Goal: Task Accomplishment & Management: Manage account settings

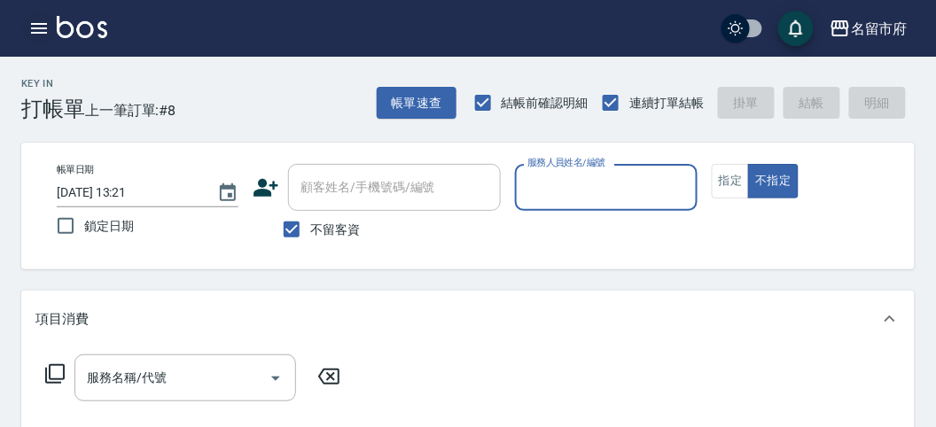
click at [34, 22] on icon "button" at bounding box center [38, 28] width 21 height 21
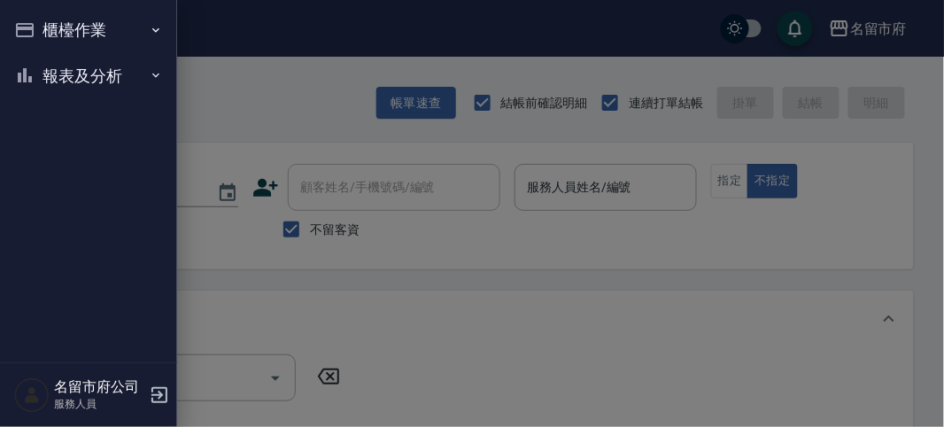
click at [55, 36] on button "櫃檯作業" at bounding box center [88, 30] width 163 height 46
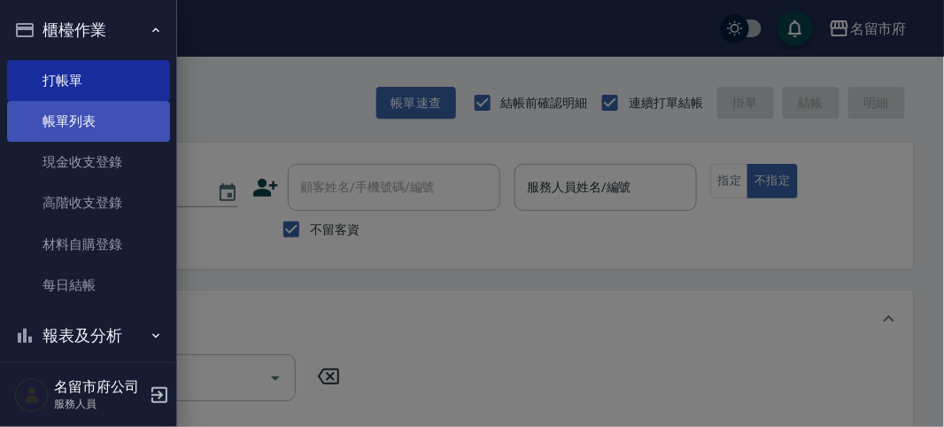
drag, startPoint x: 91, startPoint y: 111, endPoint x: 79, endPoint y: 164, distance: 54.6
click at [91, 111] on link "帳單列表" at bounding box center [88, 121] width 163 height 41
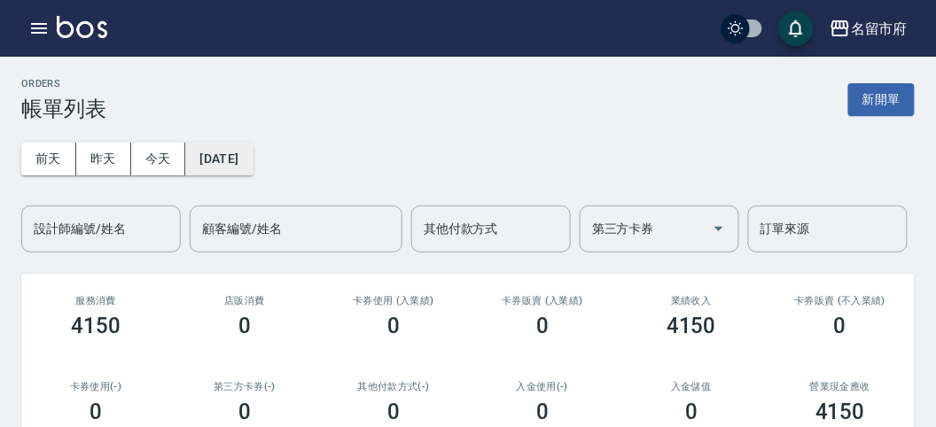
click at [209, 156] on button "[DATE]" at bounding box center [218, 159] width 67 height 33
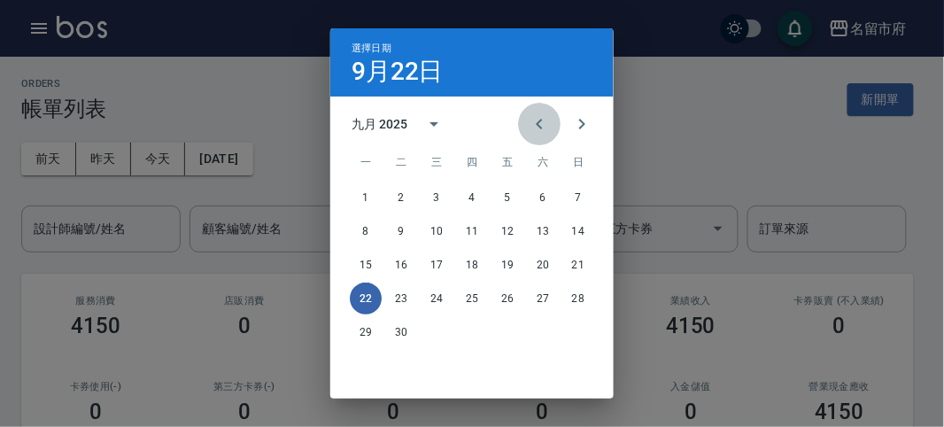
click at [536, 125] on icon "Previous month" at bounding box center [539, 124] width 6 height 11
click at [512, 124] on div "八月 2025" at bounding box center [471, 124] width 283 height 27
click at [529, 124] on icon "Previous month" at bounding box center [539, 123] width 21 height 21
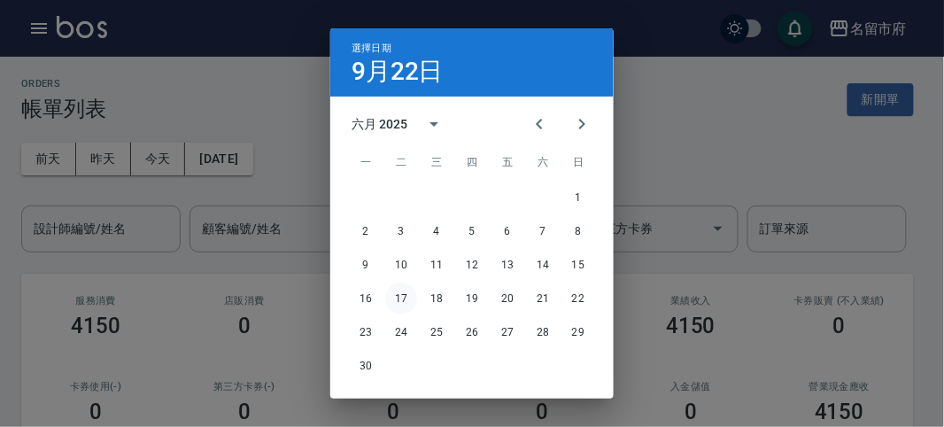
click at [390, 303] on button "17" at bounding box center [401, 299] width 32 height 32
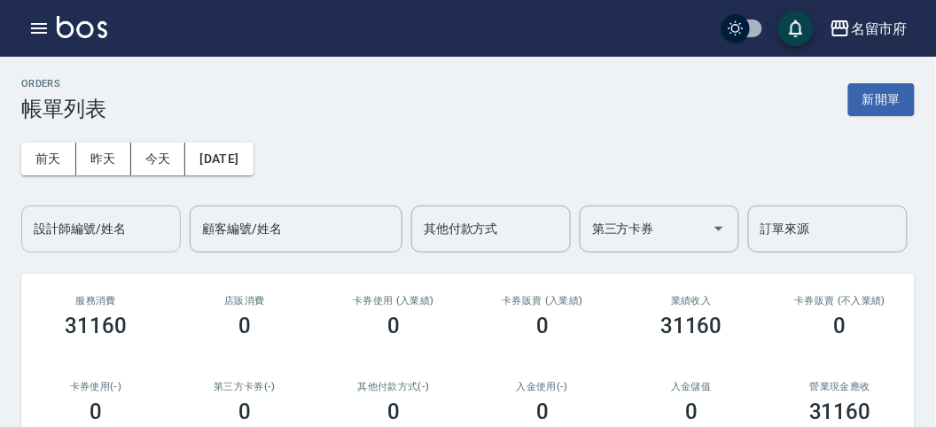
click at [128, 231] on input "設計師編號/姓名" at bounding box center [101, 229] width 144 height 31
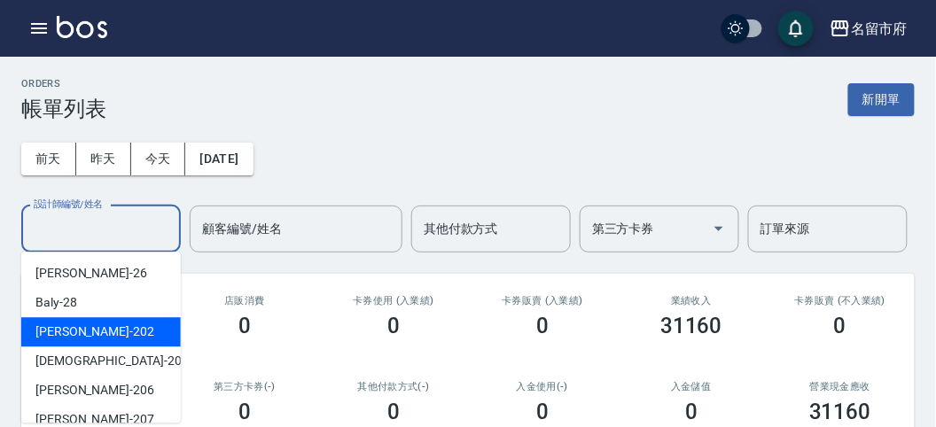
click at [140, 325] on div "[PERSON_NAME] -202" at bounding box center [100, 331] width 159 height 29
type input "[PERSON_NAME]-202"
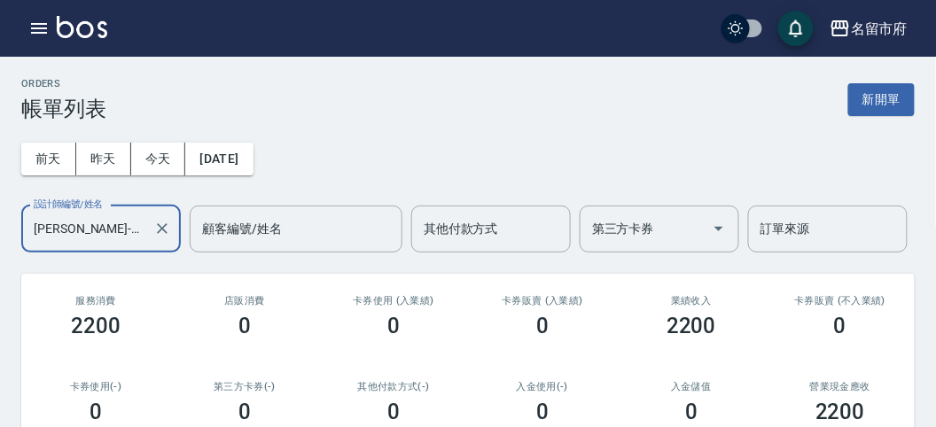
scroll to position [289, 0]
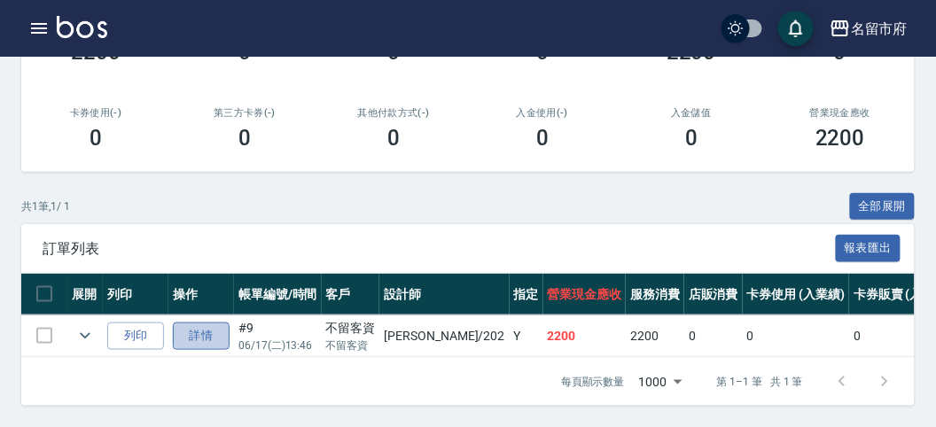
click at [202, 324] on link "詳情" at bounding box center [201, 335] width 57 height 27
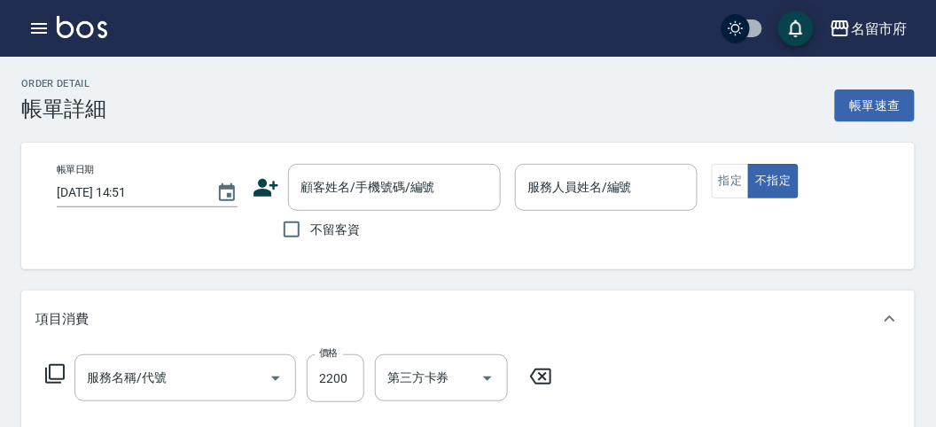
type input "[DATE] 13:46"
checkbox input "true"
type input "[PERSON_NAME]-202"
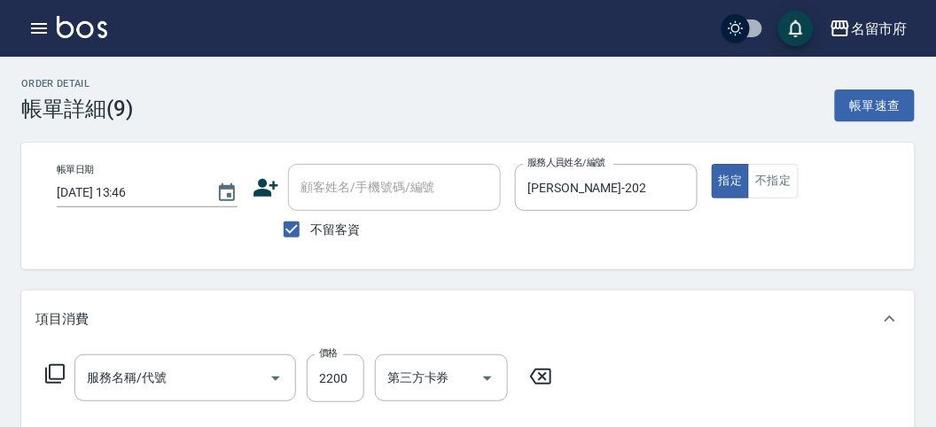
type input "一般染髮(中)(R001)"
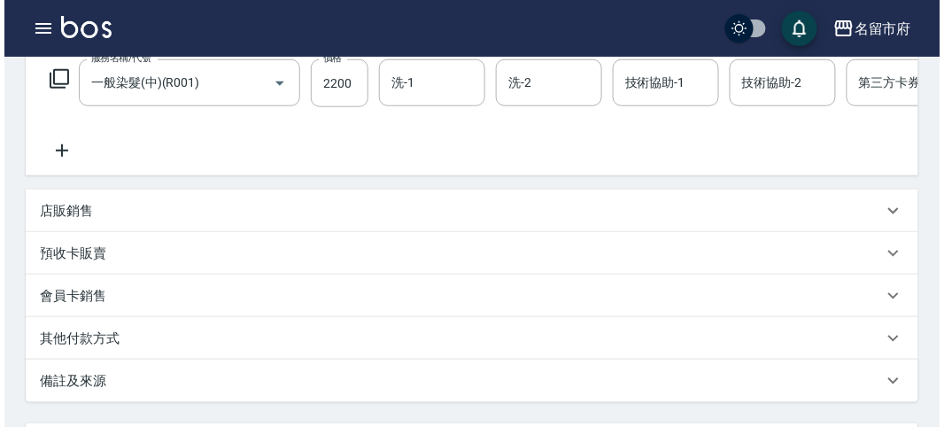
scroll to position [197, 0]
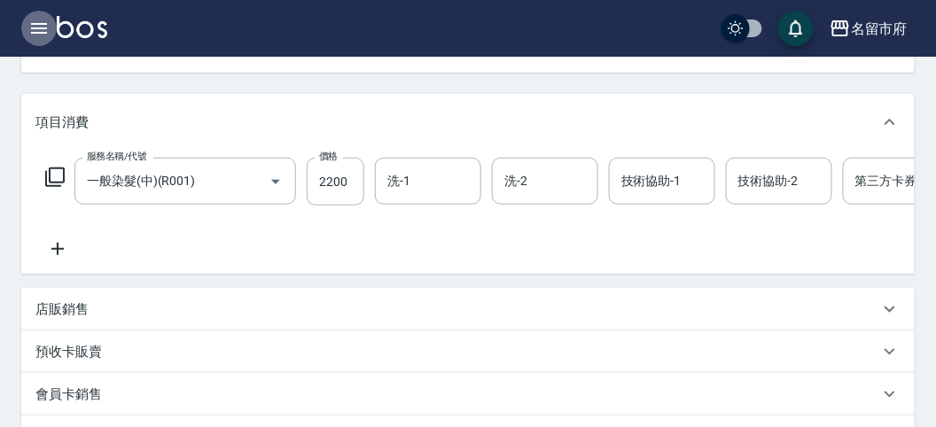
click at [44, 32] on icon "button" at bounding box center [39, 28] width 16 height 11
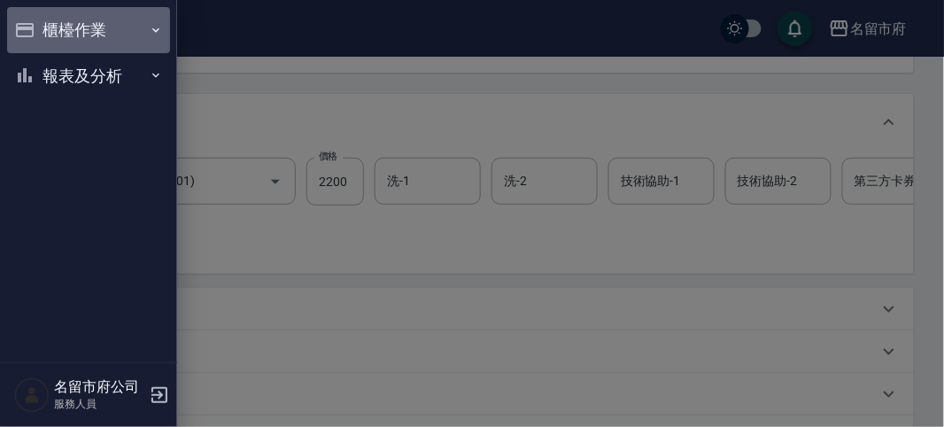
click at [44, 32] on button "櫃檯作業" at bounding box center [88, 30] width 163 height 46
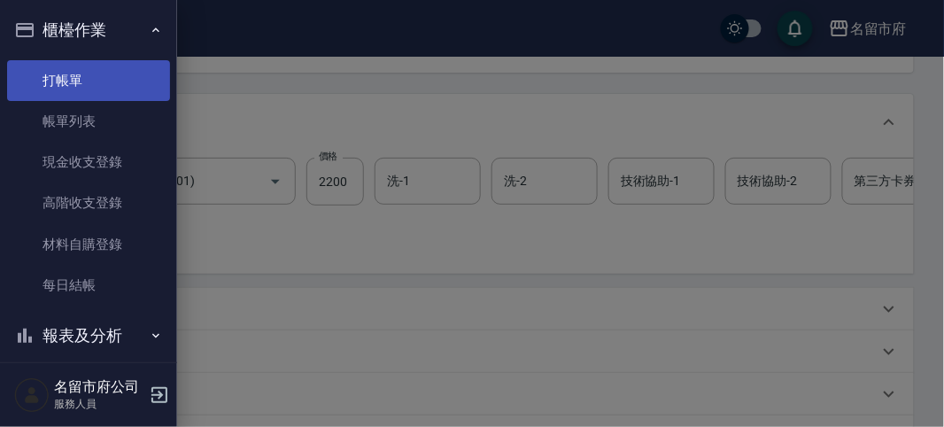
click at [58, 69] on link "打帳單" at bounding box center [88, 80] width 163 height 41
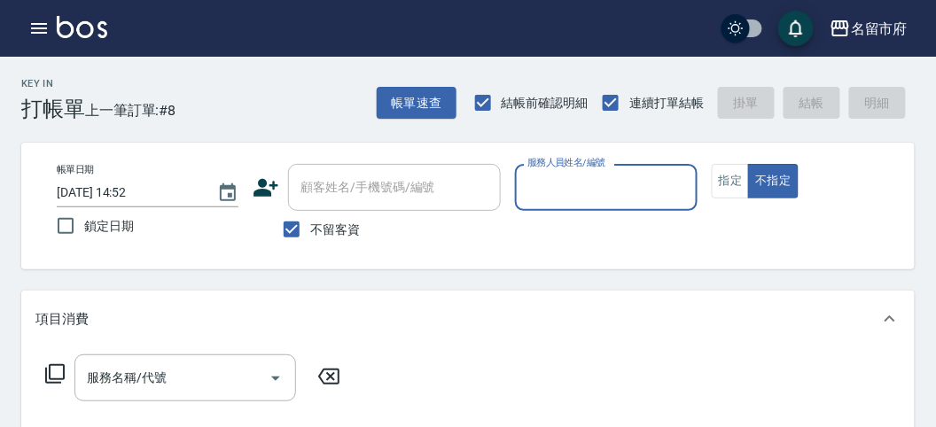
click at [580, 194] on input "服務人員姓名/編號" at bounding box center [606, 187] width 166 height 31
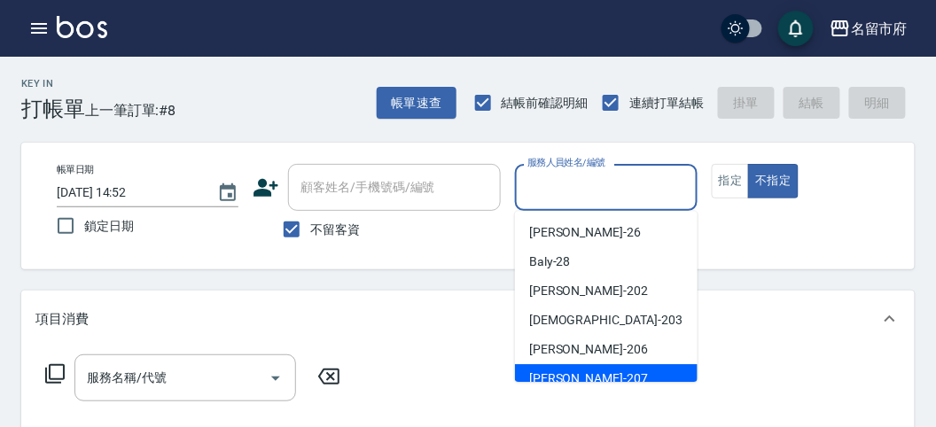
drag, startPoint x: 576, startPoint y: 375, endPoint x: 580, endPoint y: 364, distance: 11.5
click at [578, 375] on div "[PERSON_NAME] -207" at bounding box center [606, 378] width 182 height 29
type input "[PERSON_NAME]-207"
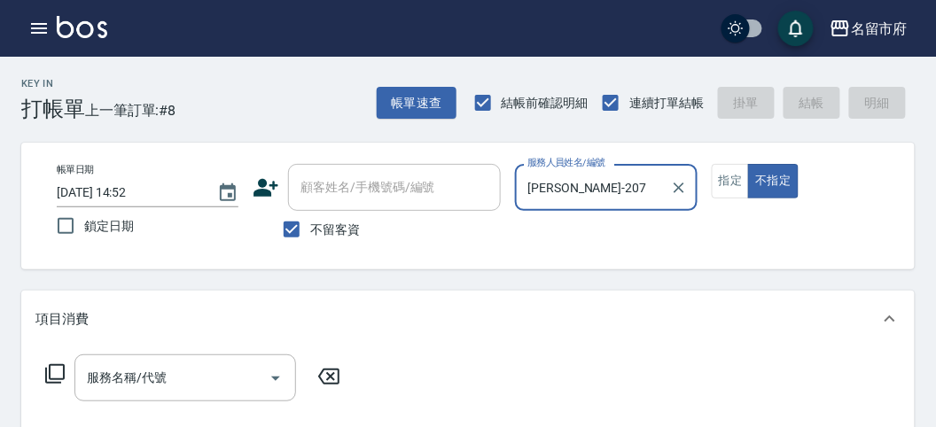
click at [58, 369] on icon at bounding box center [54, 373] width 21 height 21
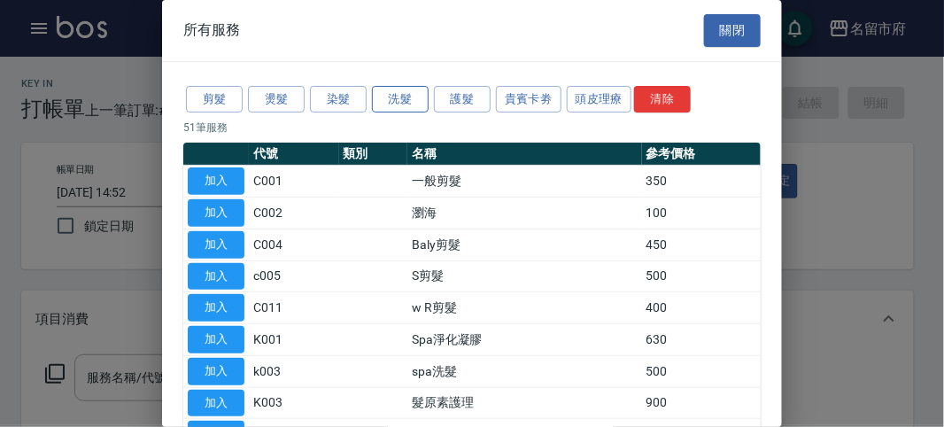
click at [391, 103] on button "洗髮" at bounding box center [400, 99] width 57 height 27
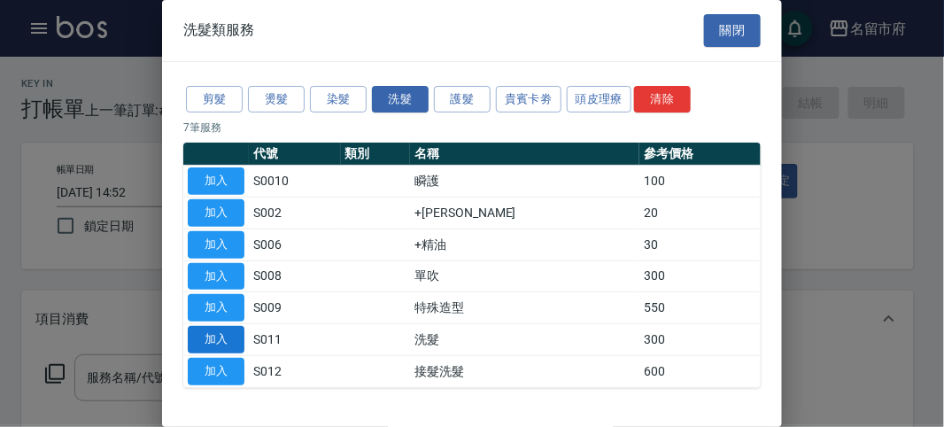
click at [227, 335] on button "加入" at bounding box center [216, 339] width 57 height 27
type input "洗髮(S011)"
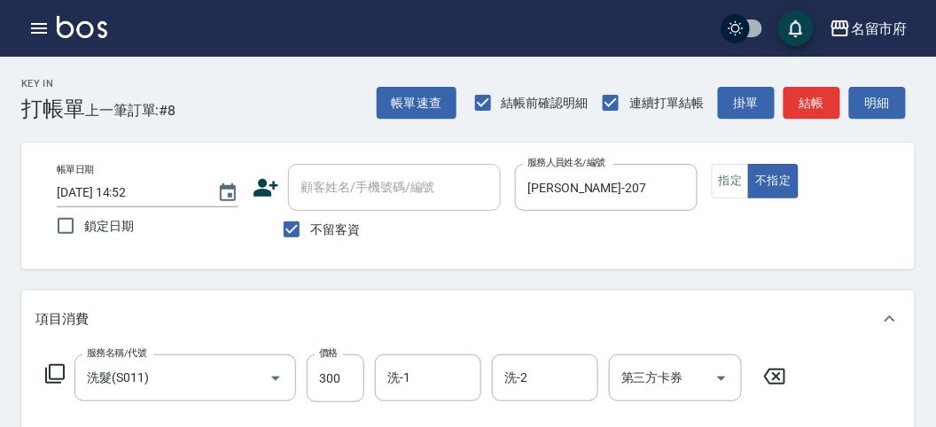
click at [43, 368] on div "服務名稱/代號 洗髮(S011) 服務名稱/代號 價格 300 價格 洗-1 洗-1 洗-2 洗-2 第三方卡券 第三方卡券" at bounding box center [415, 378] width 761 height 48
click at [60, 368] on icon at bounding box center [54, 373] width 21 height 21
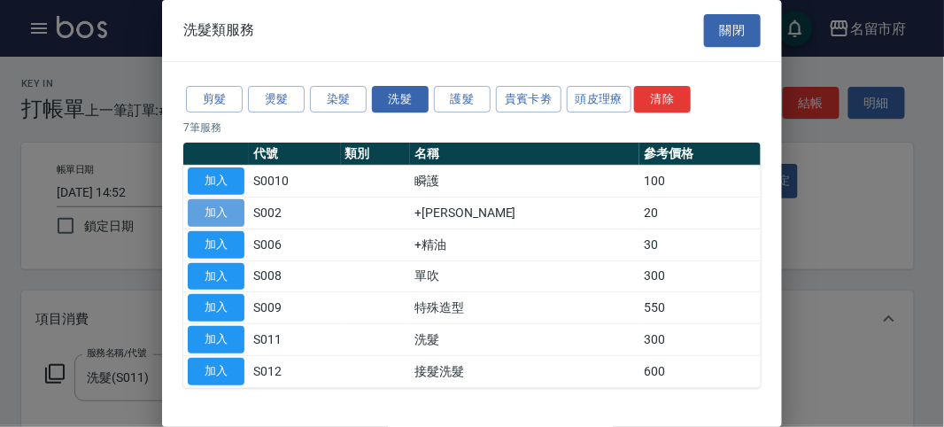
click at [237, 202] on button "加入" at bounding box center [216, 212] width 57 height 27
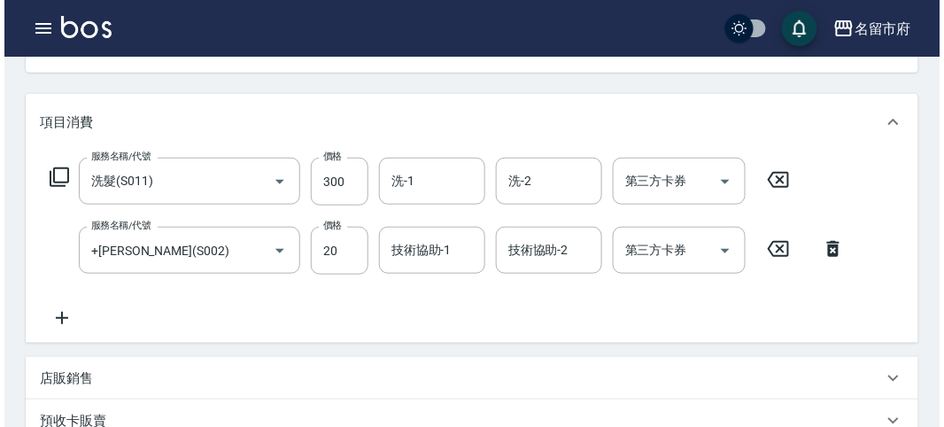
scroll to position [587, 0]
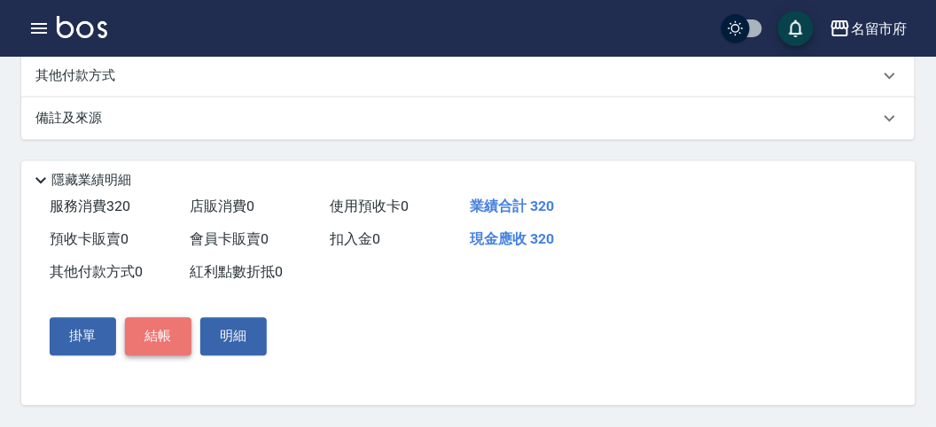
click at [147, 334] on button "結帳" at bounding box center [158, 336] width 66 height 37
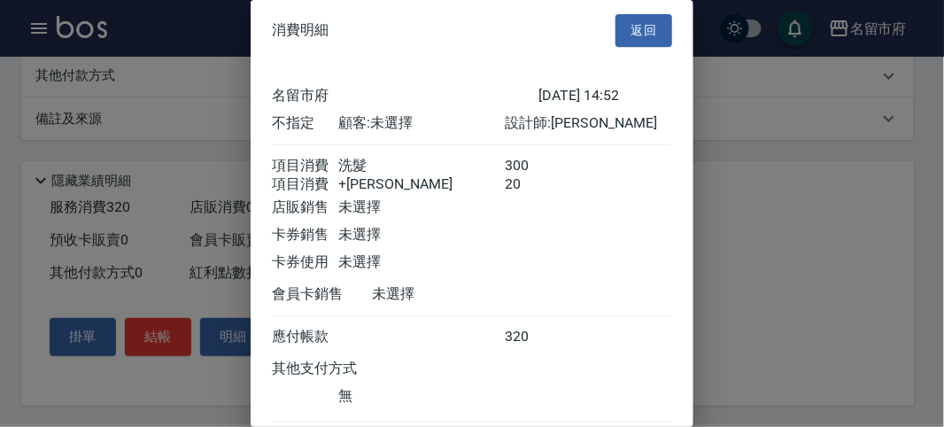
scroll to position [118, 0]
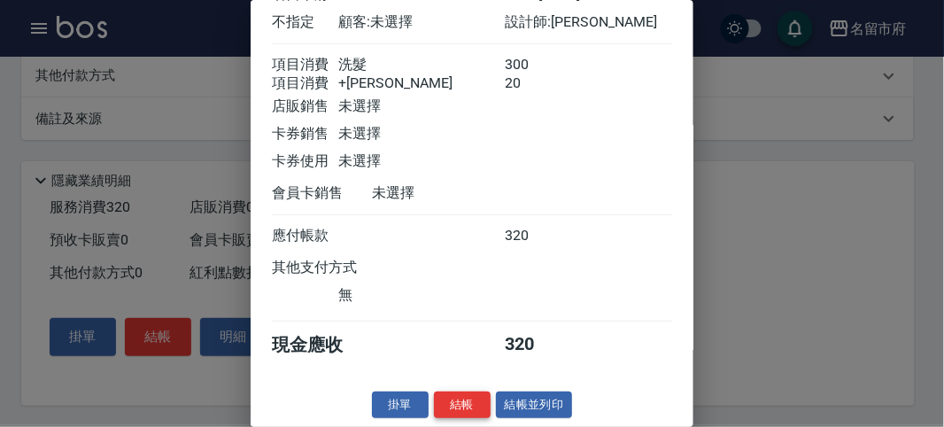
click at [471, 405] on button "結帳" at bounding box center [462, 405] width 57 height 27
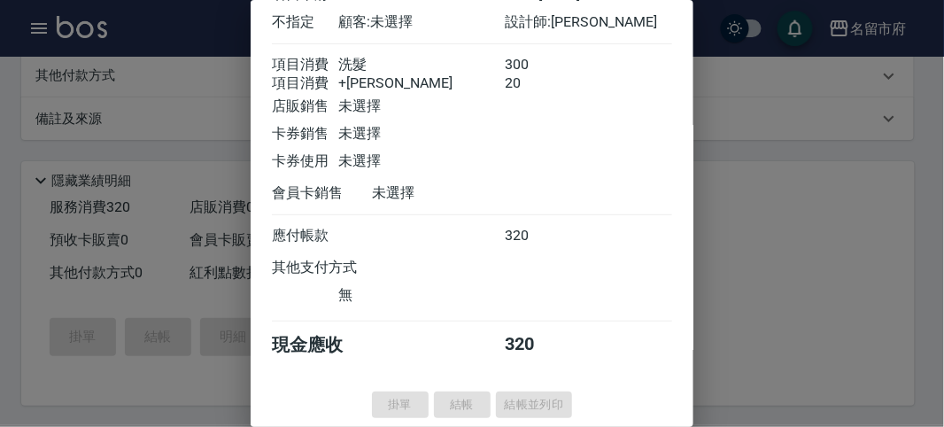
type input "[DATE] 15:17"
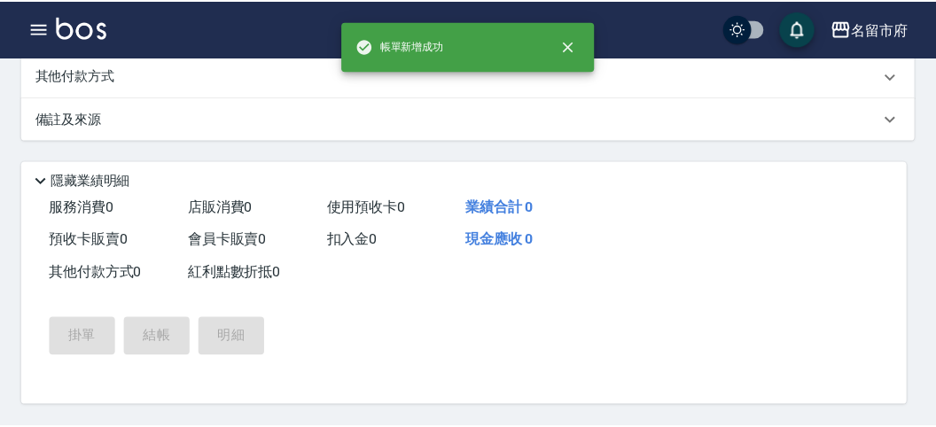
scroll to position [0, 0]
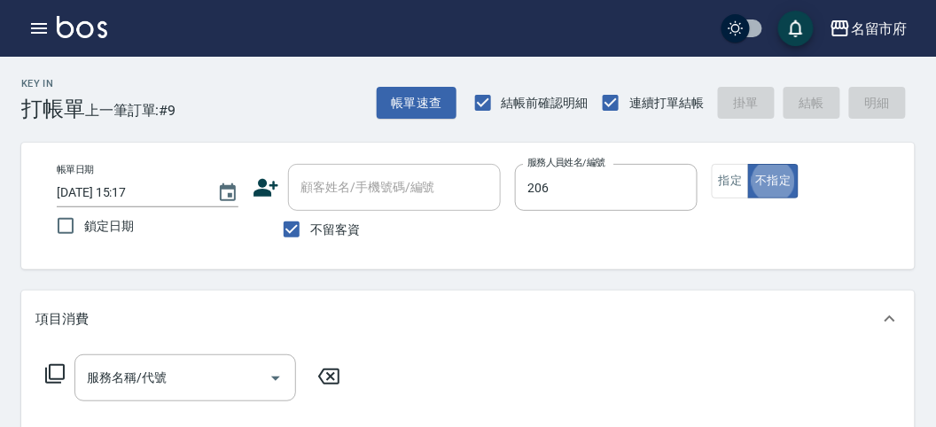
type input "[PERSON_NAME]-206"
type button "false"
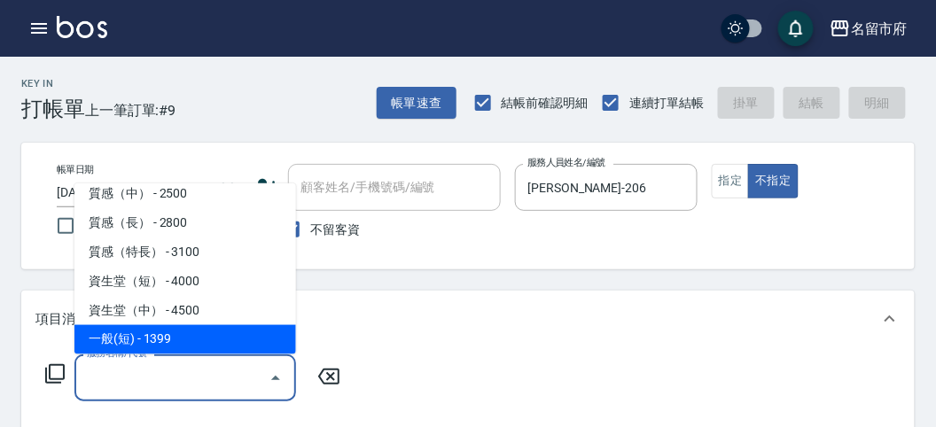
scroll to position [595, 0]
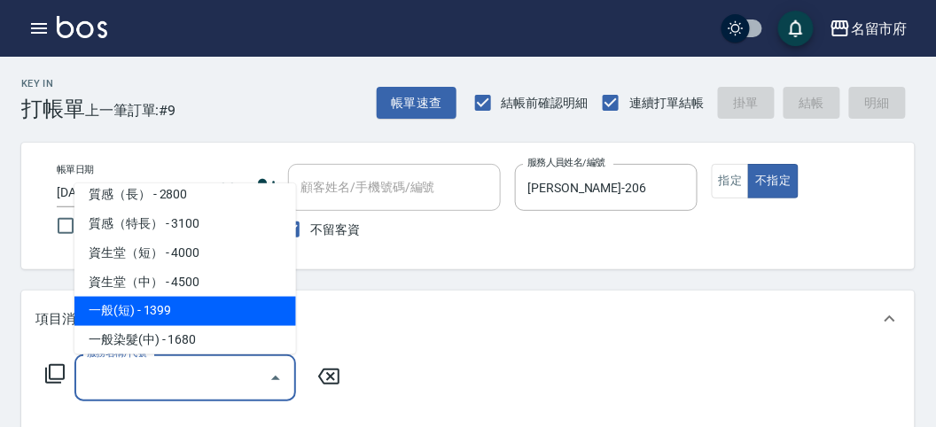
type input "一般(短)(R000)"
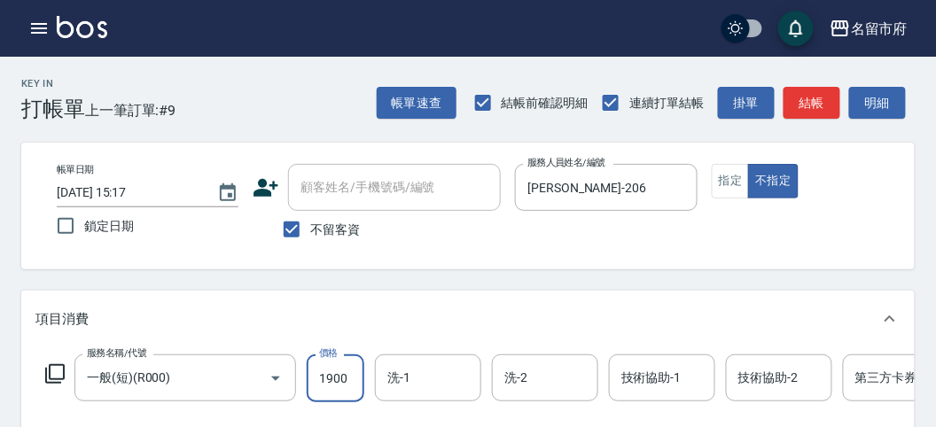
type input "1900"
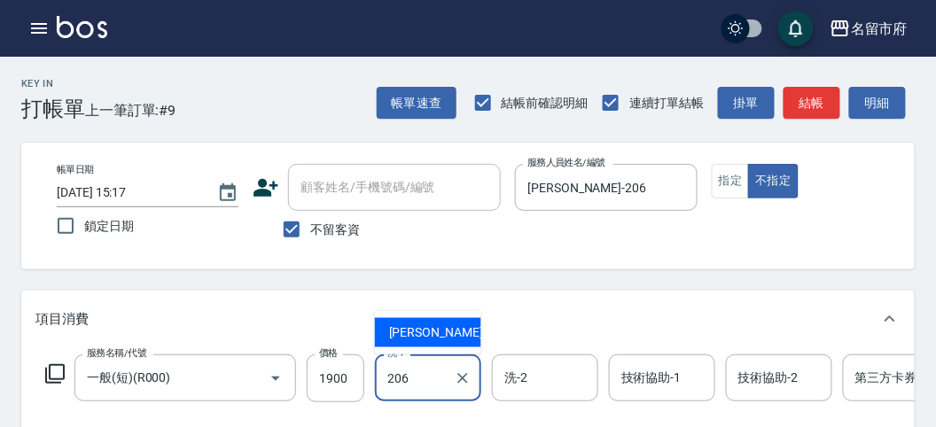
type input "[PERSON_NAME]-206"
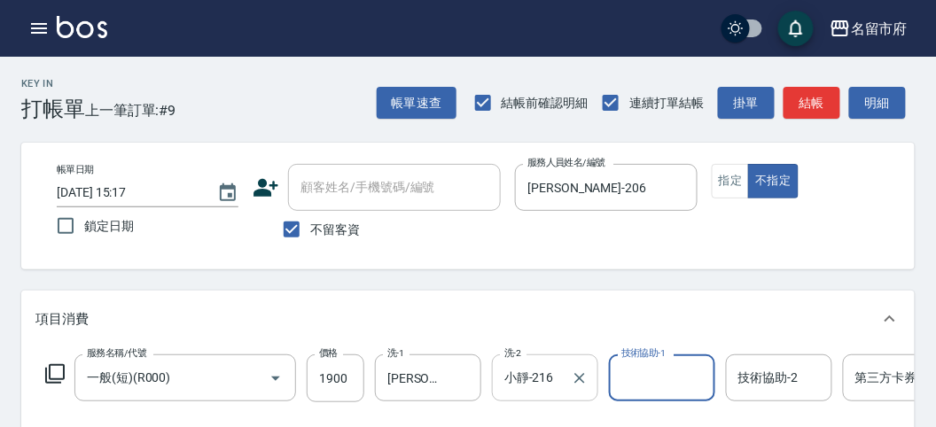
drag, startPoint x: 558, startPoint y: 372, endPoint x: 516, endPoint y: 376, distance: 42.7
click at [517, 374] on div "小靜-216 洗-2" at bounding box center [545, 377] width 106 height 47
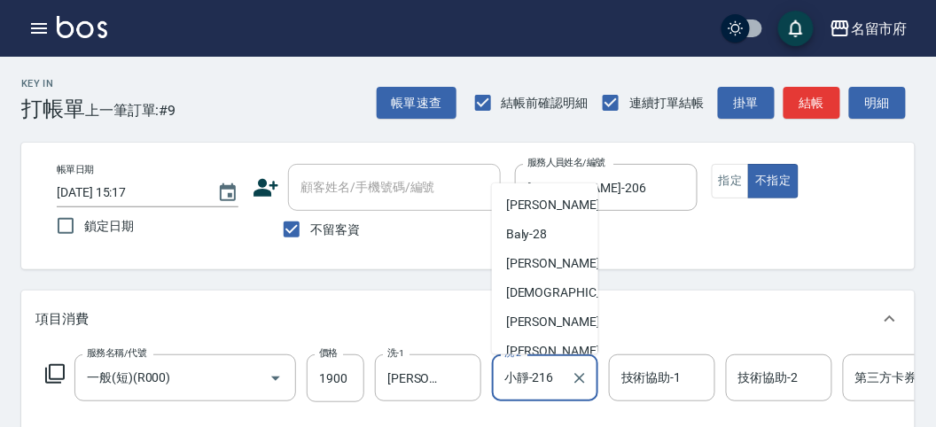
scroll to position [98, 0]
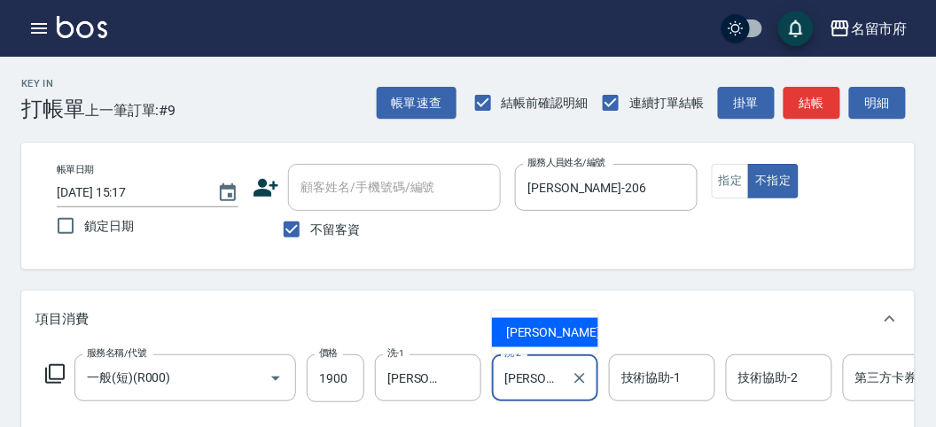
type input "小"
type input "Min Min-218"
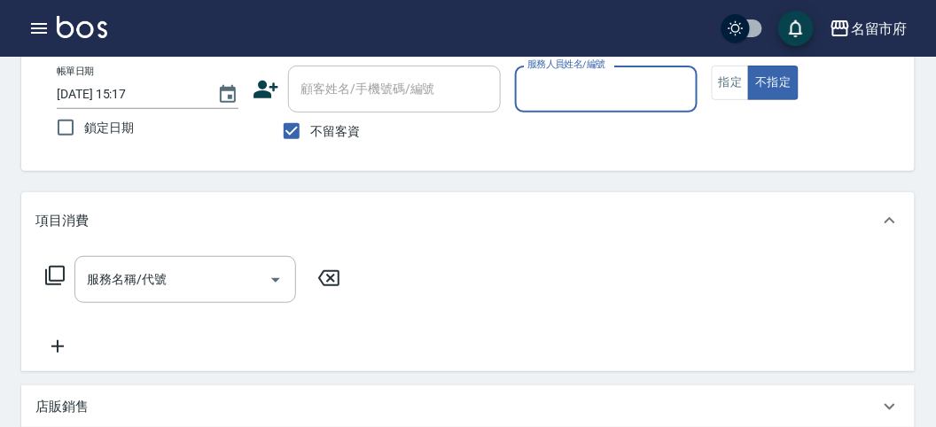
scroll to position [197, 0]
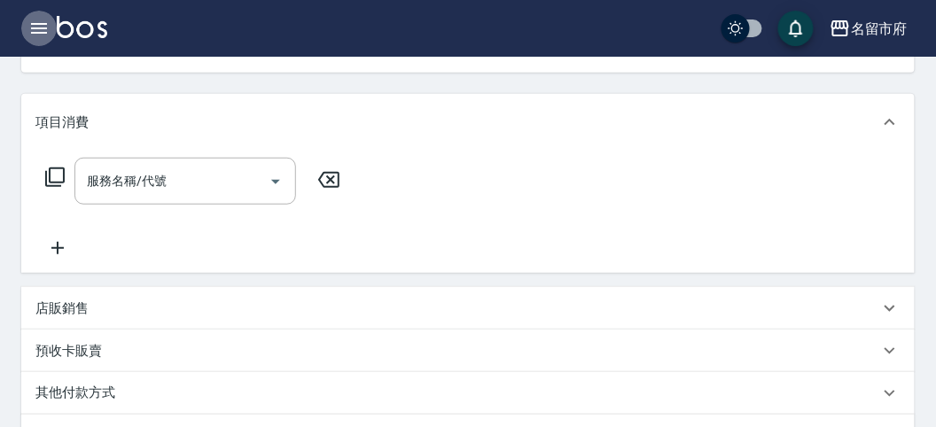
click at [48, 30] on icon "button" at bounding box center [38, 28] width 21 height 21
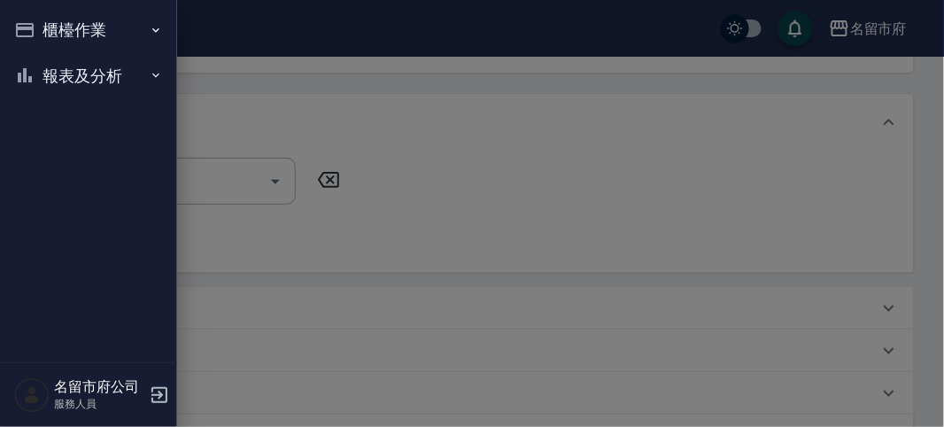
click at [48, 30] on button "櫃檯作業" at bounding box center [88, 30] width 163 height 46
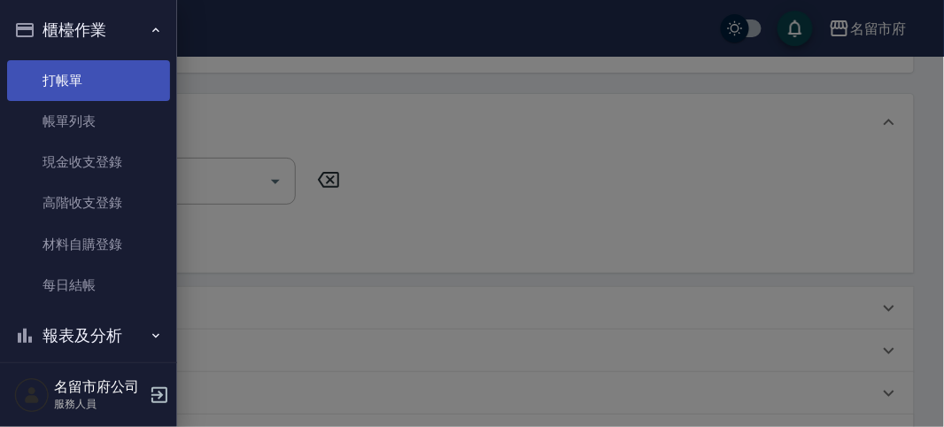
click at [65, 78] on link "打帳單" at bounding box center [88, 80] width 163 height 41
click at [63, 84] on link "打帳單" at bounding box center [88, 80] width 163 height 41
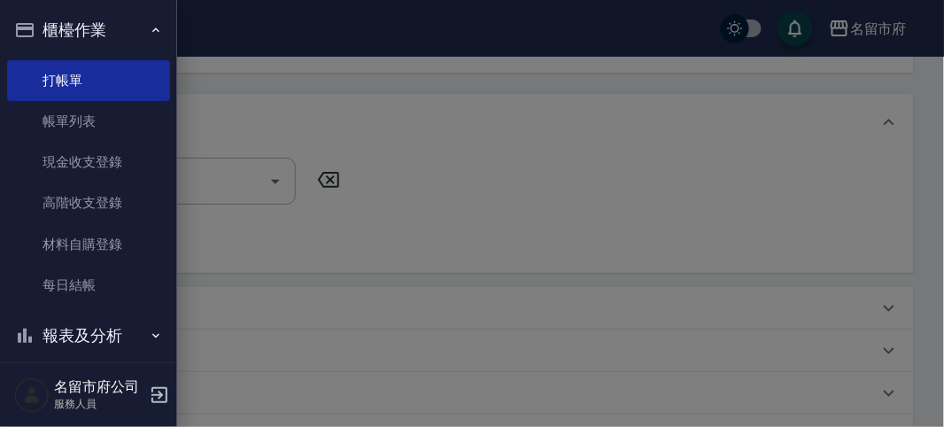
click at [665, 215] on div at bounding box center [472, 213] width 944 height 427
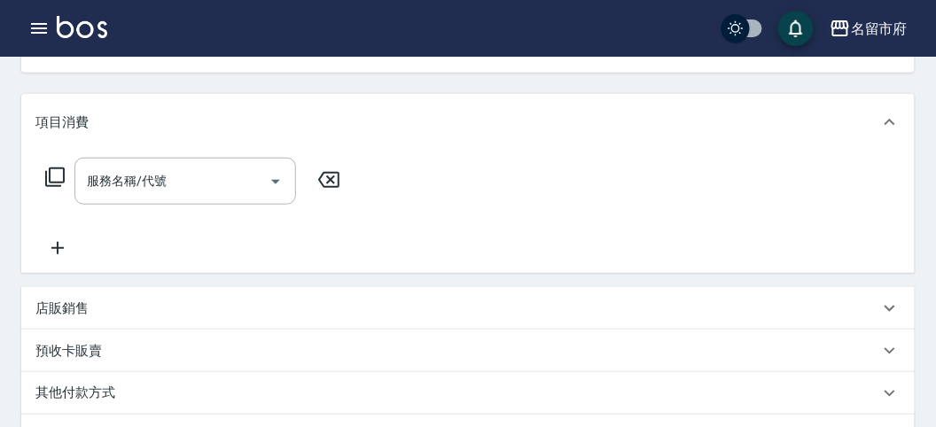
scroll to position [0, 0]
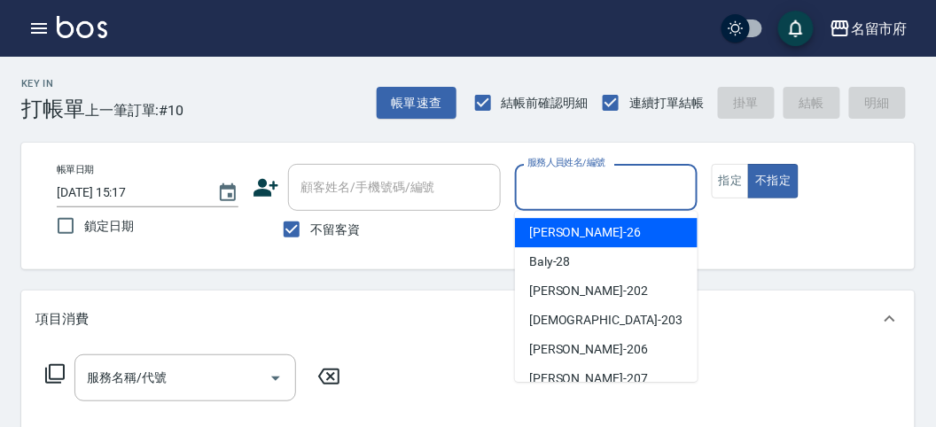
click at [633, 184] on input "服務人員姓名/編號" at bounding box center [606, 187] width 166 height 31
click at [582, 234] on div "[PERSON_NAME] -26" at bounding box center [606, 232] width 182 height 29
type input "[PERSON_NAME]-26"
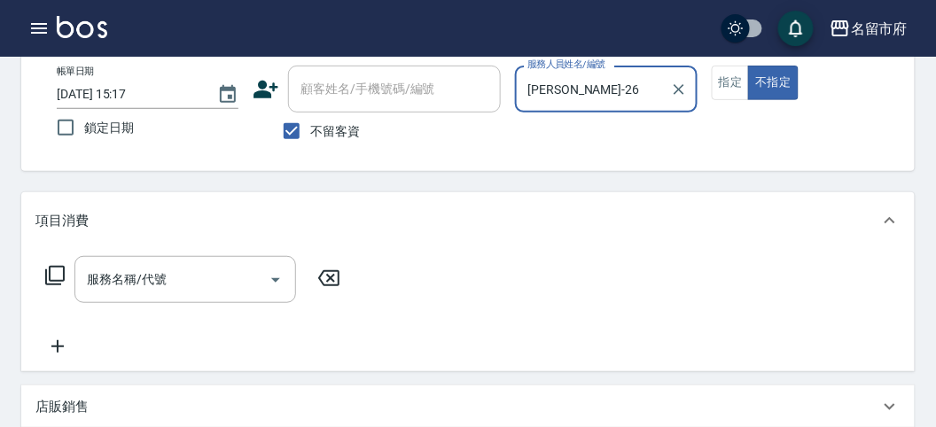
scroll to position [197, 0]
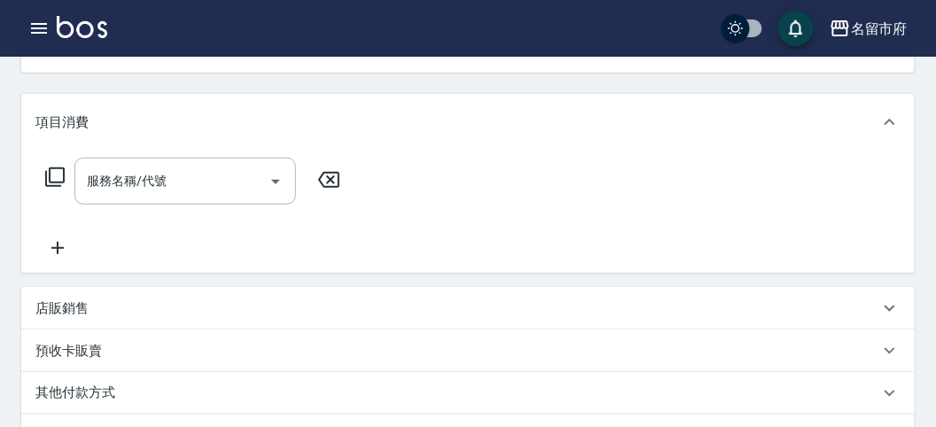
click at [49, 182] on icon at bounding box center [54, 176] width 19 height 19
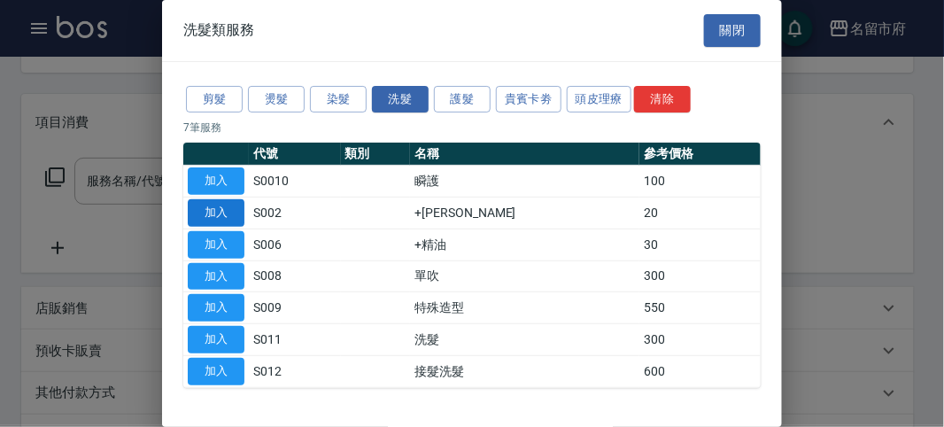
click at [226, 204] on button "加入" at bounding box center [216, 212] width 57 height 27
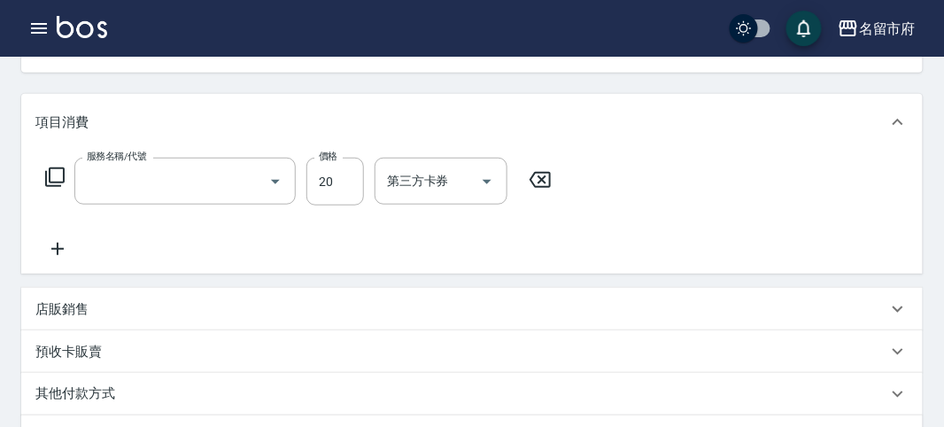
type input "+[PERSON_NAME](S002)"
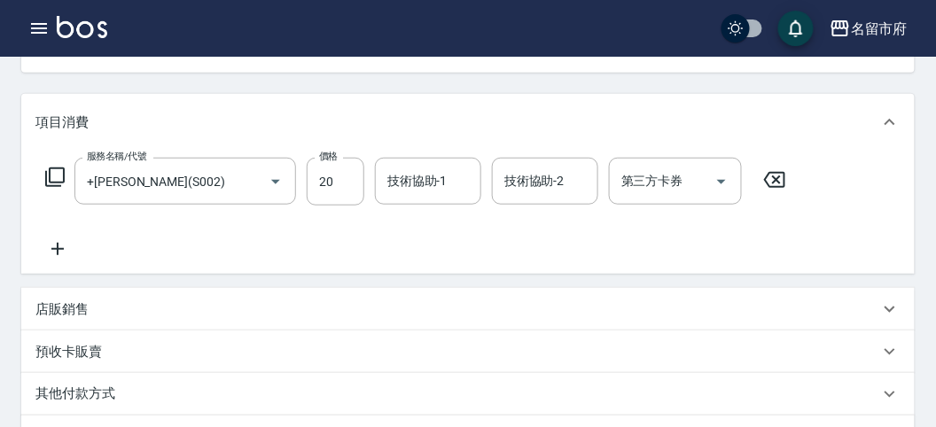
click at [61, 179] on icon at bounding box center [54, 177] width 21 height 21
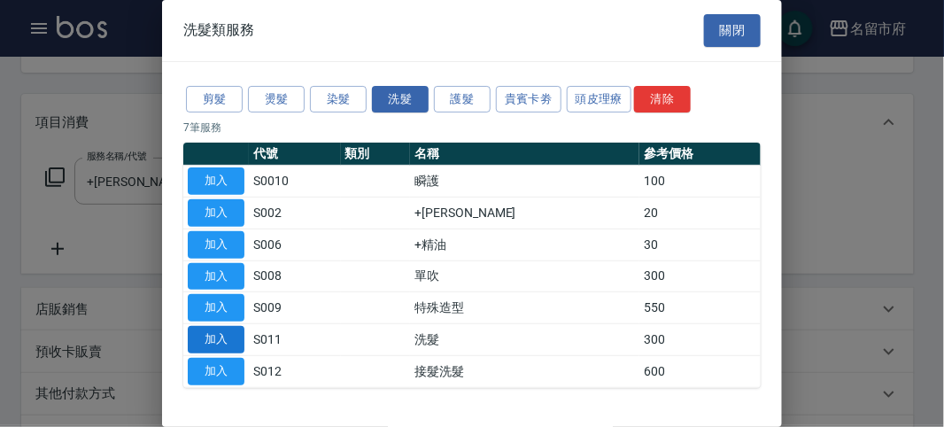
click at [218, 338] on button "加入" at bounding box center [216, 339] width 57 height 27
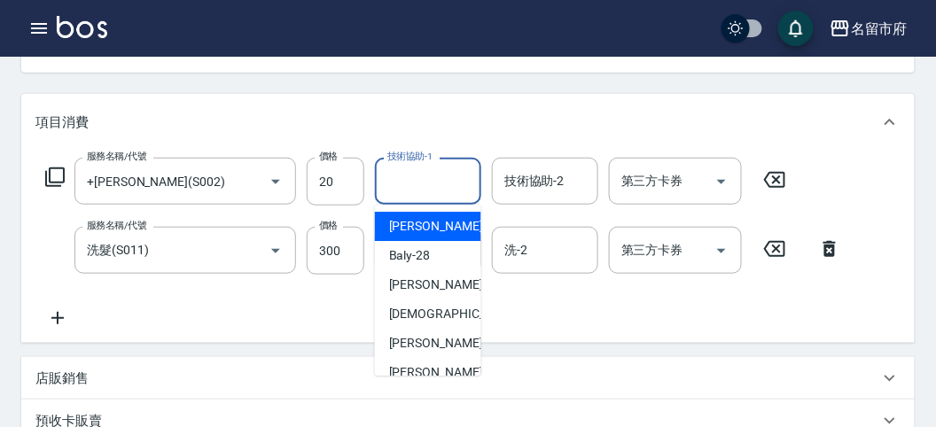
click at [391, 179] on input "技術協助-1" at bounding box center [428, 181] width 90 height 31
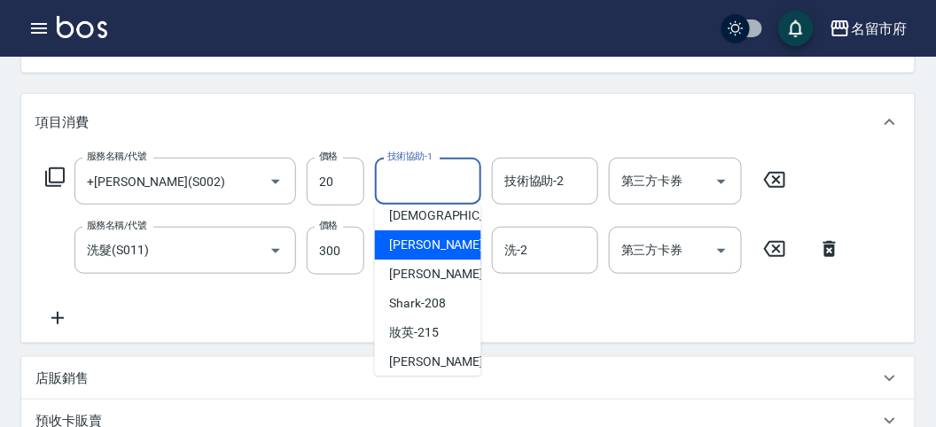
scroll to position [193, 0]
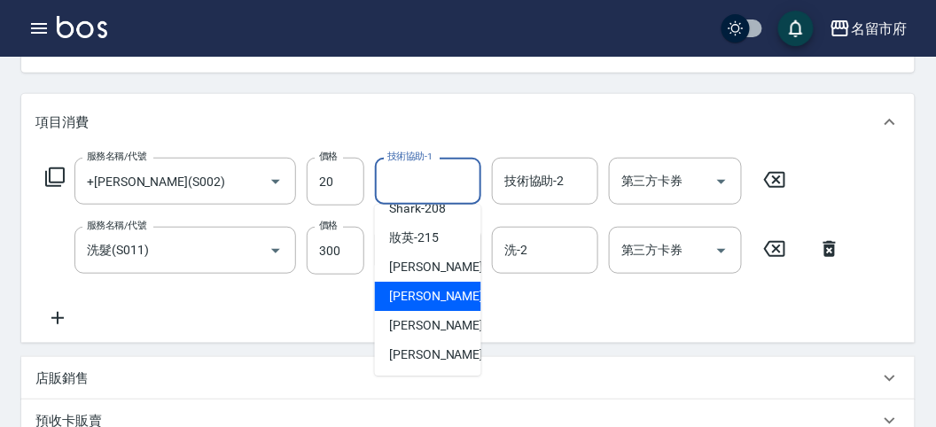
click at [423, 287] on span "Min Min -218" at bounding box center [448, 296] width 119 height 19
type input "Min Min-218"
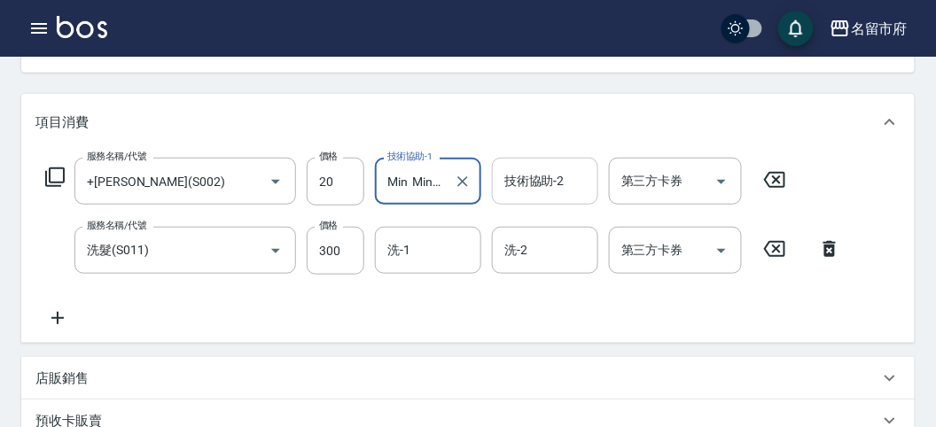
click at [551, 197] on div "技術協助-2" at bounding box center [545, 181] width 106 height 47
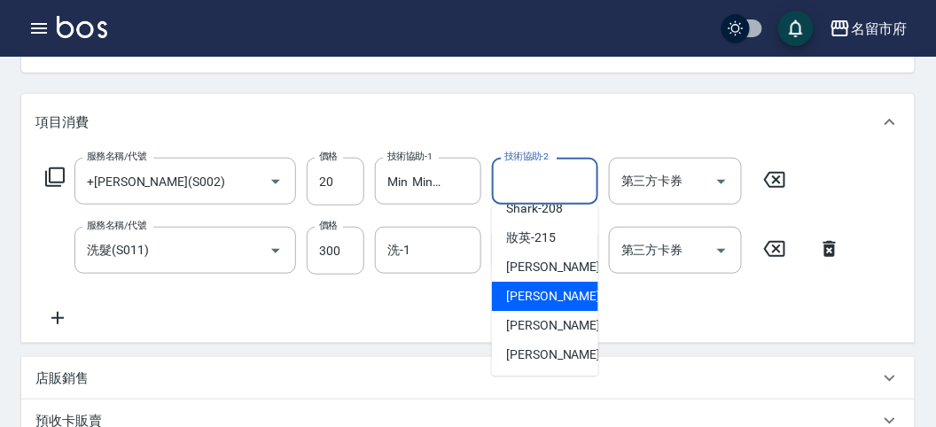
click at [532, 300] on span "Min Min -218" at bounding box center [565, 296] width 119 height 19
type input "Min Min-218"
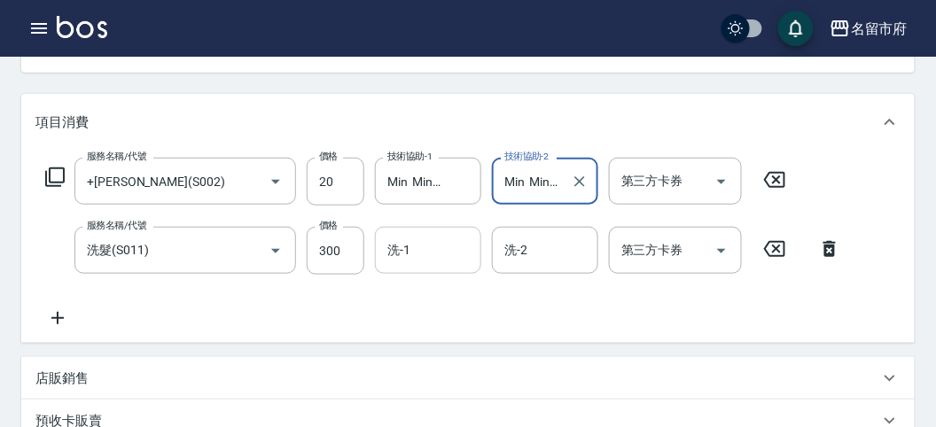
click at [444, 236] on input "洗-1" at bounding box center [428, 250] width 90 height 31
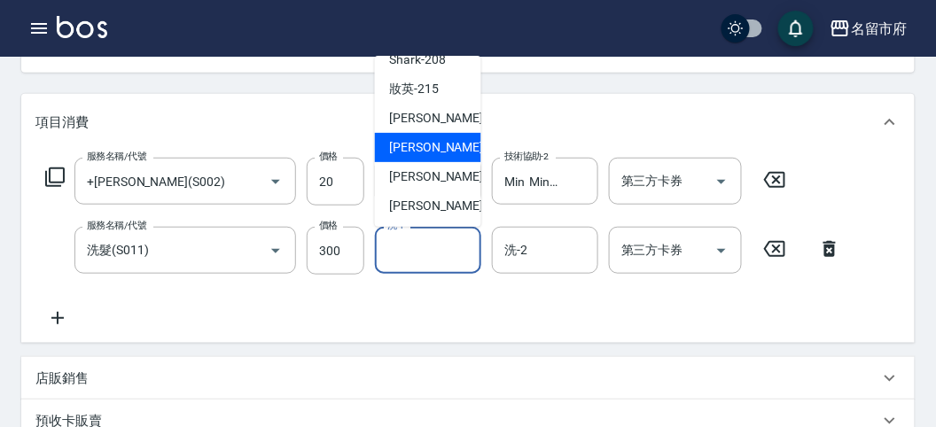
click at [431, 134] on div "Min Min -218" at bounding box center [428, 147] width 106 height 29
type input "Min Min-218"
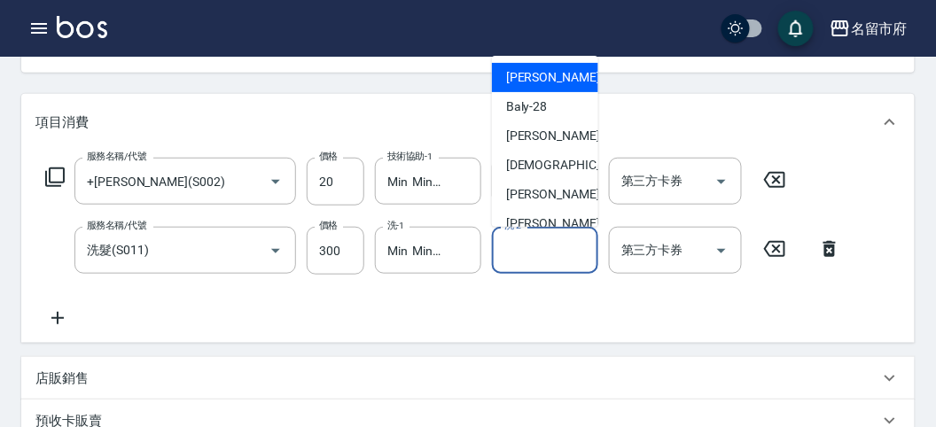
click at [532, 254] on input "洗-2" at bounding box center [545, 250] width 90 height 31
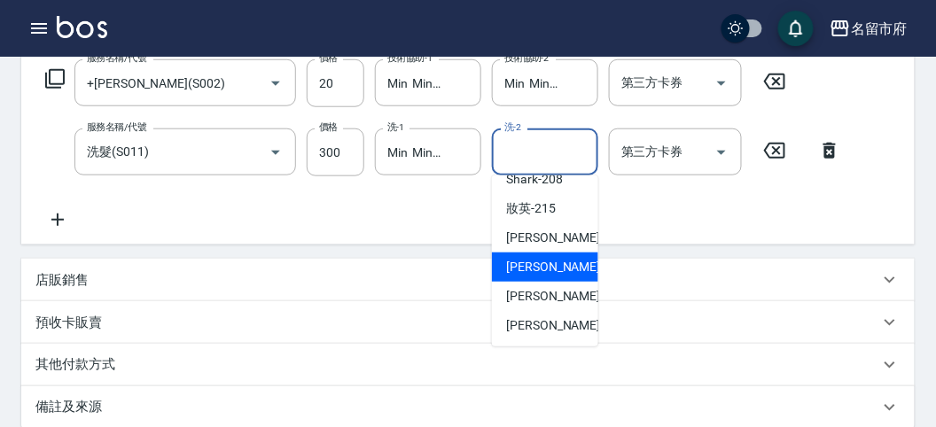
click at [554, 262] on span "Min Min -218" at bounding box center [565, 267] width 119 height 19
type input "Min Min-218"
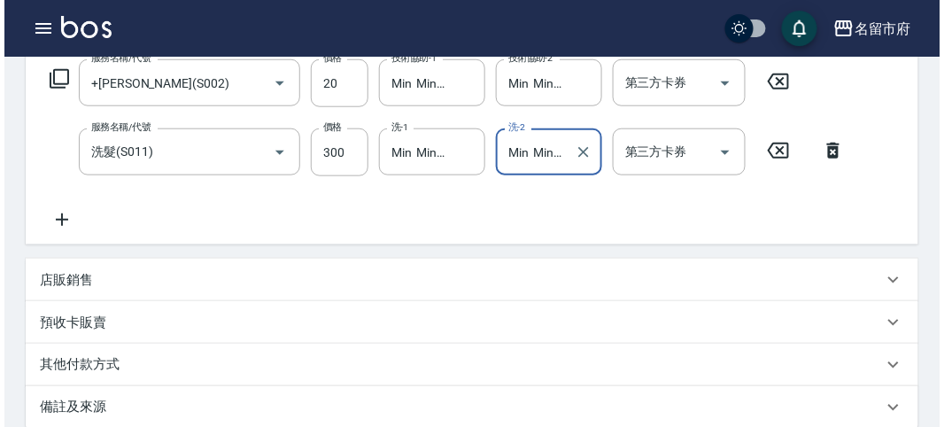
scroll to position [587, 0]
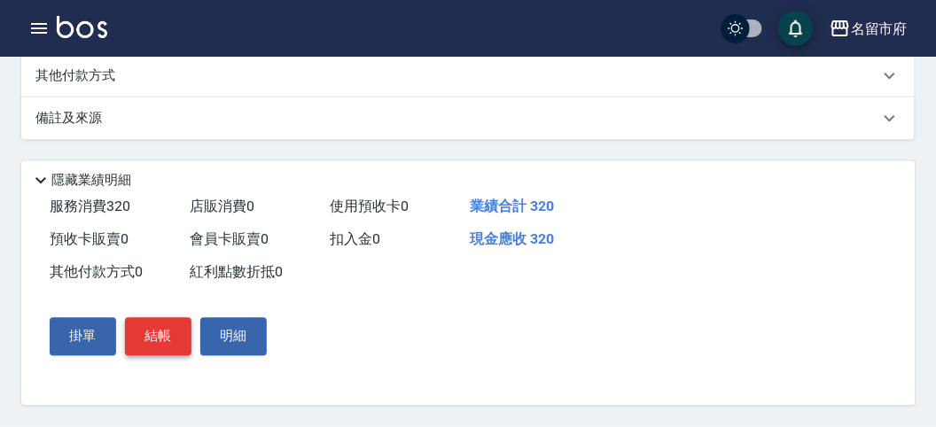
click at [159, 329] on button "結帳" at bounding box center [158, 336] width 66 height 37
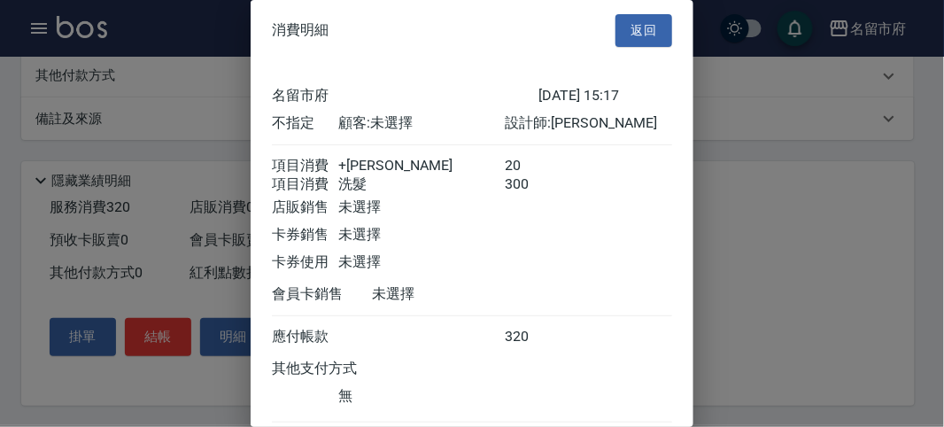
scroll to position [118, 0]
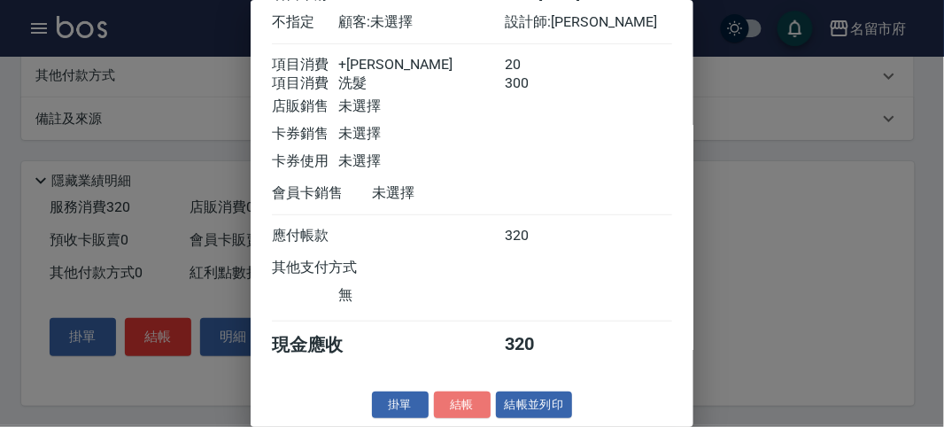
click at [454, 392] on button "結帳" at bounding box center [462, 405] width 57 height 27
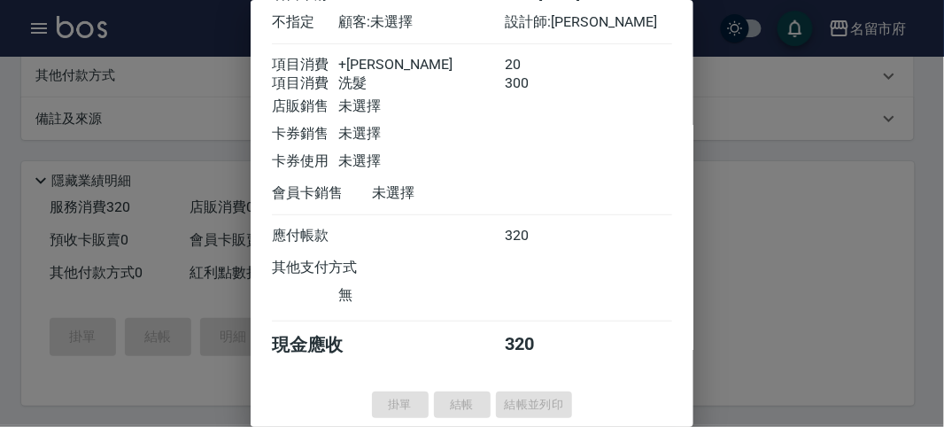
type input "[DATE] 15:37"
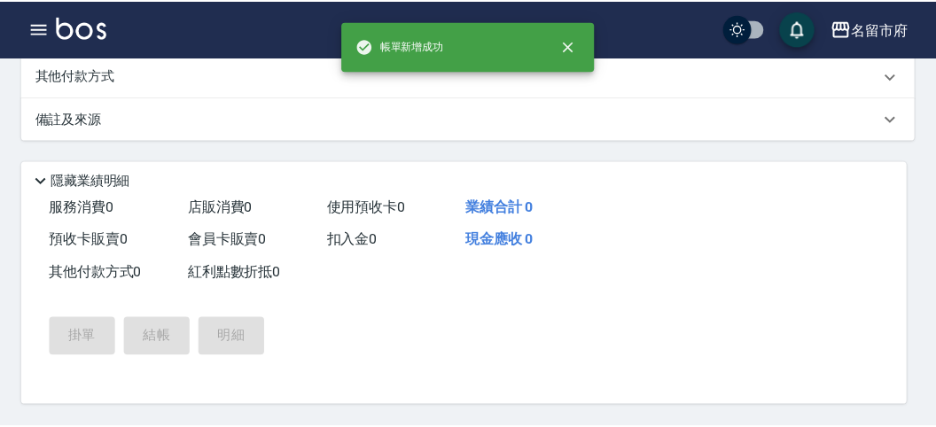
scroll to position [0, 0]
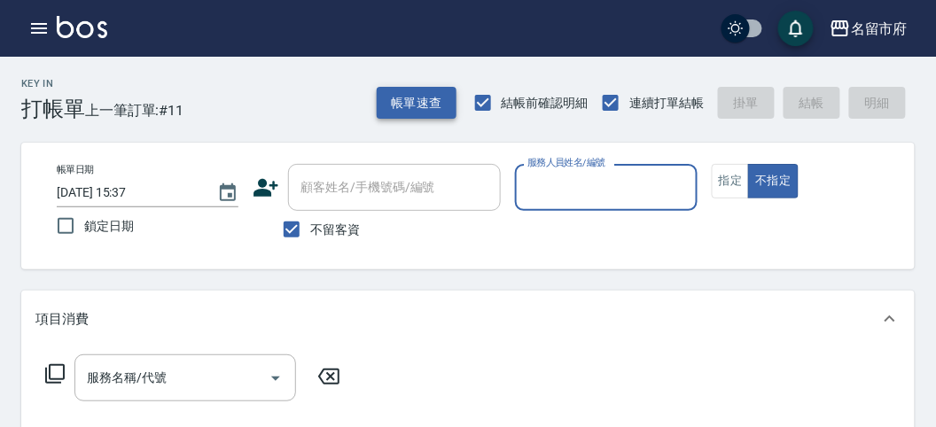
click at [417, 113] on button "帳單速查" at bounding box center [417, 103] width 80 height 33
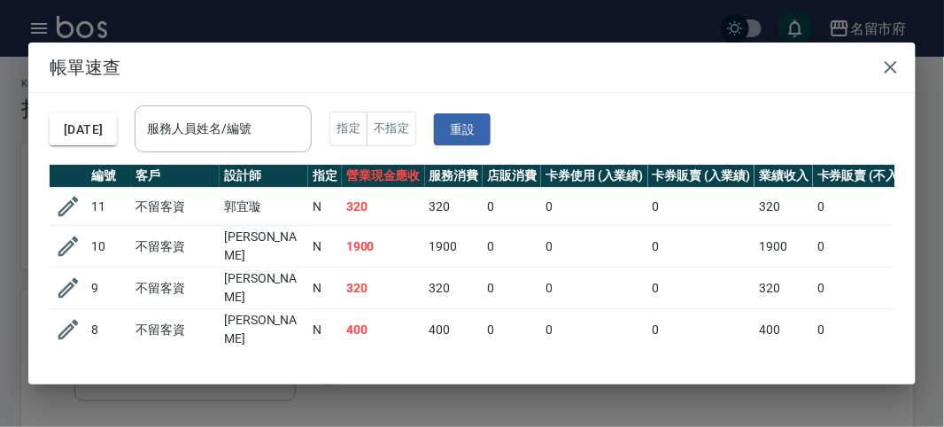
click at [422, 58] on h2 "帳單速查" at bounding box center [472, 68] width 888 height 50
click at [896, 62] on icon "button" at bounding box center [891, 67] width 12 height 12
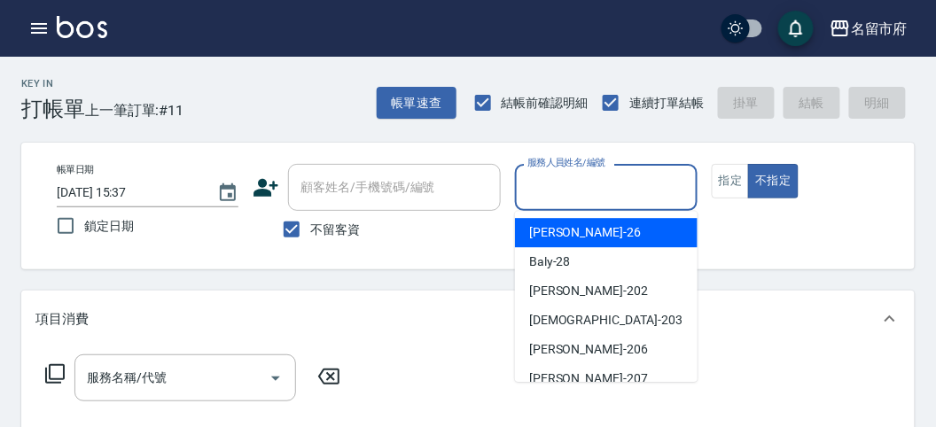
click at [627, 189] on input "服務人員姓名/編號" at bounding box center [606, 187] width 166 height 31
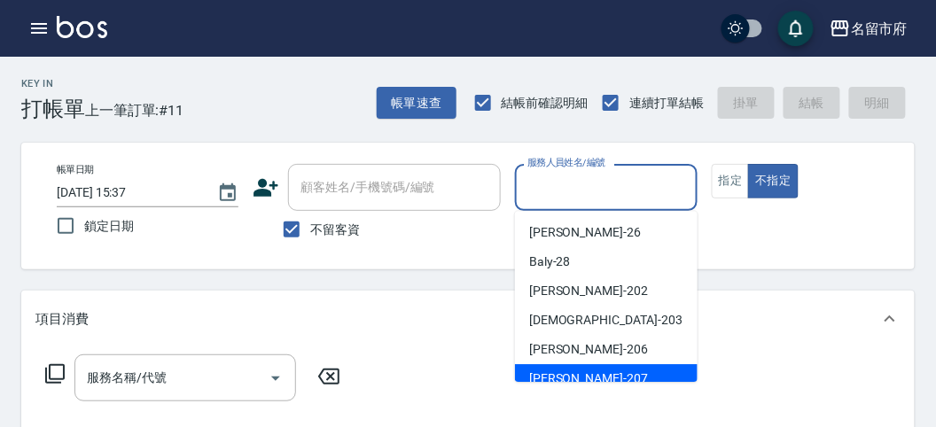
click at [603, 375] on div "[PERSON_NAME] -207" at bounding box center [606, 378] width 182 height 29
type input "[PERSON_NAME]-207"
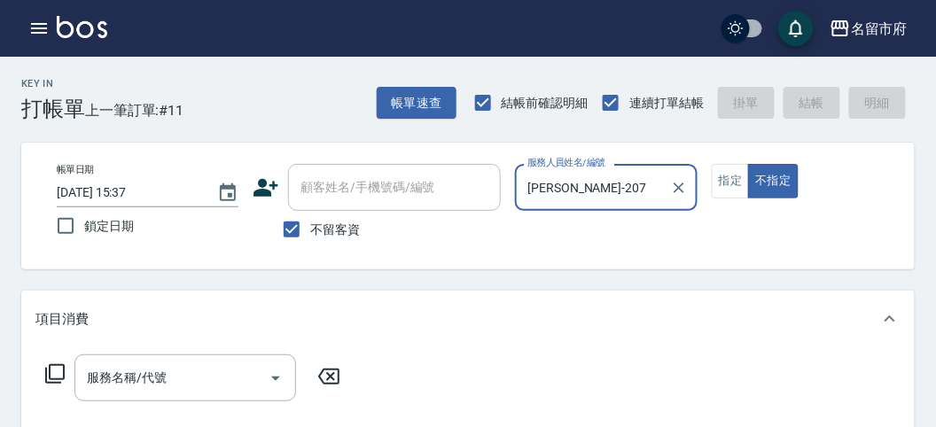
click at [60, 370] on icon at bounding box center [54, 373] width 21 height 21
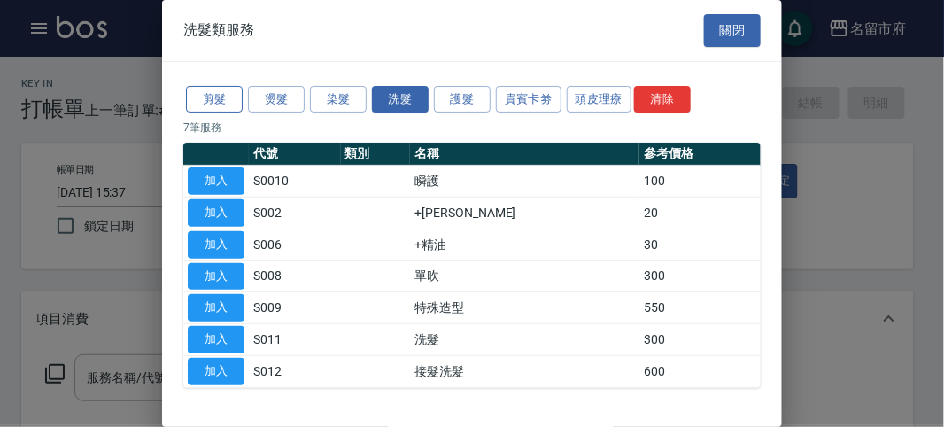
click at [226, 98] on button "剪髮" at bounding box center [214, 99] width 57 height 27
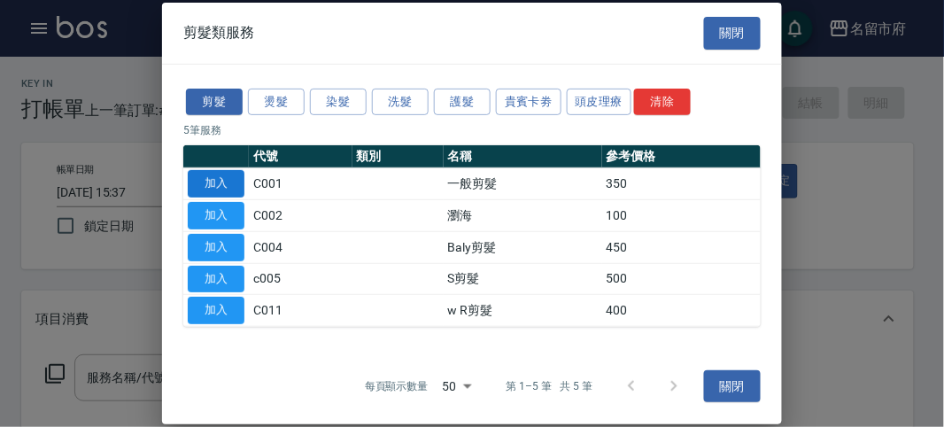
click at [222, 182] on button "加入" at bounding box center [216, 183] width 57 height 27
type input "一般剪髮(C001)"
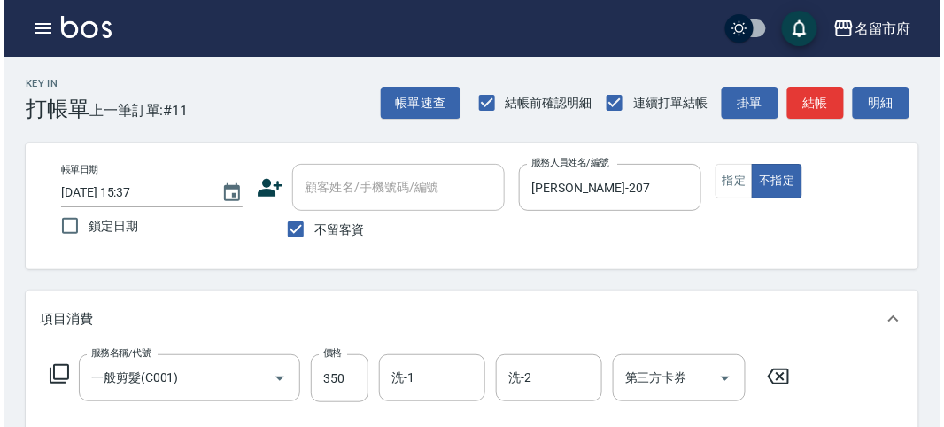
scroll to position [518, 0]
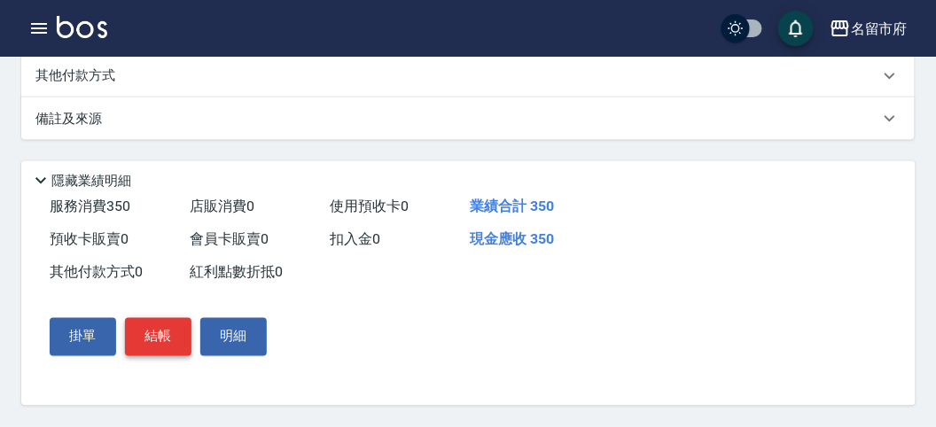
click at [167, 350] on button "結帳" at bounding box center [158, 336] width 66 height 37
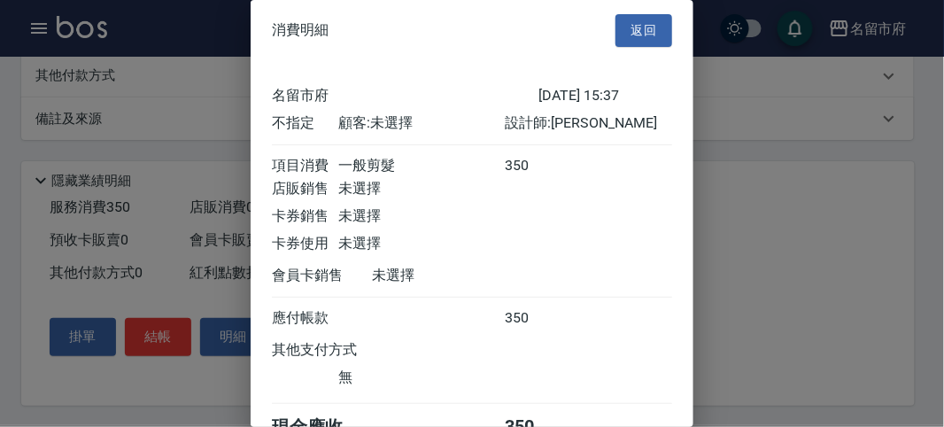
scroll to position [98, 0]
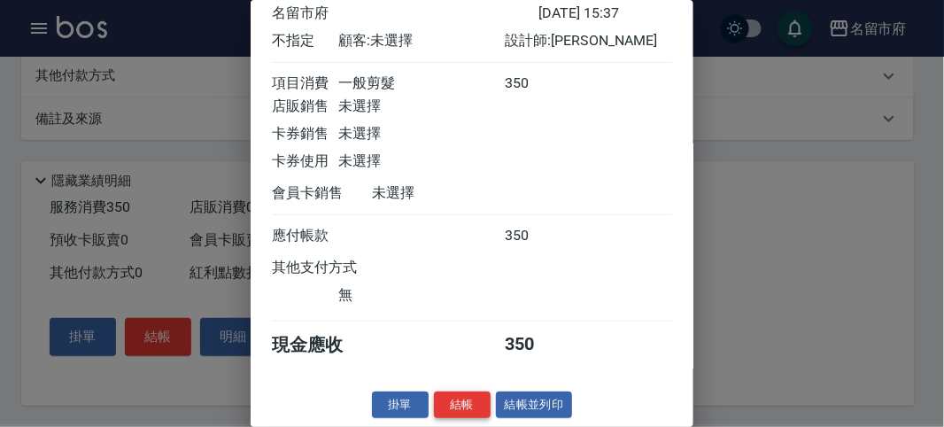
click at [450, 405] on button "結帳" at bounding box center [462, 405] width 57 height 27
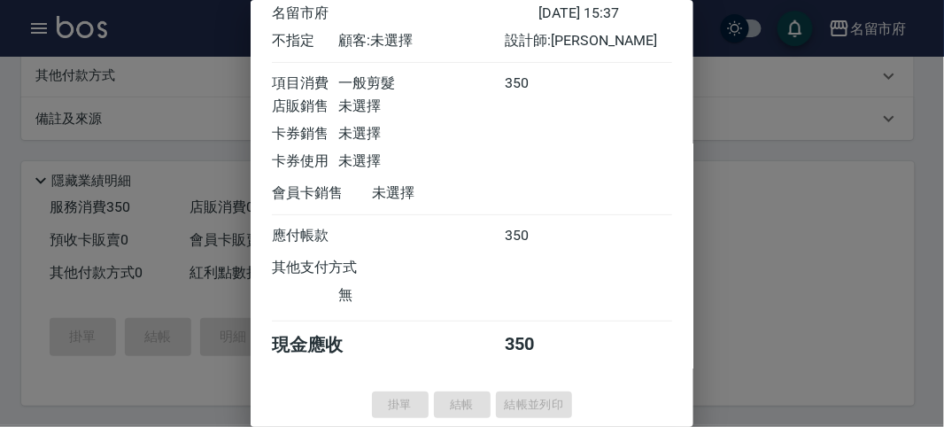
type input "[DATE] 16:00"
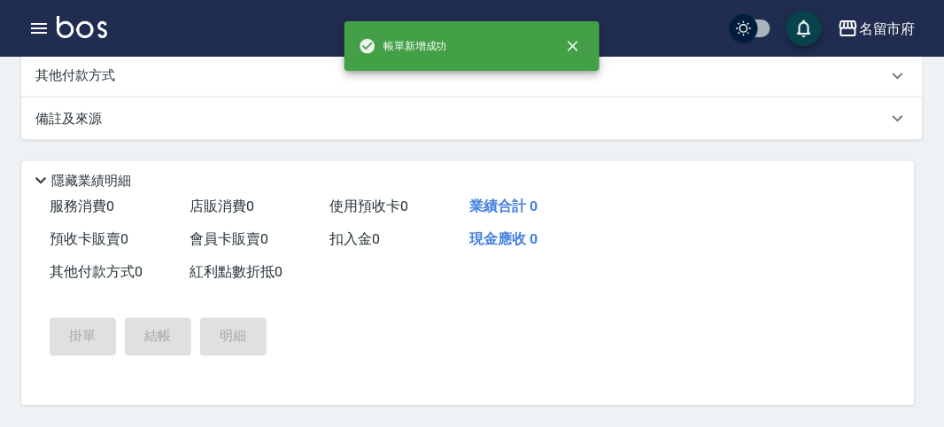
scroll to position [0, 0]
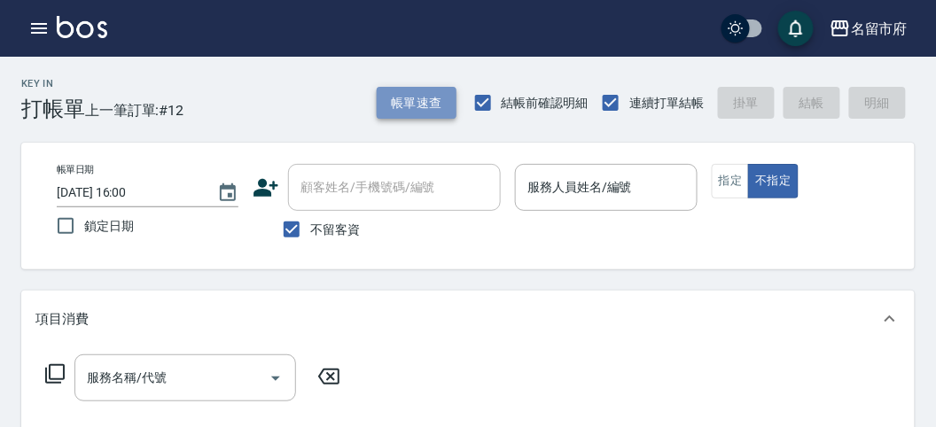
click at [415, 104] on button "帳單速查" at bounding box center [417, 103] width 80 height 33
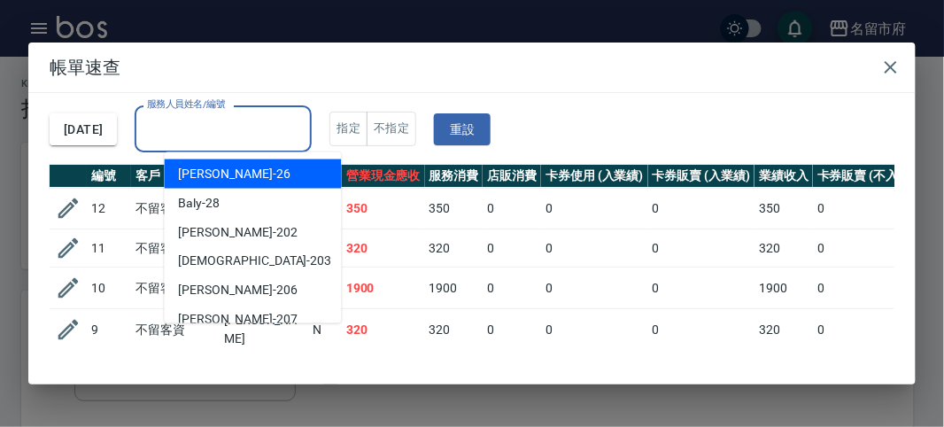
click at [240, 129] on input "服務人員姓名/編號" at bounding box center [223, 128] width 161 height 31
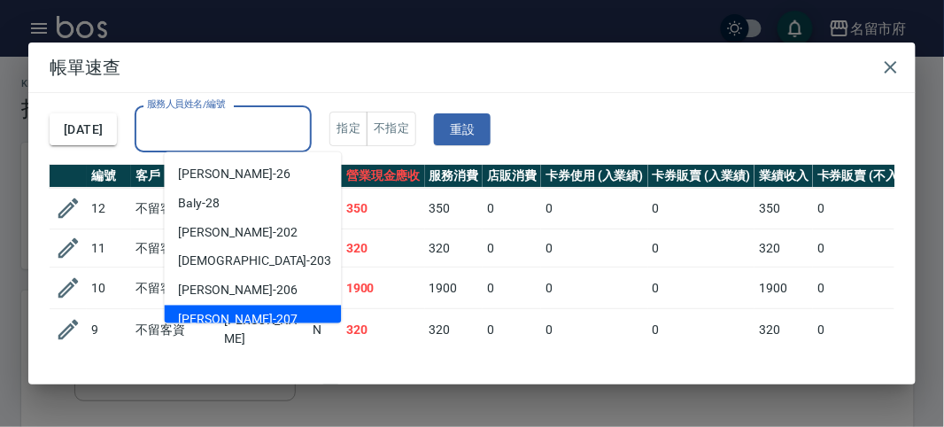
click at [262, 308] on div "[PERSON_NAME] -207" at bounding box center [253, 320] width 177 height 29
type input "[PERSON_NAME]-207"
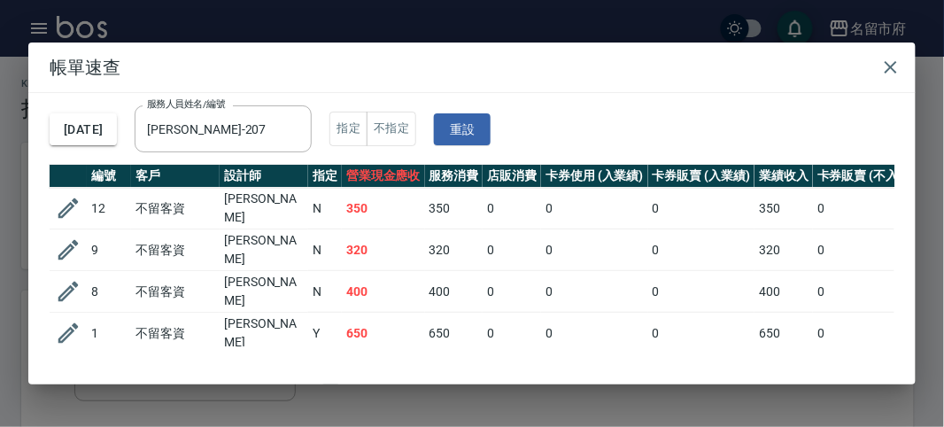
click at [410, 231] on td "320" at bounding box center [383, 250] width 83 height 42
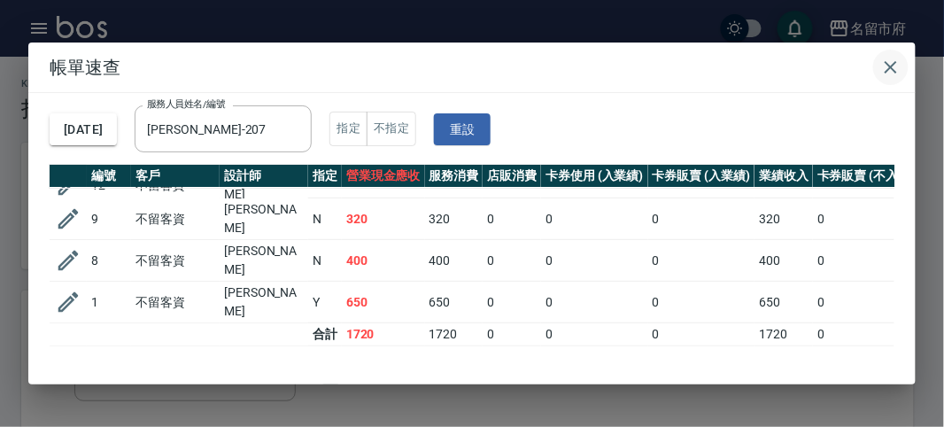
click at [896, 72] on icon "button" at bounding box center [891, 67] width 12 height 12
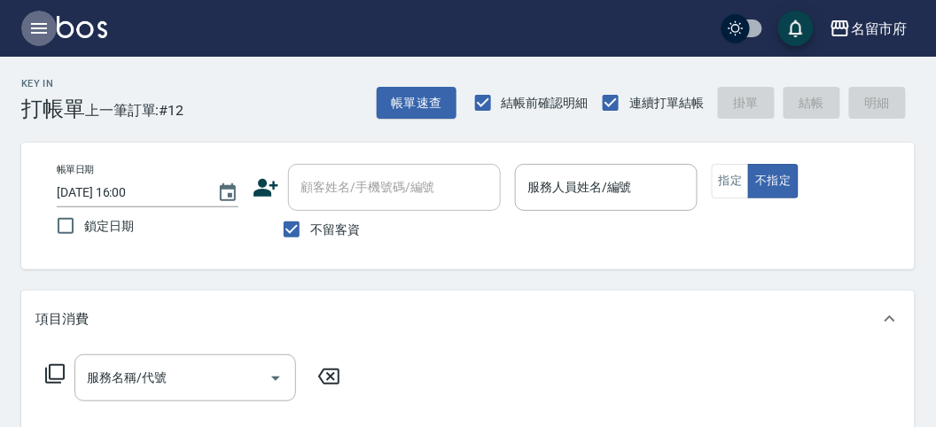
click at [27, 27] on button "button" at bounding box center [38, 28] width 35 height 35
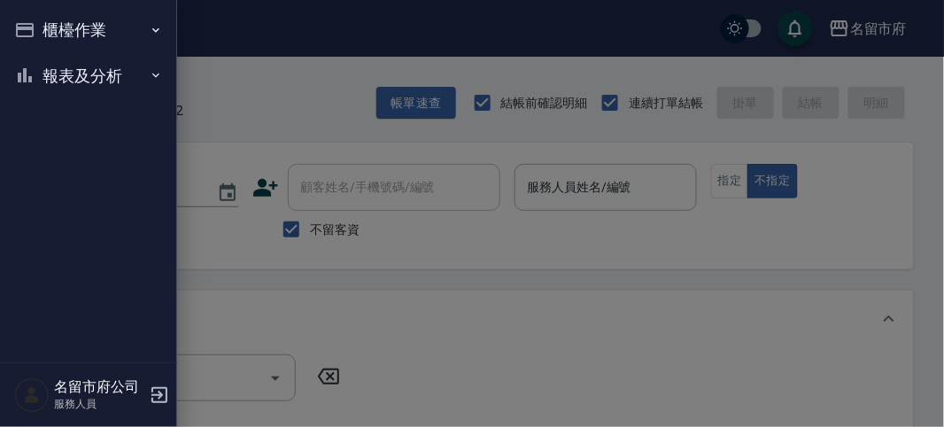
click at [39, 64] on button "報表及分析" at bounding box center [88, 76] width 163 height 46
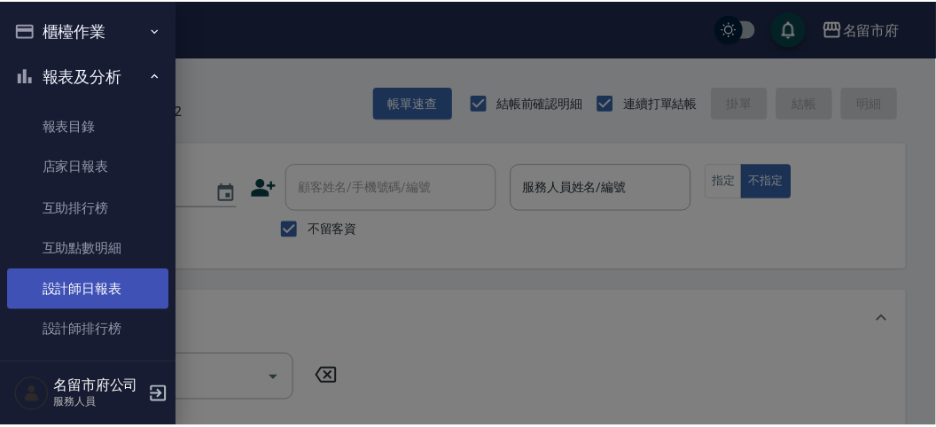
scroll to position [58, 0]
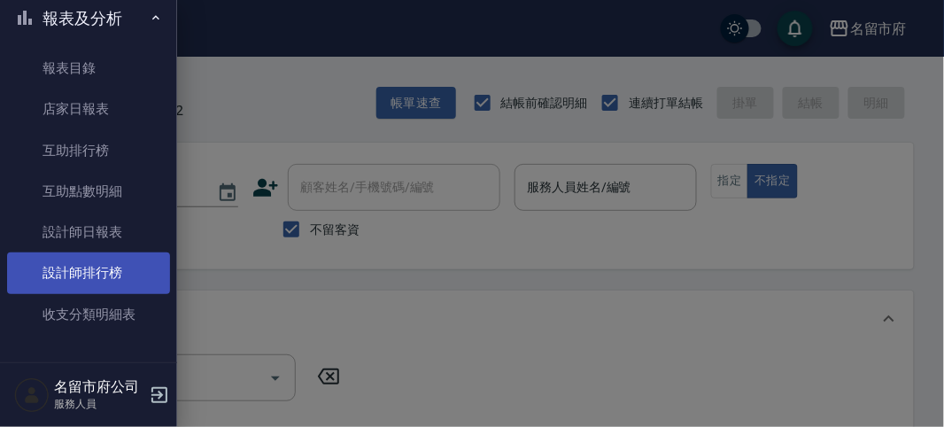
click at [96, 278] on link "設計師排行榜" at bounding box center [88, 272] width 163 height 41
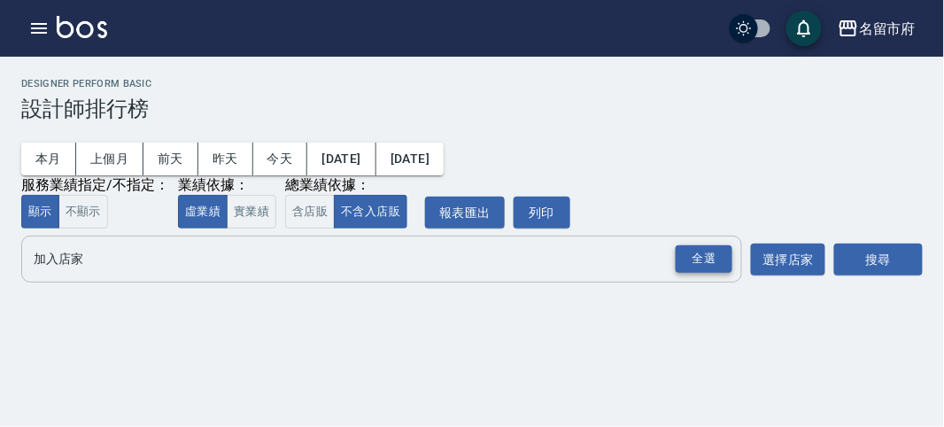
click at [704, 266] on div "全選" at bounding box center [704, 258] width 57 height 27
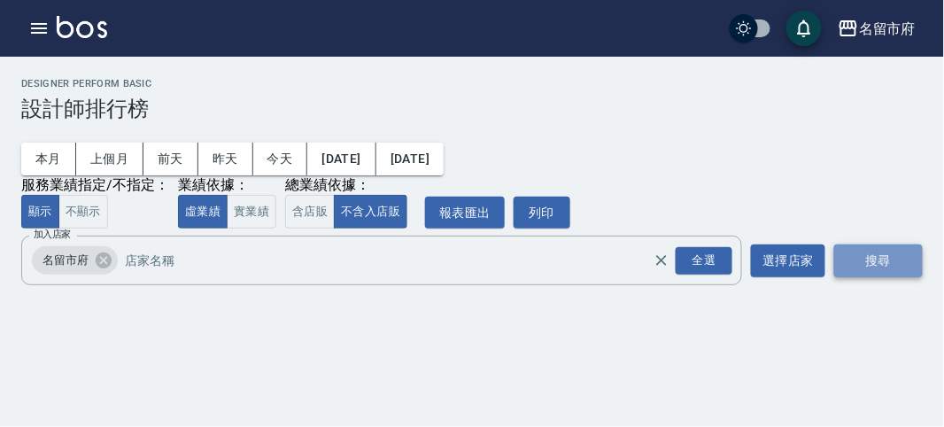
click at [835, 258] on button "搜尋" at bounding box center [879, 261] width 89 height 33
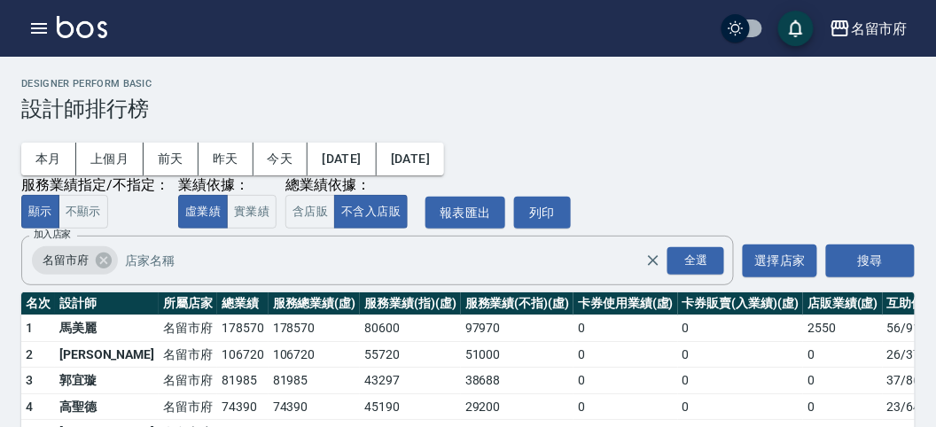
scroll to position [155, 0]
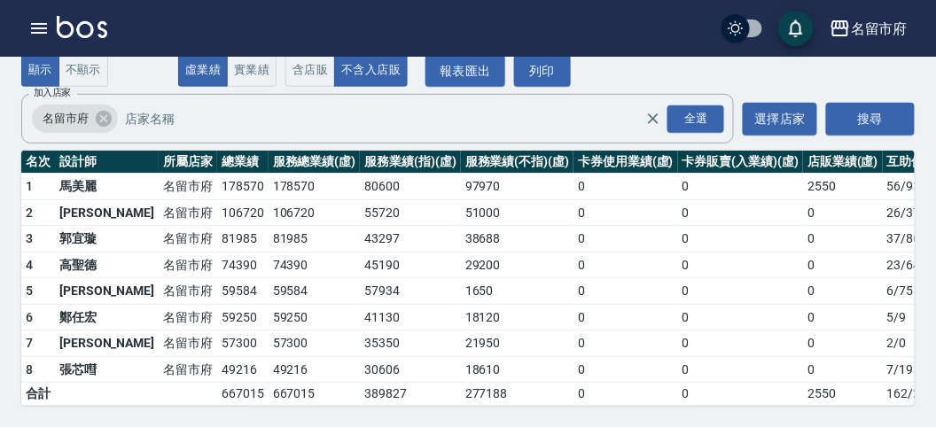
click at [82, 20] on img at bounding box center [82, 27] width 50 height 22
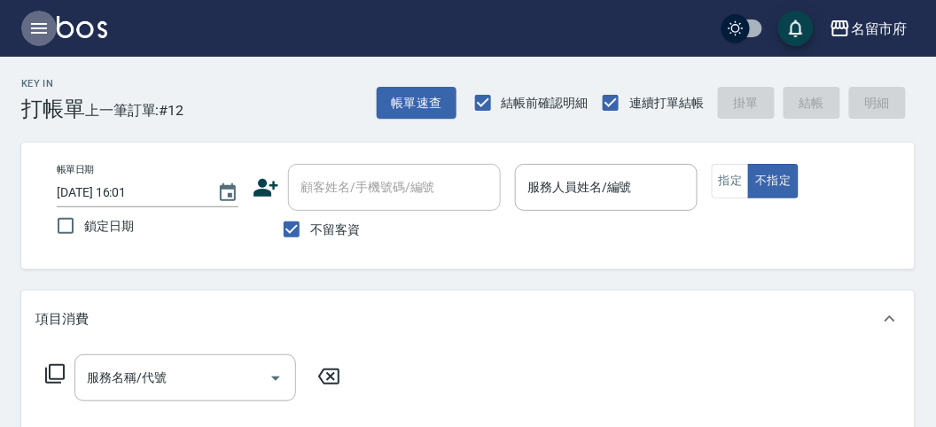
click at [36, 21] on icon "button" at bounding box center [38, 28] width 21 height 21
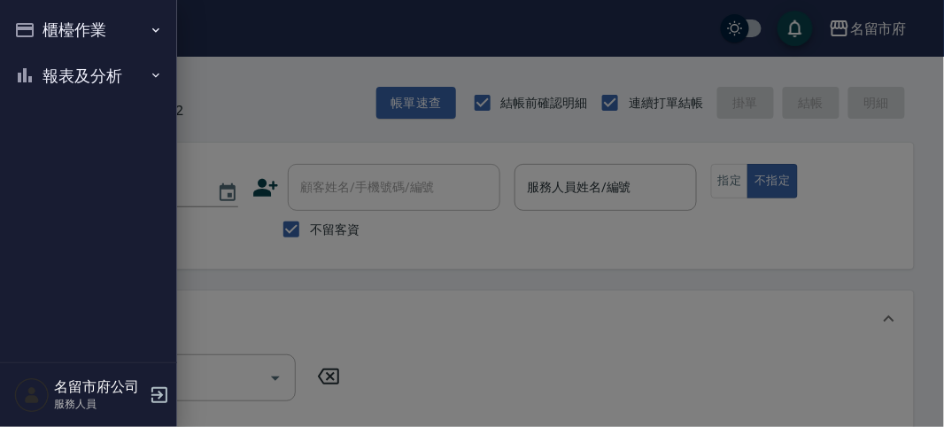
click at [51, 40] on button "櫃檯作業" at bounding box center [88, 30] width 163 height 46
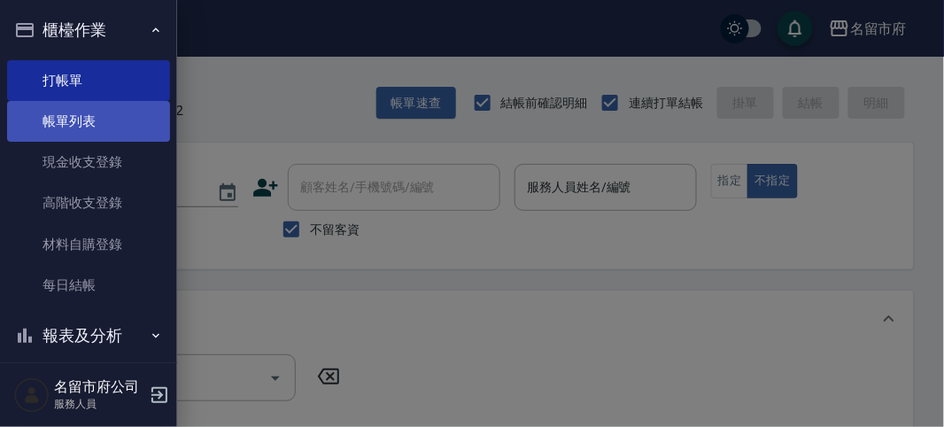
click at [90, 110] on link "帳單列表" at bounding box center [88, 121] width 163 height 41
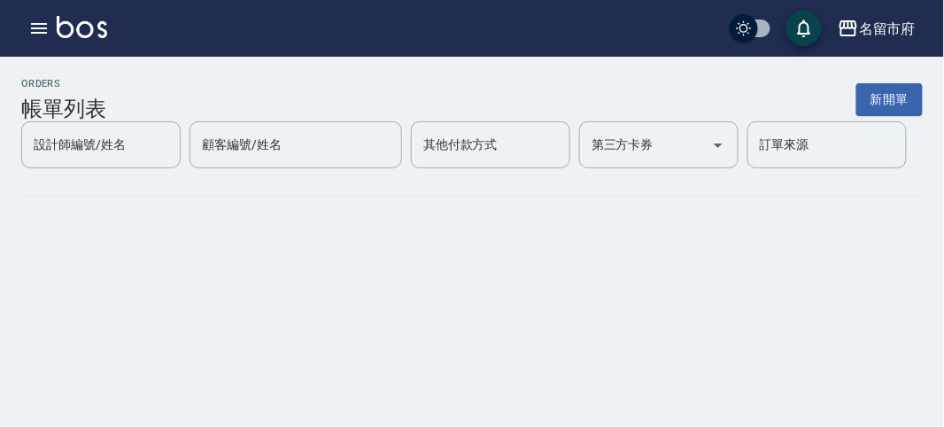
click at [85, 120] on h3 "帳單列表" at bounding box center [63, 109] width 85 height 25
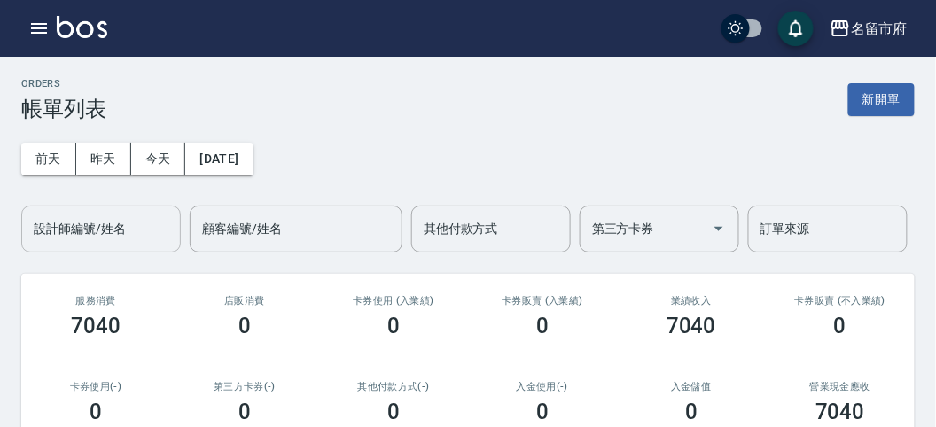
click at [103, 227] on input "設計師編號/姓名" at bounding box center [101, 229] width 144 height 31
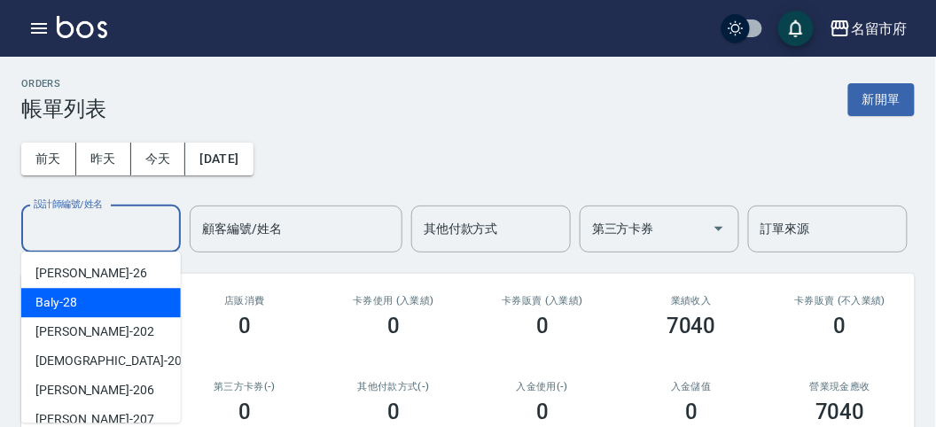
click at [89, 315] on div "Baly -28" at bounding box center [100, 302] width 159 height 29
type input "Baly-28"
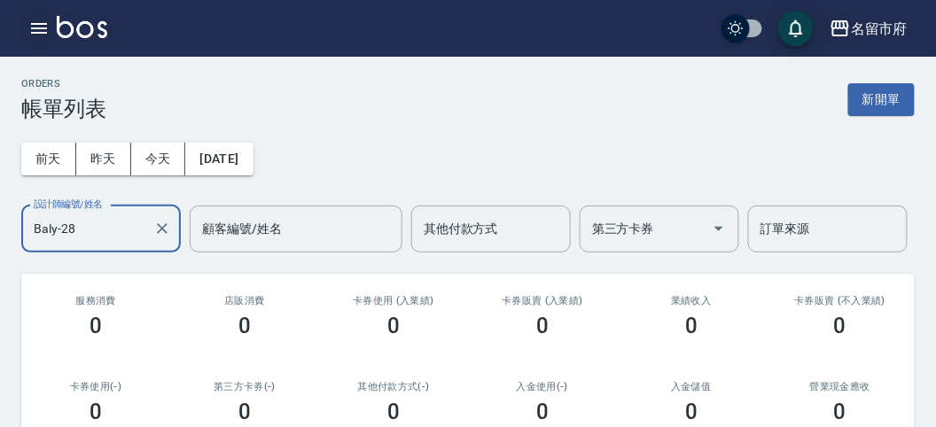
click at [42, 26] on icon "button" at bounding box center [38, 28] width 21 height 21
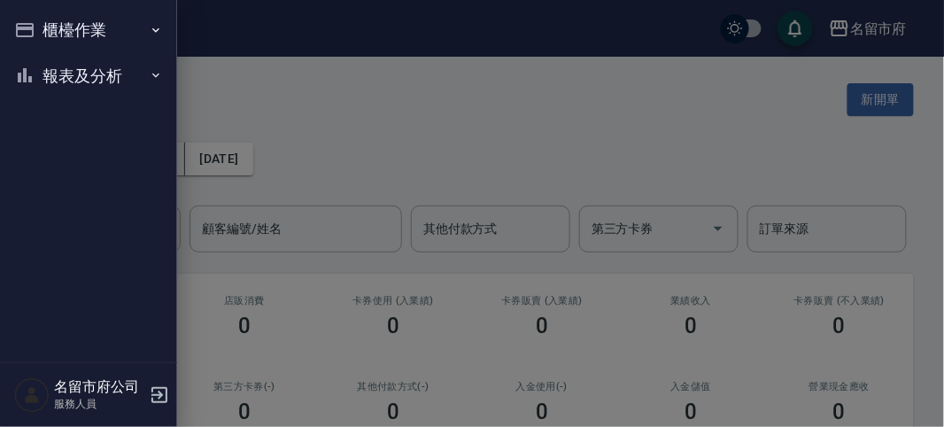
click at [44, 27] on button "櫃檯作業" at bounding box center [88, 30] width 163 height 46
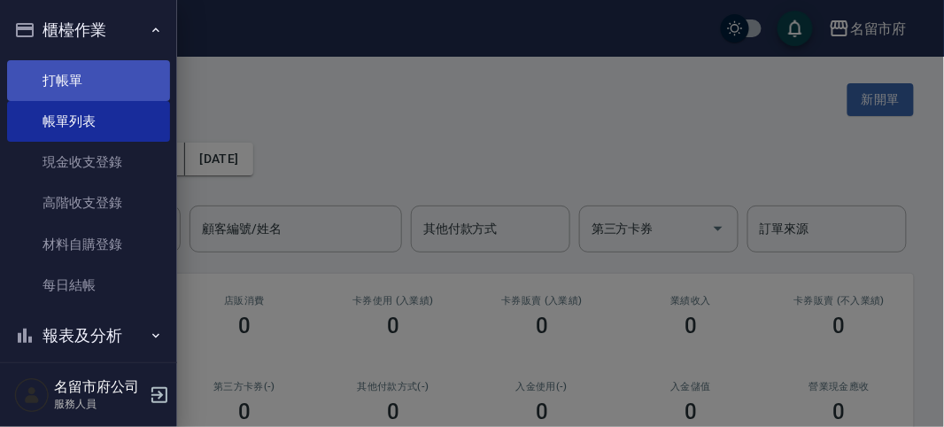
click at [49, 76] on link "打帳單" at bounding box center [88, 80] width 163 height 41
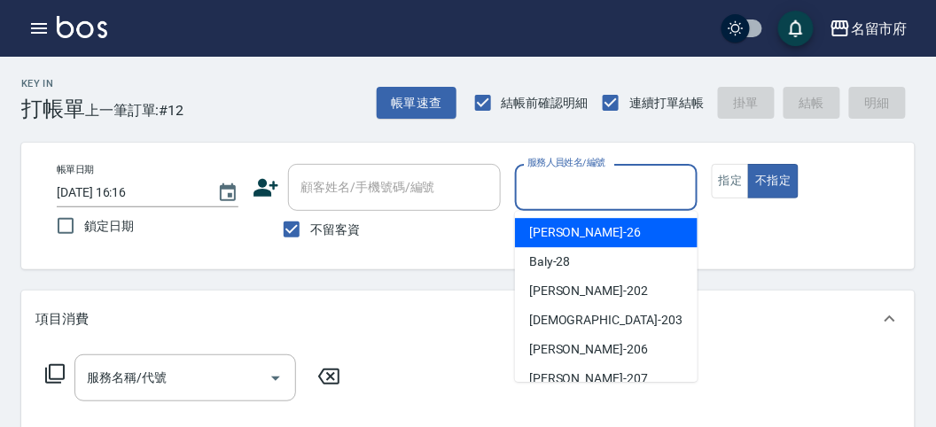
click at [563, 187] on input "服務人員姓名/編號" at bounding box center [606, 187] width 166 height 31
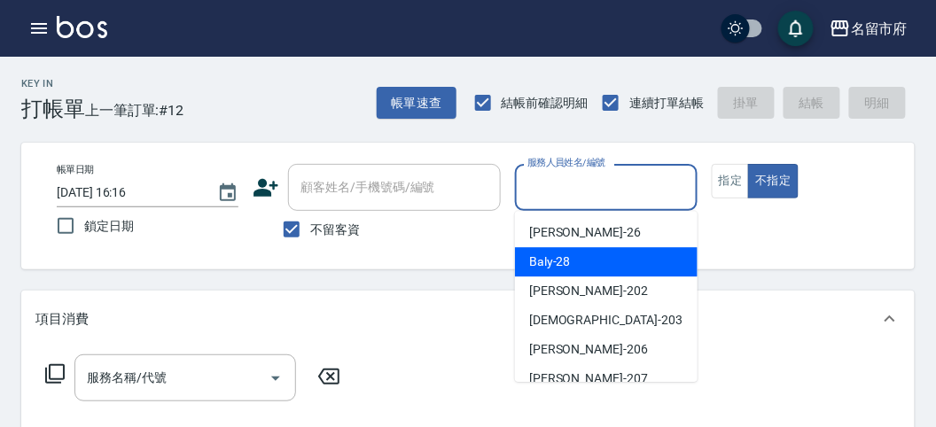
click at [547, 272] on div "Baly -28" at bounding box center [606, 261] width 182 height 29
type input "Baly-28"
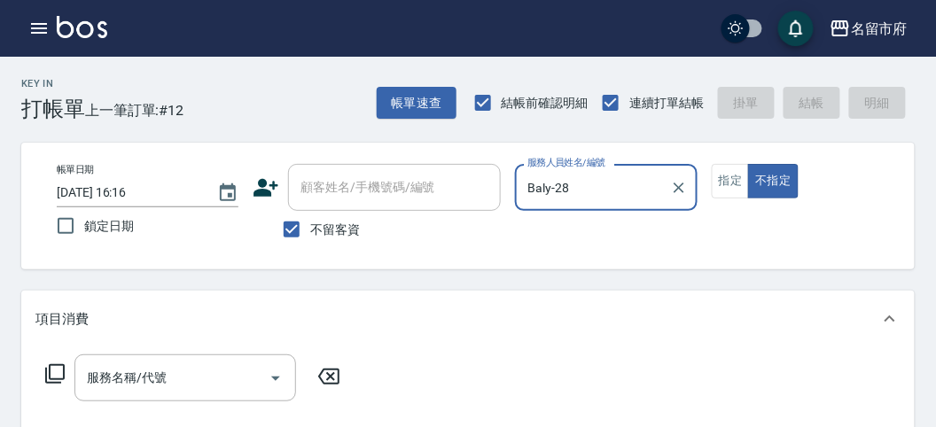
drag, startPoint x: 57, startPoint y: 366, endPoint x: 58, endPoint y: 353, distance: 12.4
click at [58, 361] on div "服務名稱/代號 服務名稱/代號" at bounding box center [192, 377] width 315 height 47
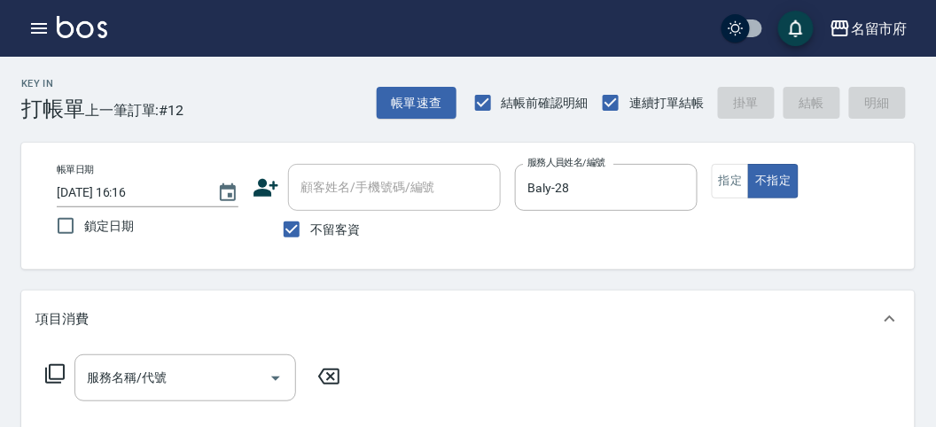
click at [55, 371] on icon at bounding box center [54, 373] width 21 height 21
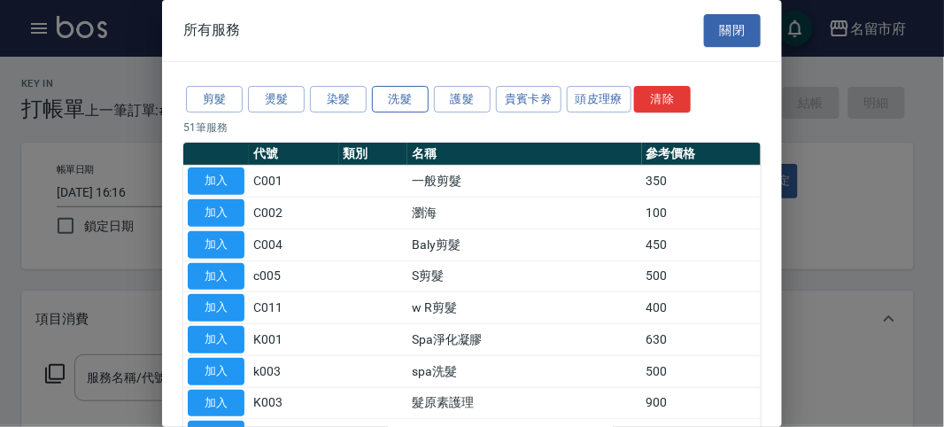
click at [399, 102] on button "洗髮" at bounding box center [400, 99] width 57 height 27
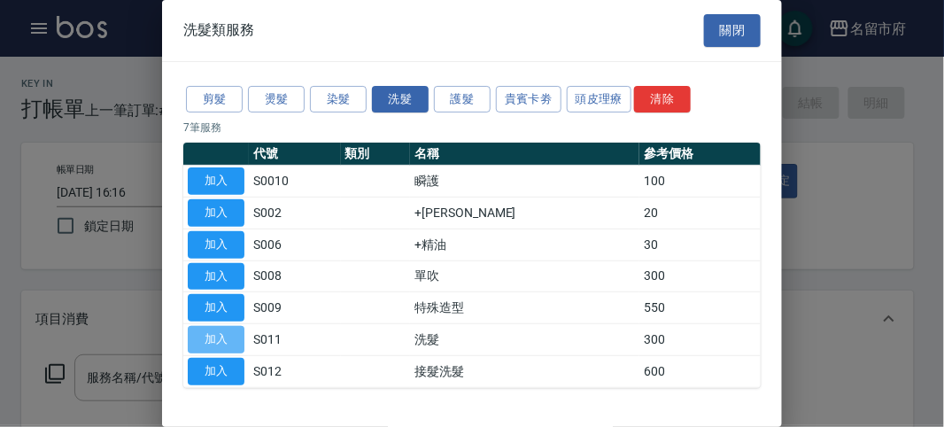
click at [223, 340] on button "加入" at bounding box center [216, 339] width 57 height 27
type input "洗髮(S011)"
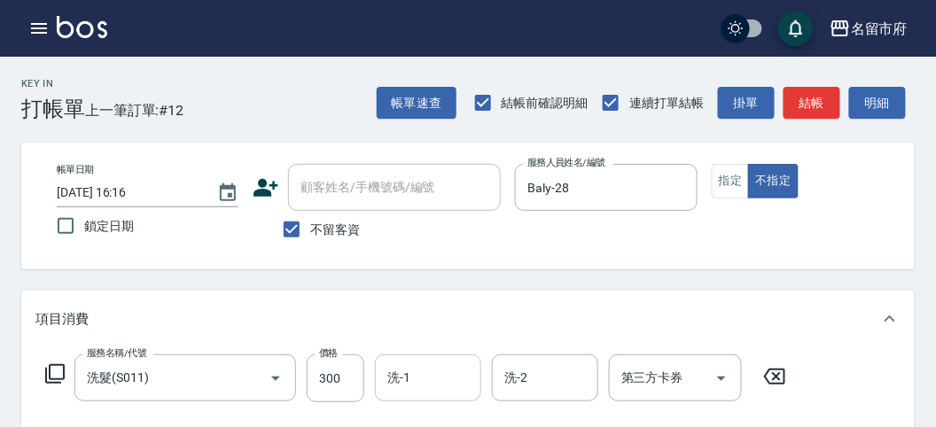
click at [427, 375] on input "洗-1" at bounding box center [428, 377] width 90 height 31
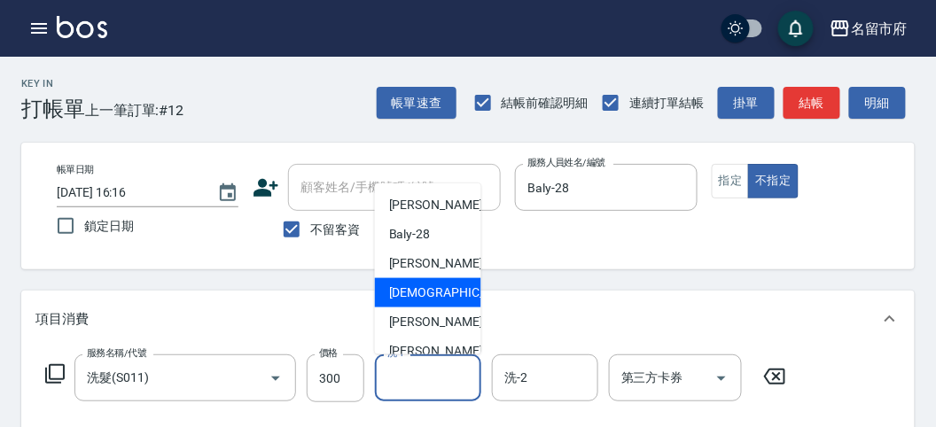
scroll to position [193, 0]
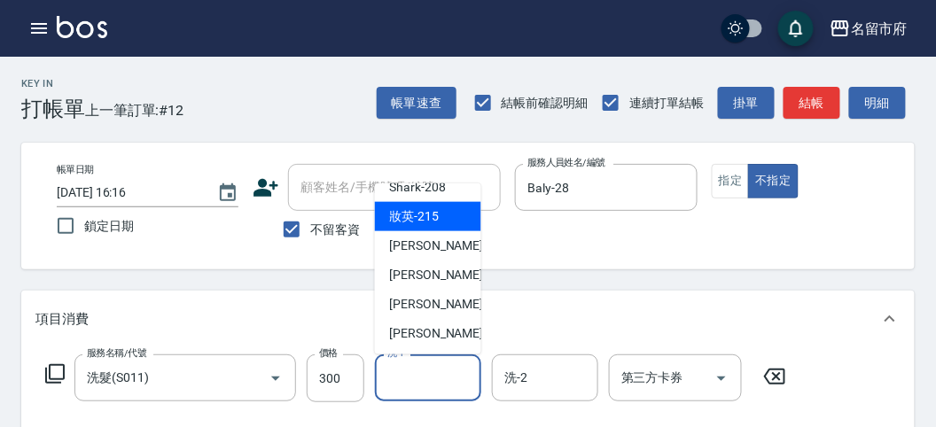
click at [439, 225] on div "妝英 -215" at bounding box center [428, 216] width 106 height 29
type input "妝英-215"
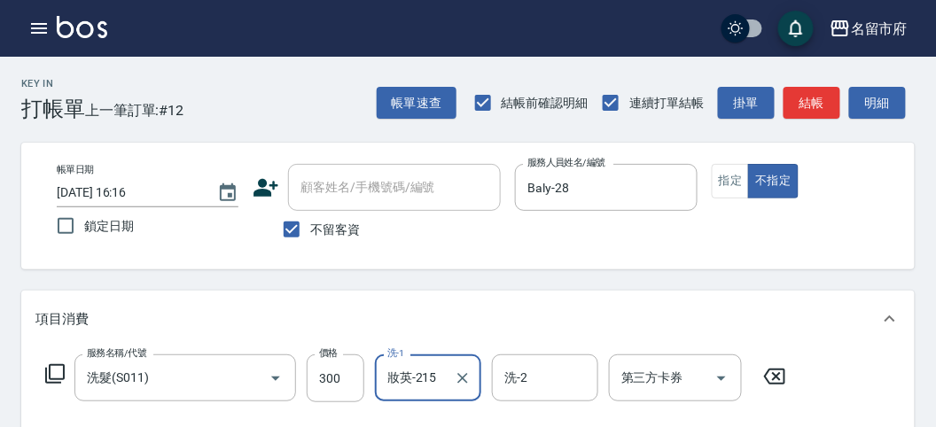
click at [58, 371] on icon at bounding box center [54, 373] width 21 height 21
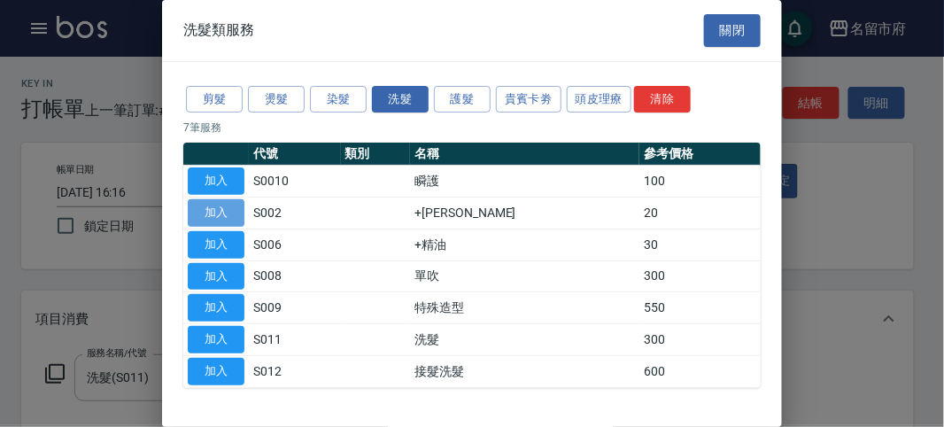
click at [228, 210] on button "加入" at bounding box center [216, 212] width 57 height 27
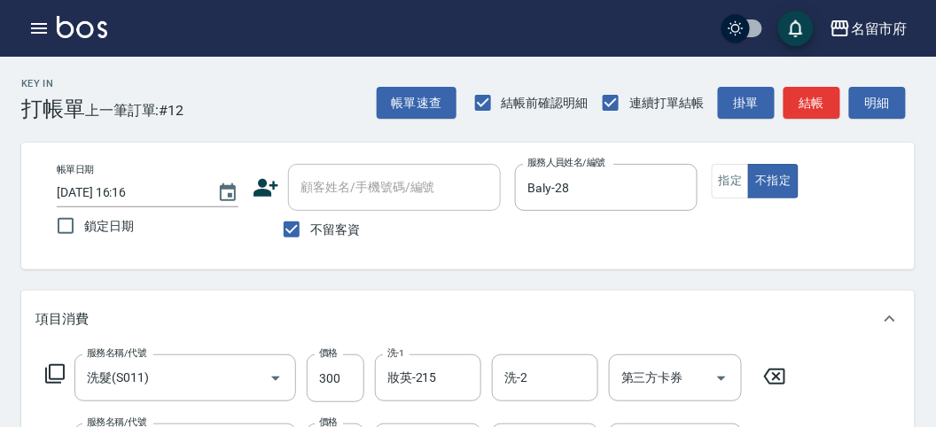
click at [57, 373] on icon at bounding box center [54, 373] width 21 height 21
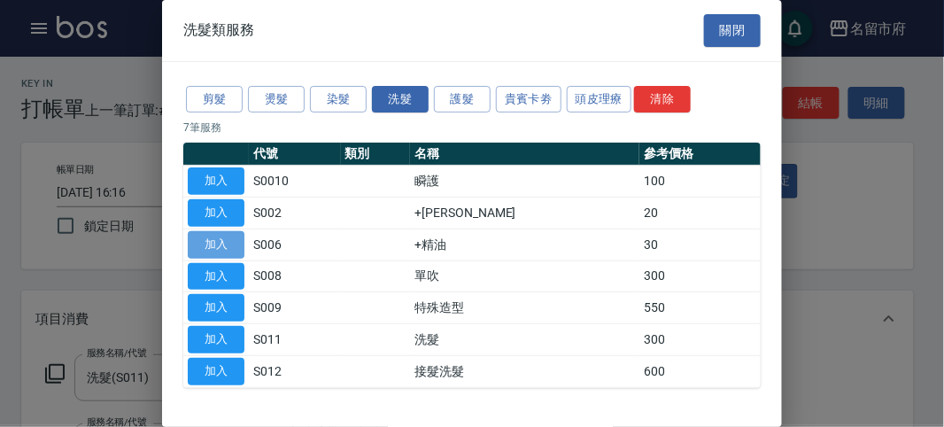
click at [210, 231] on button "加入" at bounding box center [216, 244] width 57 height 27
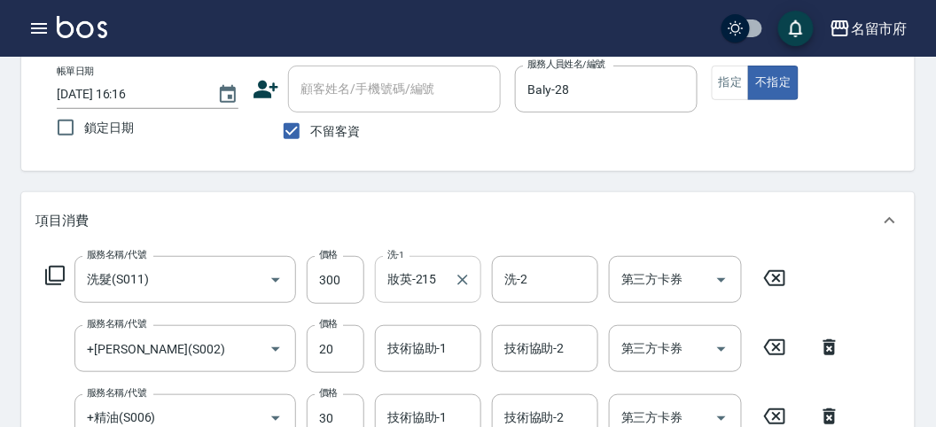
scroll to position [197, 0]
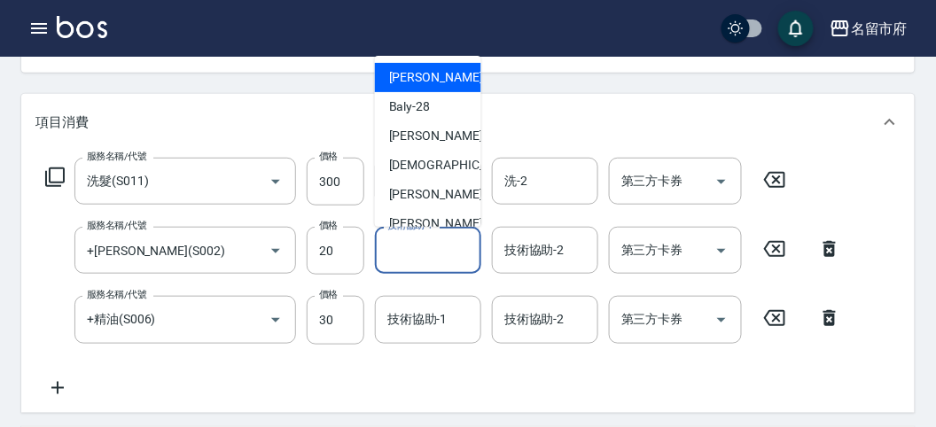
drag, startPoint x: 403, startPoint y: 258, endPoint x: 415, endPoint y: 237, distance: 23.4
click at [405, 255] on input "技術協助-1" at bounding box center [428, 250] width 90 height 31
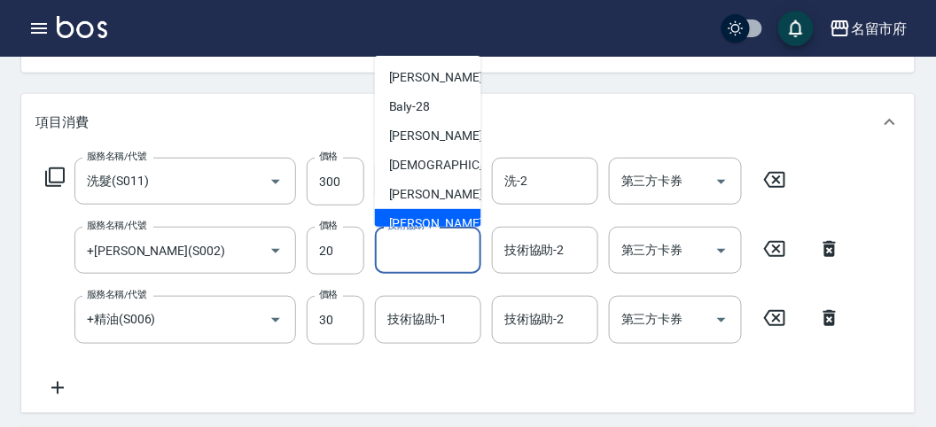
scroll to position [193, 0]
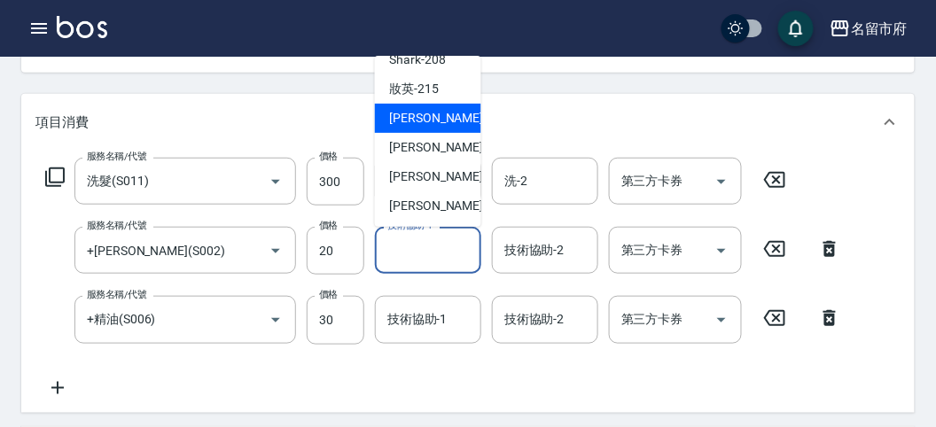
click at [431, 125] on span "小靜 -216" at bounding box center [448, 118] width 119 height 19
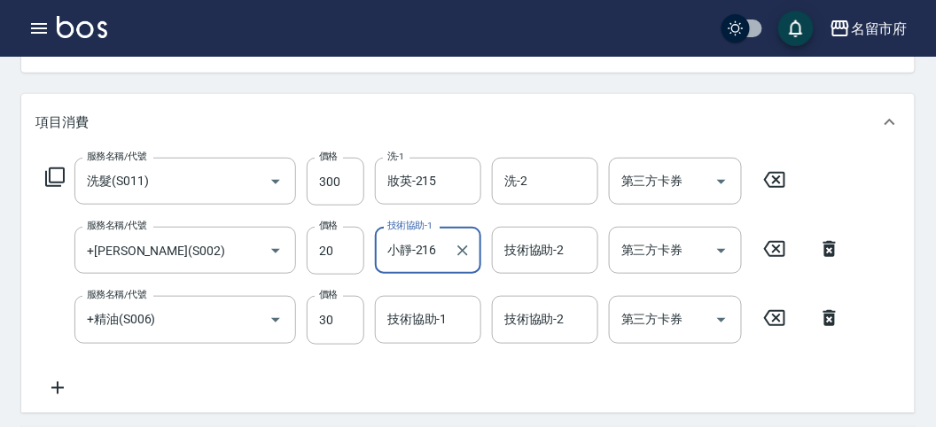
click at [436, 260] on input "小靜-216" at bounding box center [415, 250] width 64 height 31
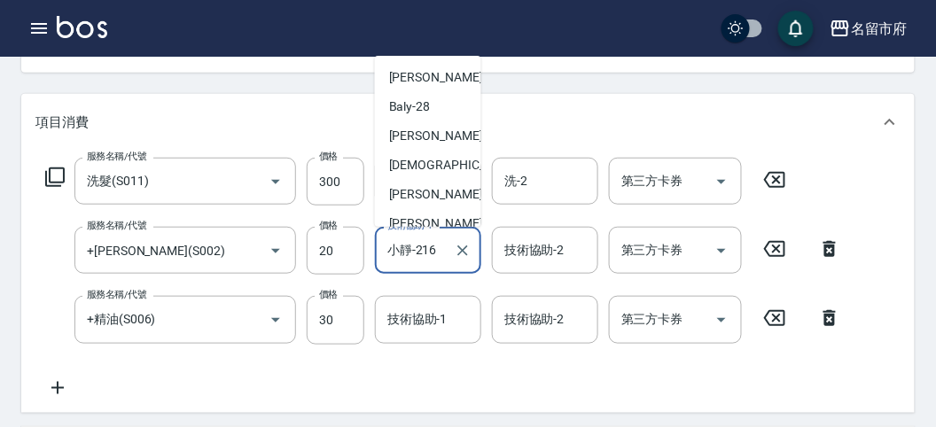
scroll to position [98, 0]
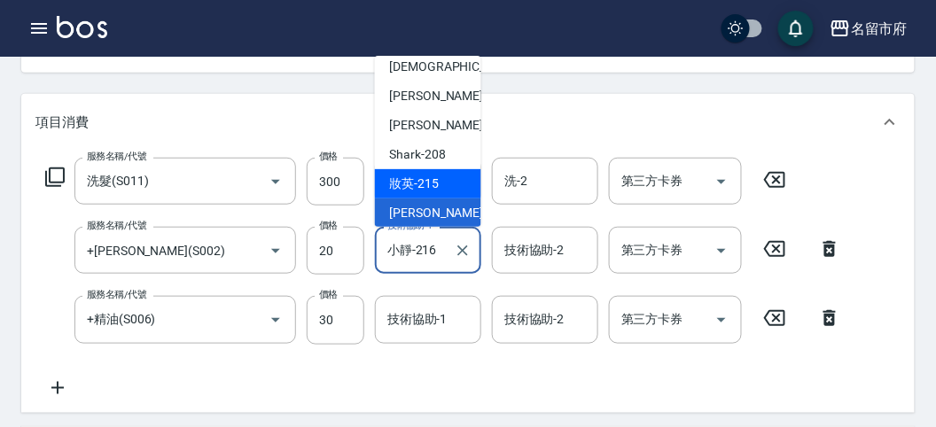
click at [434, 178] on span "妝英 -215" at bounding box center [414, 184] width 50 height 19
type input "妝英-215"
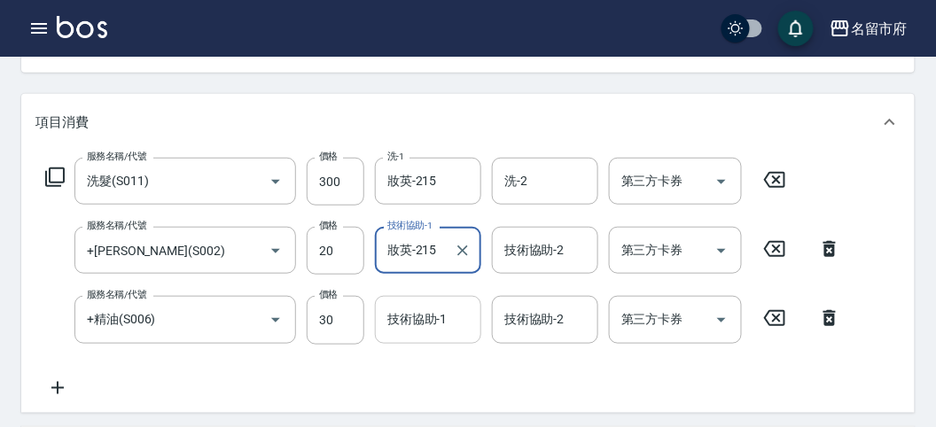
click at [394, 325] on input "技術協助-1" at bounding box center [428, 319] width 90 height 31
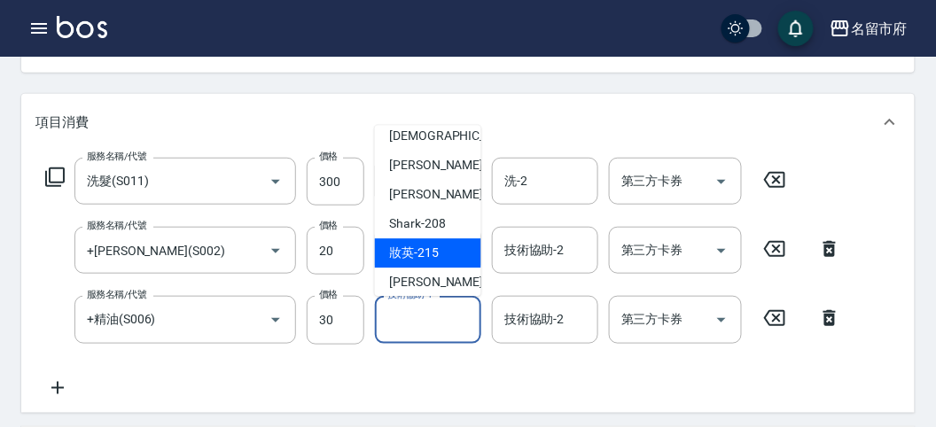
click at [423, 246] on span "妝英 -215" at bounding box center [414, 254] width 50 height 19
type input "妝英-215"
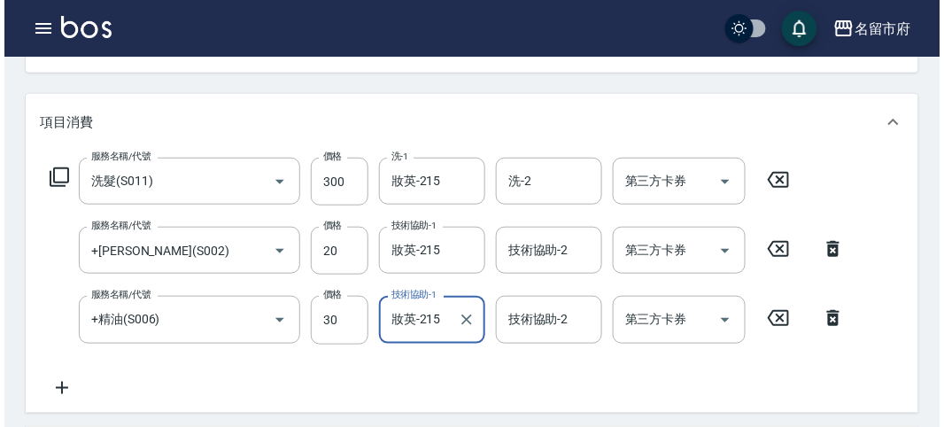
scroll to position [656, 0]
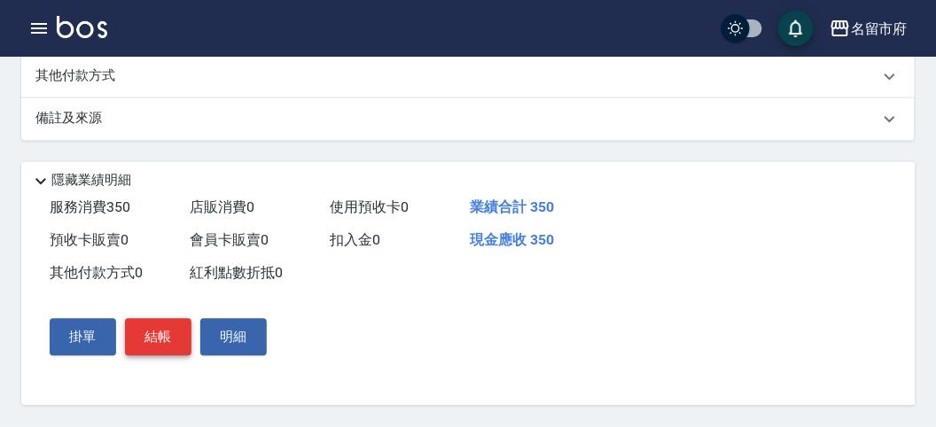
click at [151, 329] on button "結帳" at bounding box center [158, 337] width 66 height 37
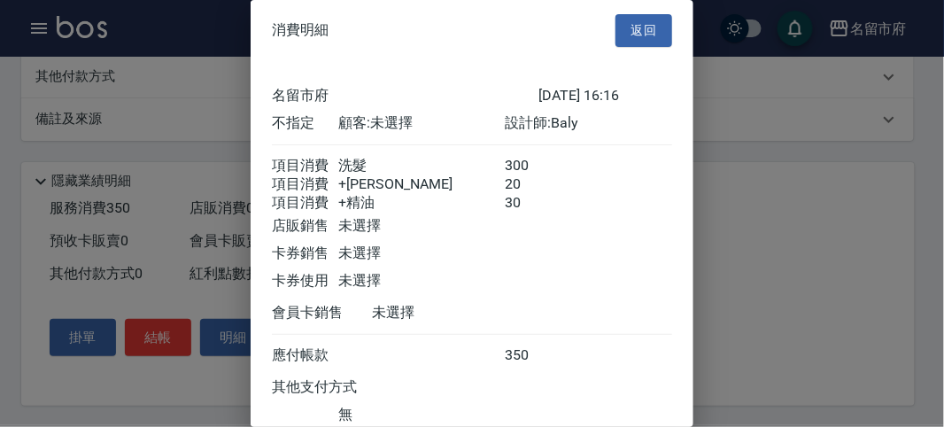
scroll to position [138, 0]
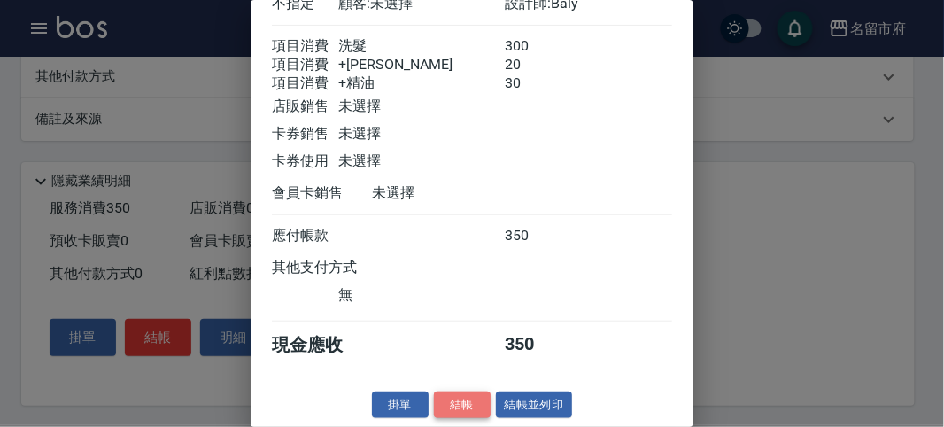
click at [452, 400] on button "結帳" at bounding box center [462, 405] width 57 height 27
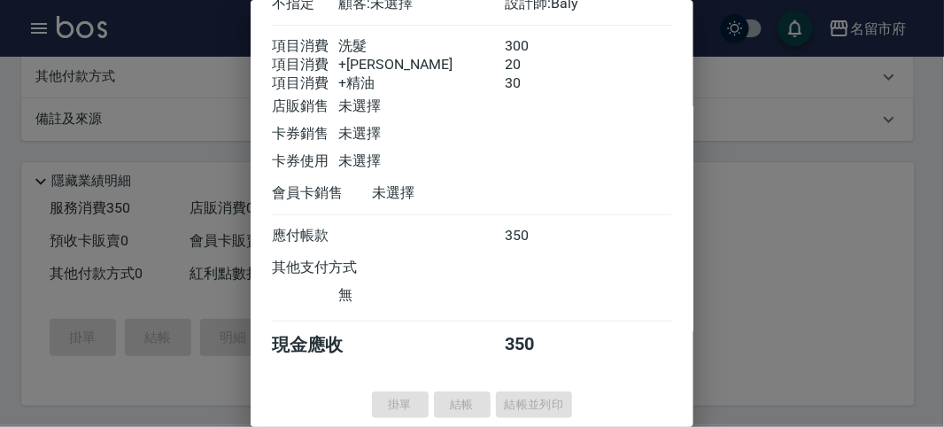
type input "[DATE] 16:17"
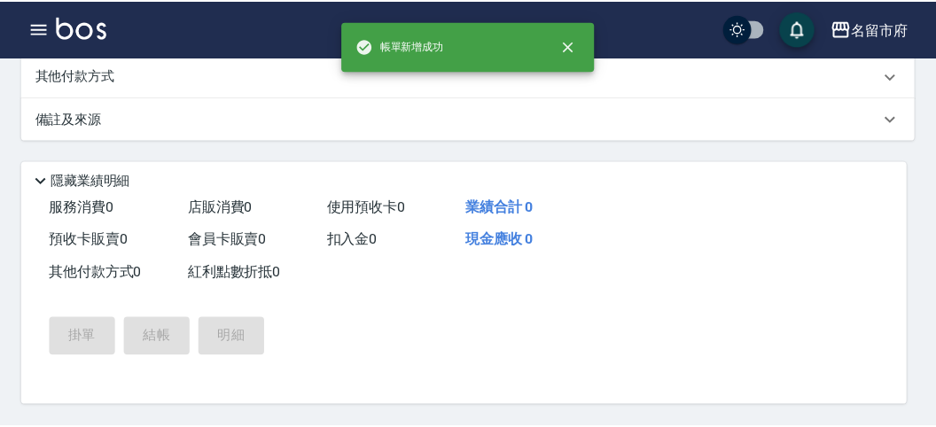
scroll to position [0, 0]
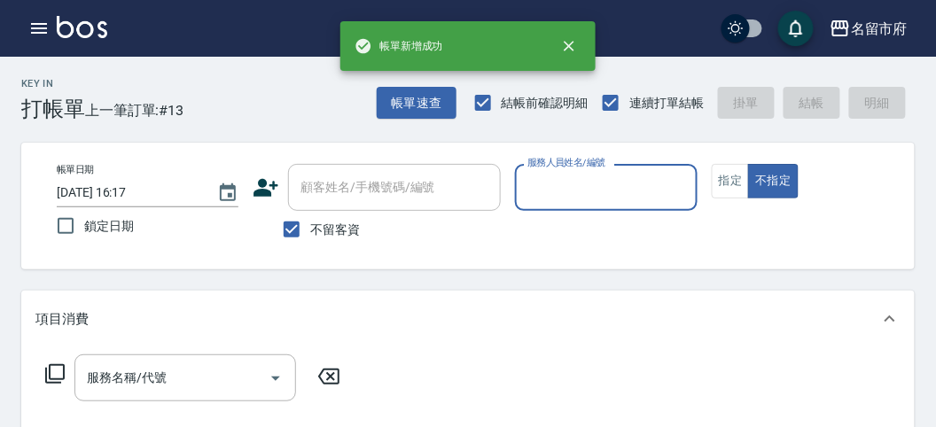
click at [594, 188] on input "服務人員姓名/編號" at bounding box center [606, 187] width 166 height 31
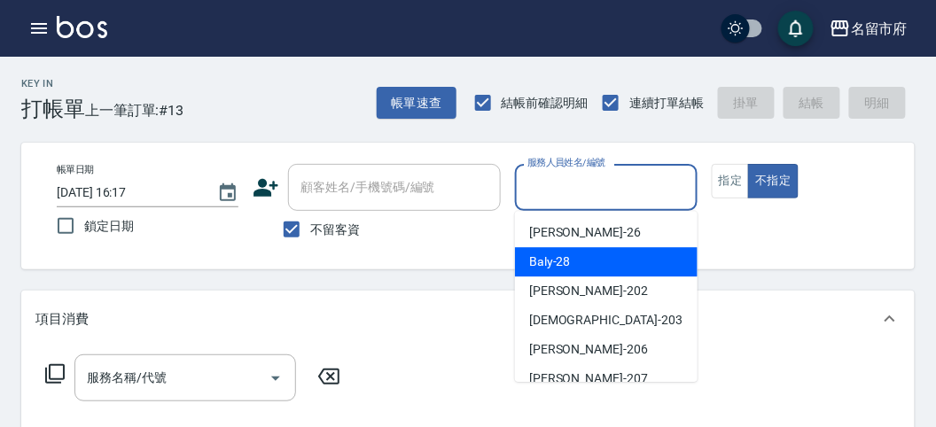
click at [568, 259] on span "Baly -28" at bounding box center [550, 261] width 42 height 19
type input "Baly-28"
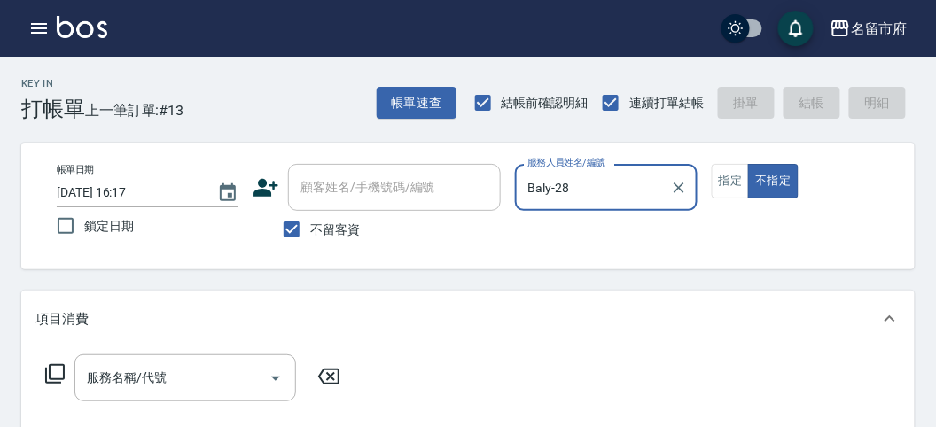
click at [57, 374] on icon at bounding box center [54, 373] width 21 height 21
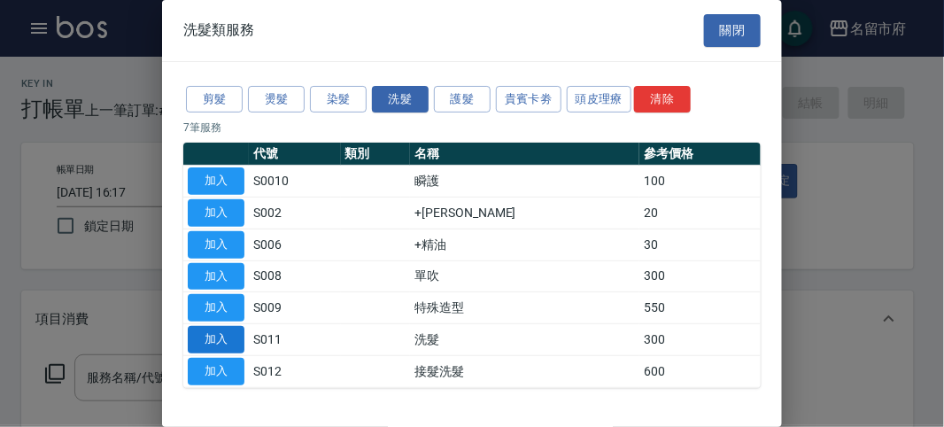
click at [219, 332] on button "加入" at bounding box center [216, 339] width 57 height 27
type input "洗髮(S011)"
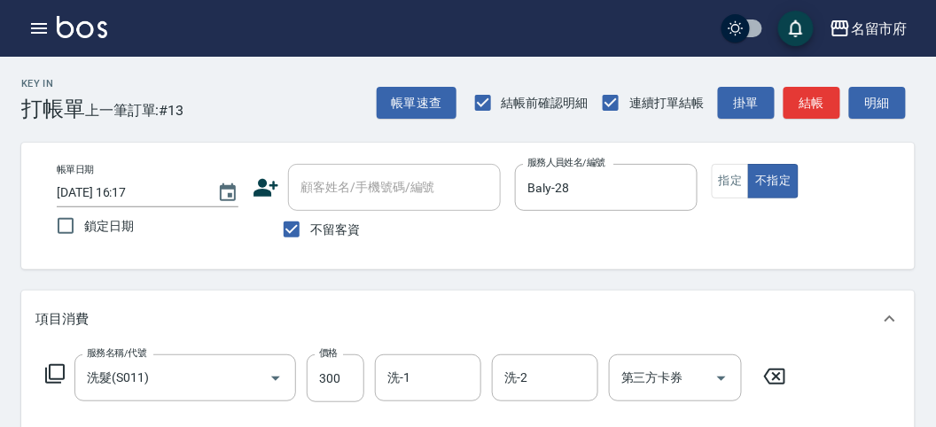
click at [57, 375] on icon at bounding box center [54, 373] width 21 height 21
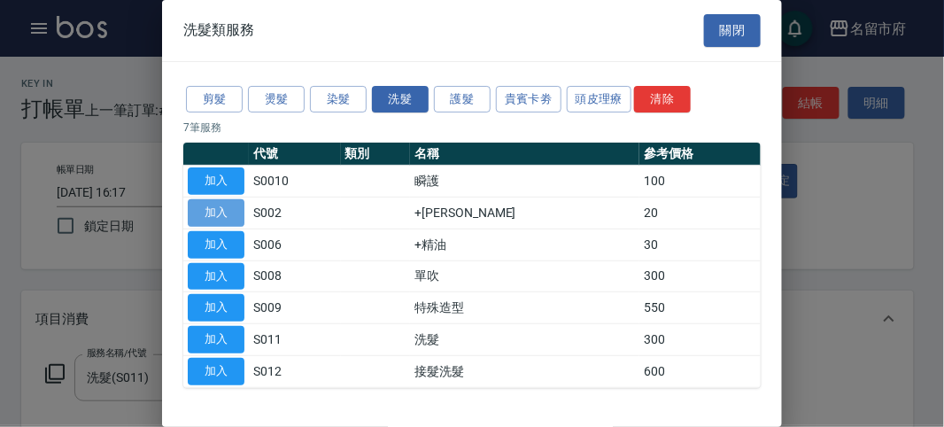
click at [220, 216] on button "加入" at bounding box center [216, 212] width 57 height 27
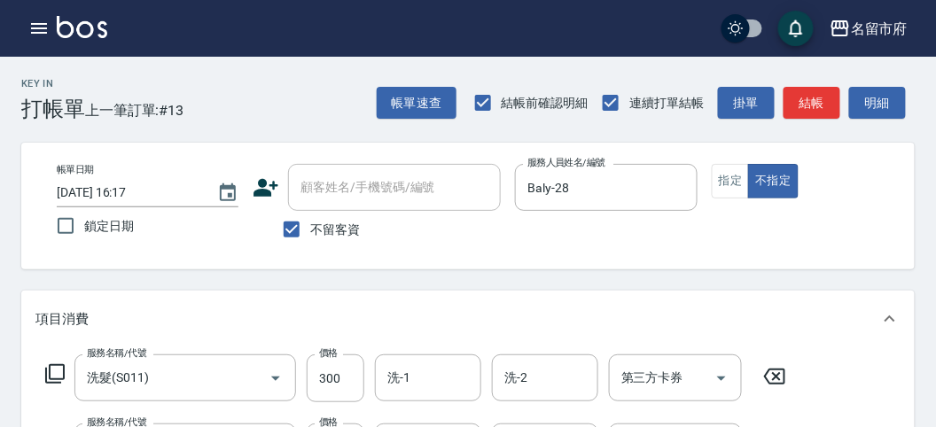
scroll to position [98, 0]
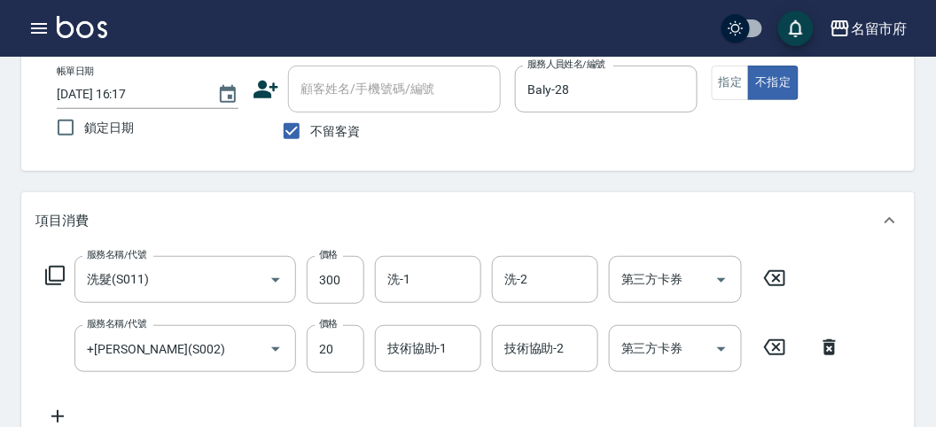
click at [824, 340] on icon at bounding box center [829, 347] width 12 height 16
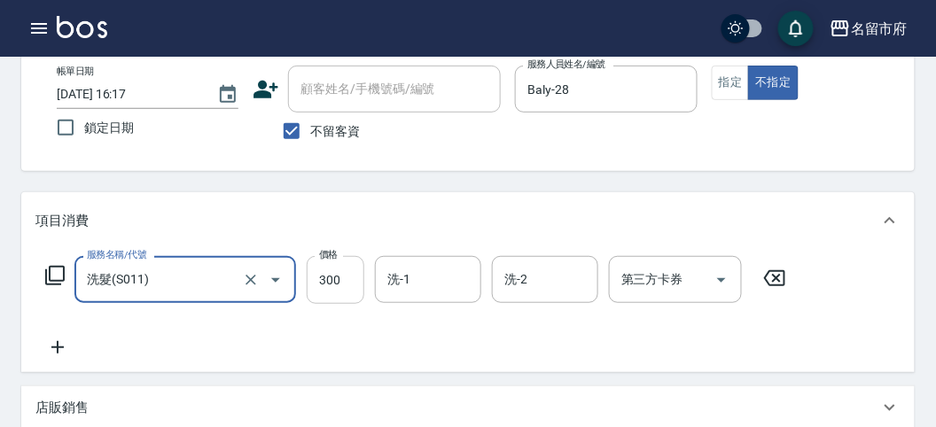
click at [344, 280] on input "300" at bounding box center [336, 280] width 58 height 48
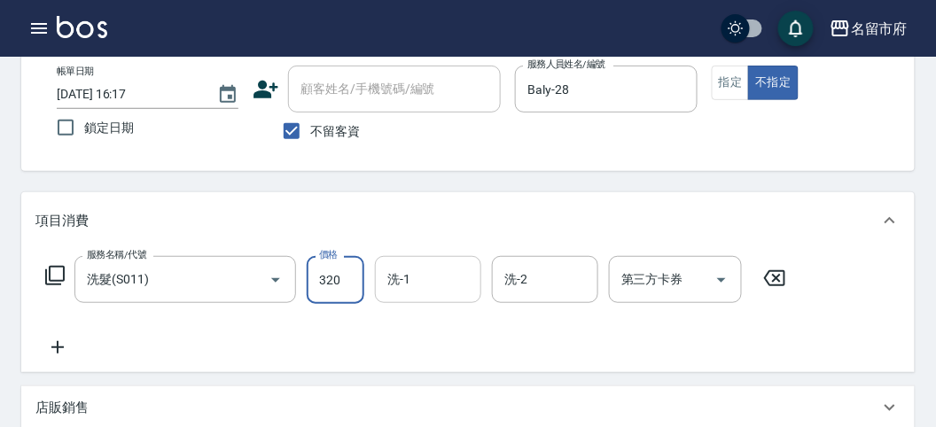
type input "320"
click at [439, 287] on input "洗-1" at bounding box center [428, 279] width 90 height 31
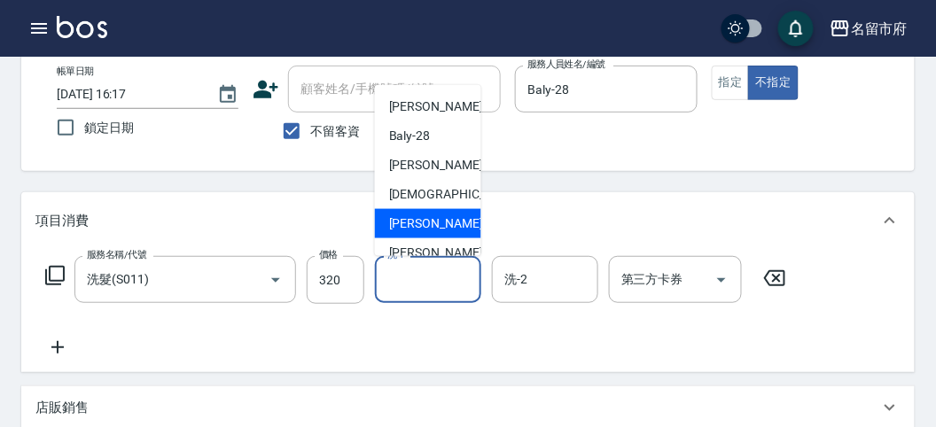
scroll to position [193, 0]
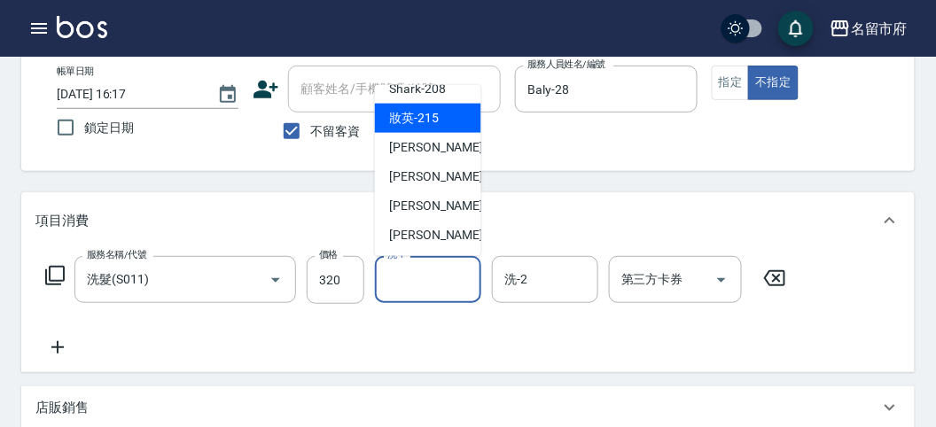
click at [427, 115] on span "妝英 -215" at bounding box center [414, 118] width 50 height 19
type input "妝英-215"
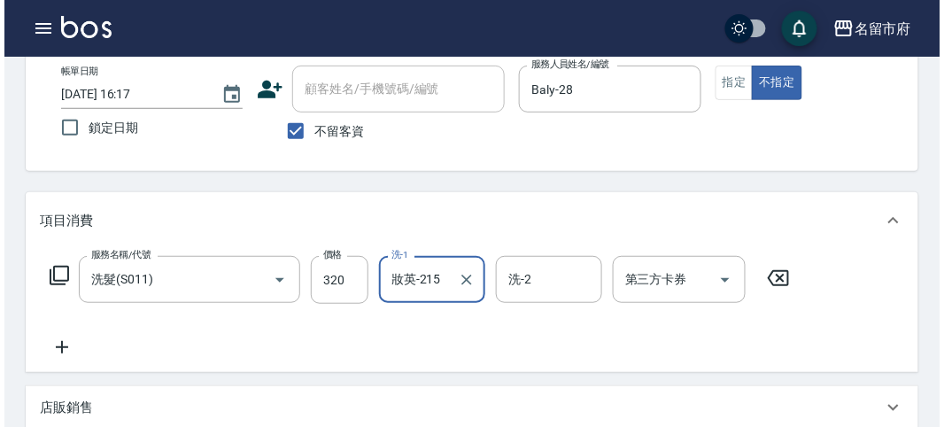
scroll to position [518, 0]
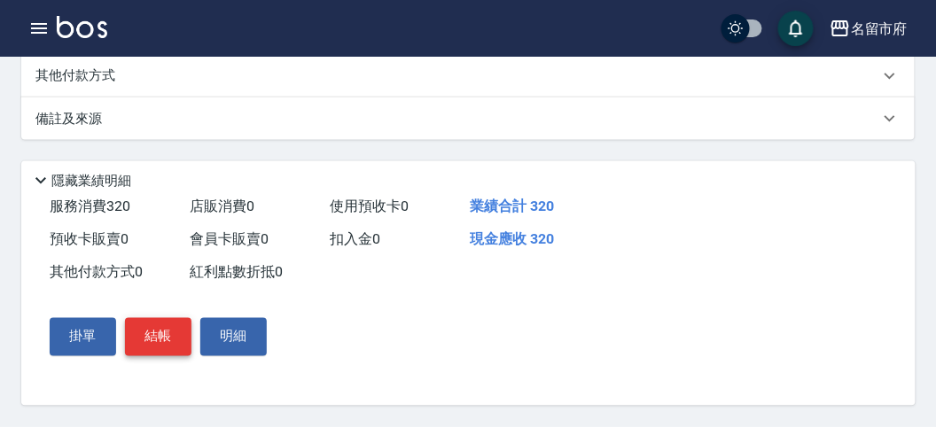
click at [165, 341] on button "結帳" at bounding box center [158, 336] width 66 height 37
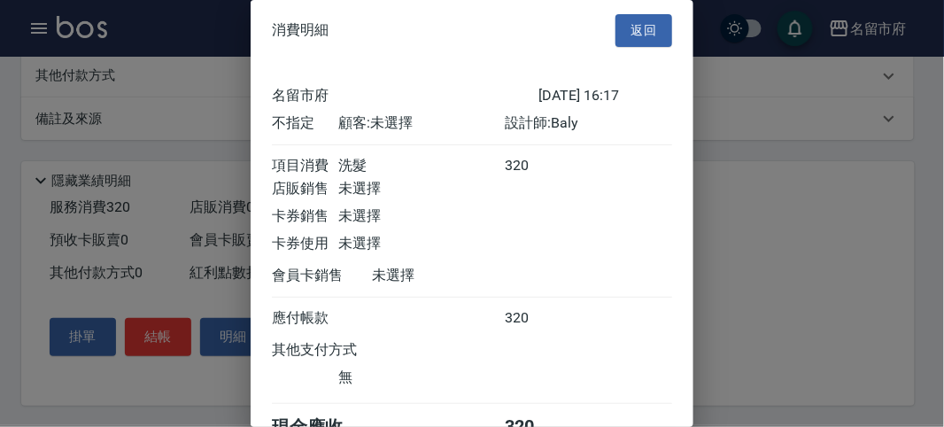
scroll to position [98, 0]
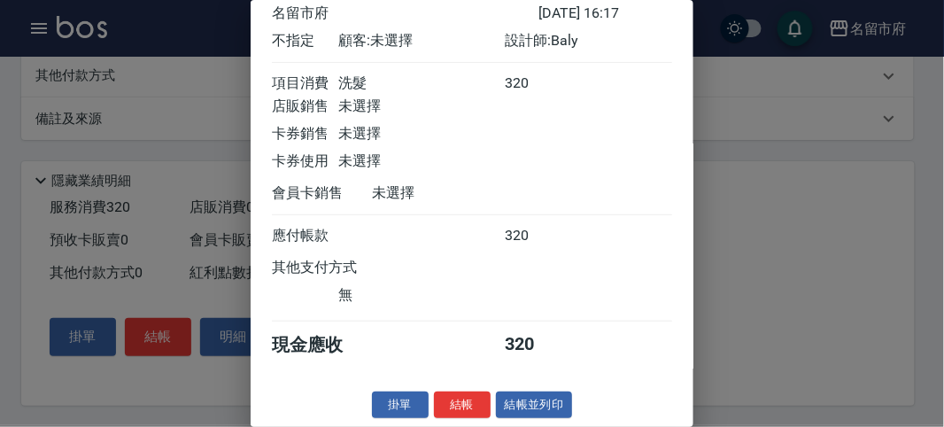
click at [446, 396] on button "結帳" at bounding box center [462, 405] width 57 height 27
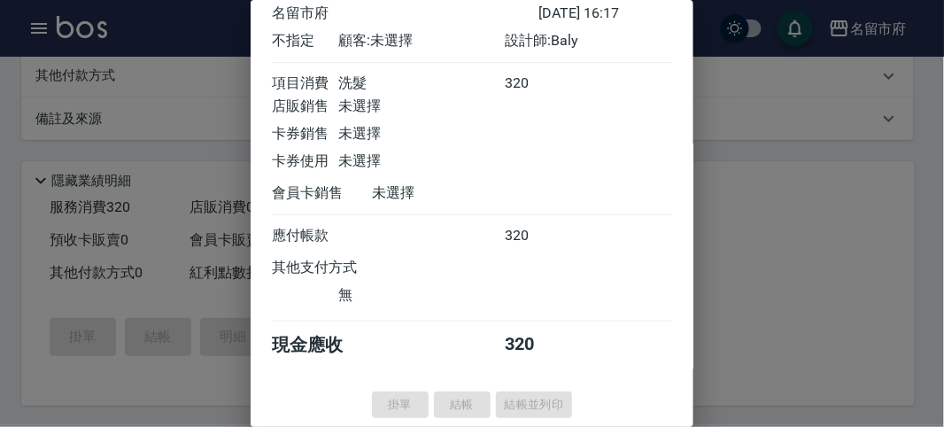
type input "[DATE] 16:18"
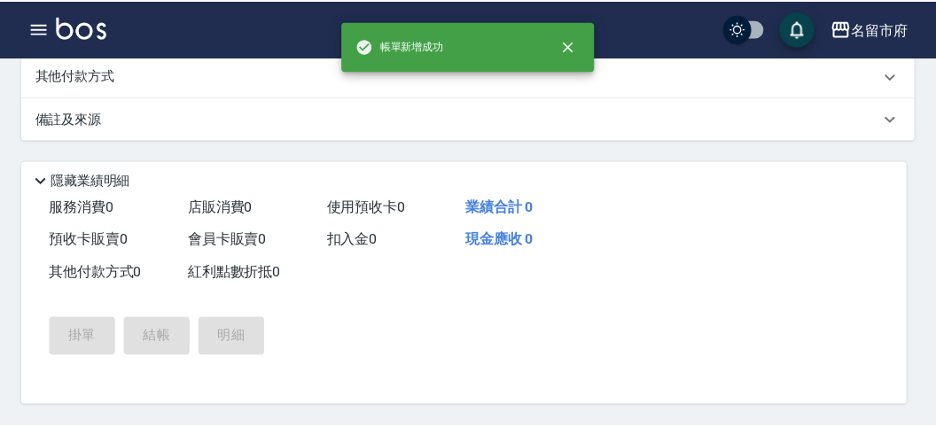
scroll to position [0, 0]
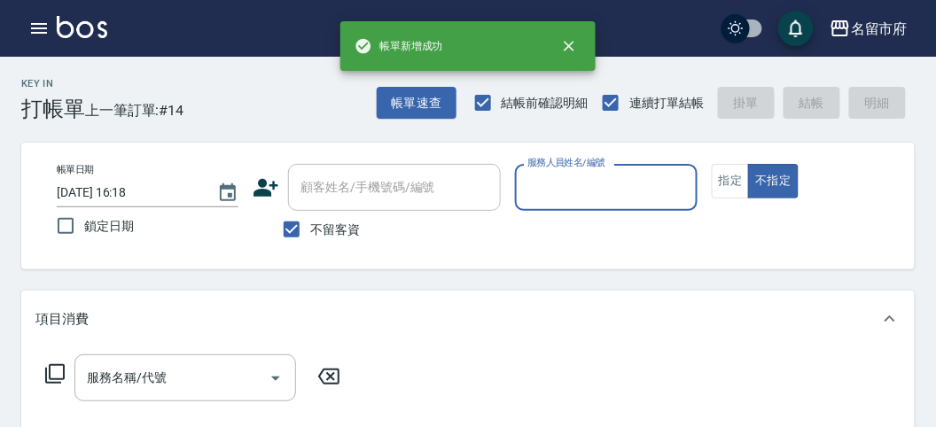
click at [549, 177] on input "服務人員姓名/編號" at bounding box center [606, 187] width 166 height 31
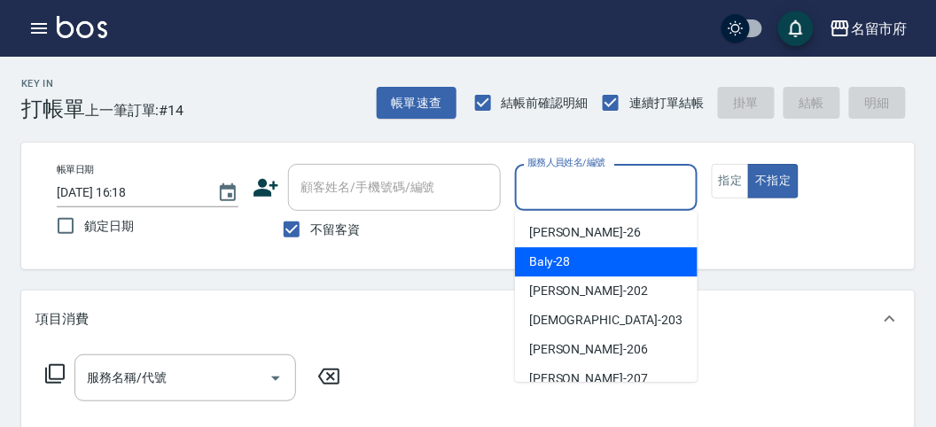
click at [577, 264] on div "Baly -28" at bounding box center [606, 261] width 182 height 29
type input "Baly-28"
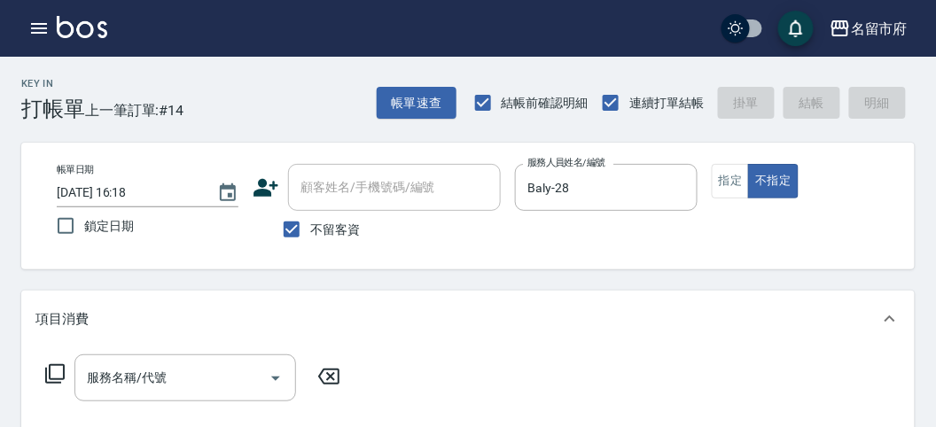
click at [58, 372] on icon at bounding box center [54, 373] width 21 height 21
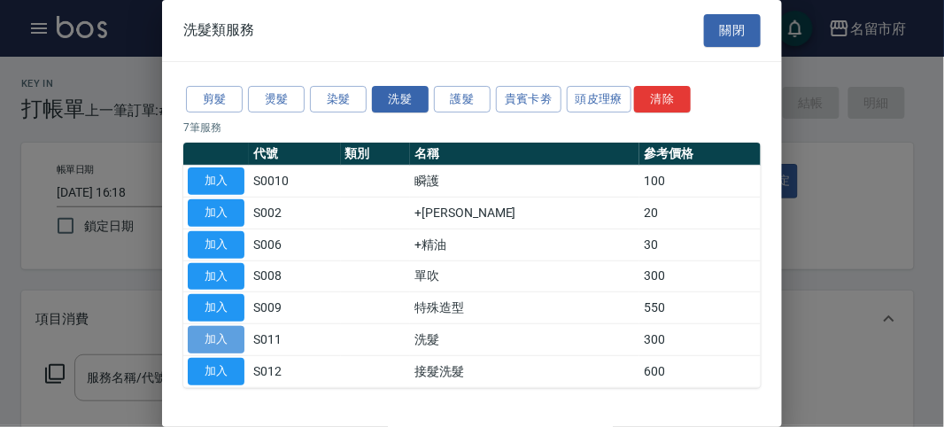
click at [230, 329] on button "加入" at bounding box center [216, 339] width 57 height 27
type input "洗髮(S011)"
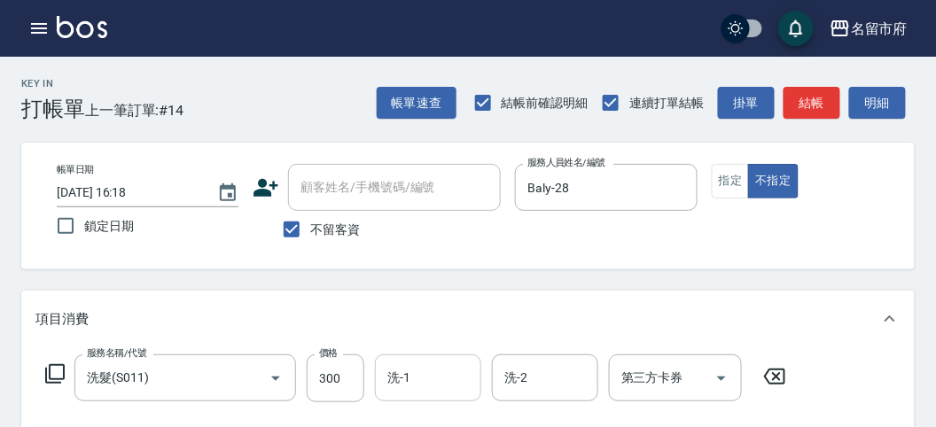
click at [440, 362] on input "洗-1" at bounding box center [428, 377] width 90 height 31
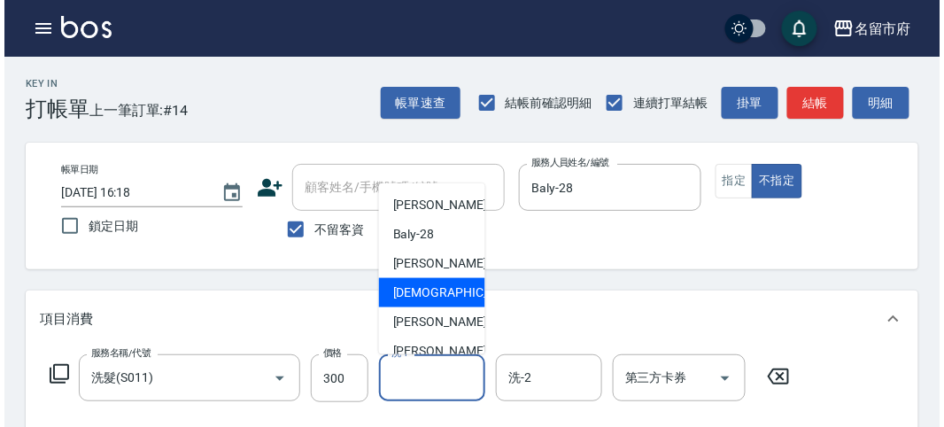
scroll to position [193, 0]
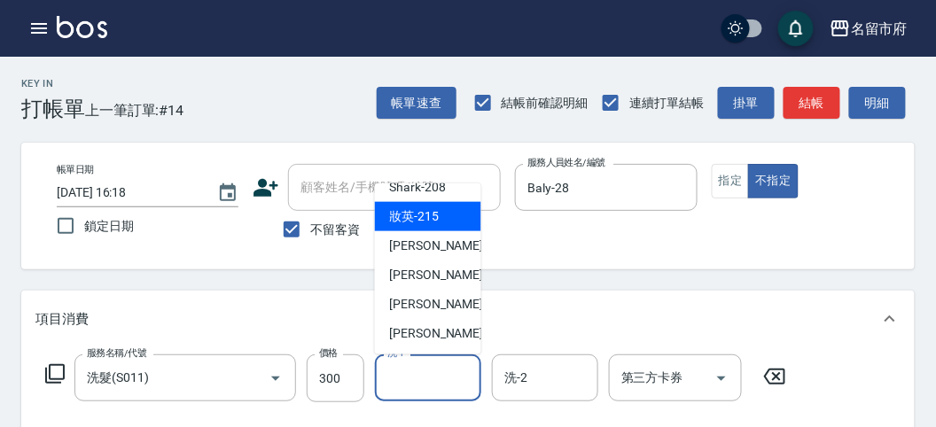
click at [432, 209] on span "妝英 -215" at bounding box center [414, 216] width 50 height 19
type input "妝英-215"
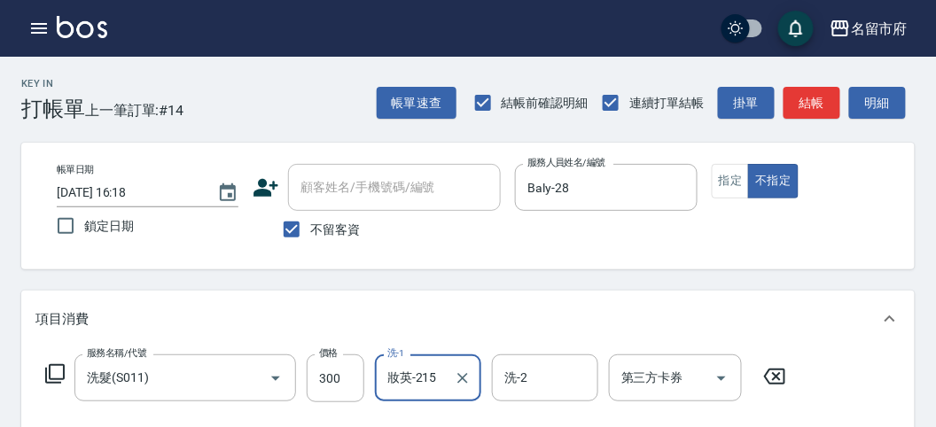
click at [55, 372] on icon at bounding box center [54, 373] width 21 height 21
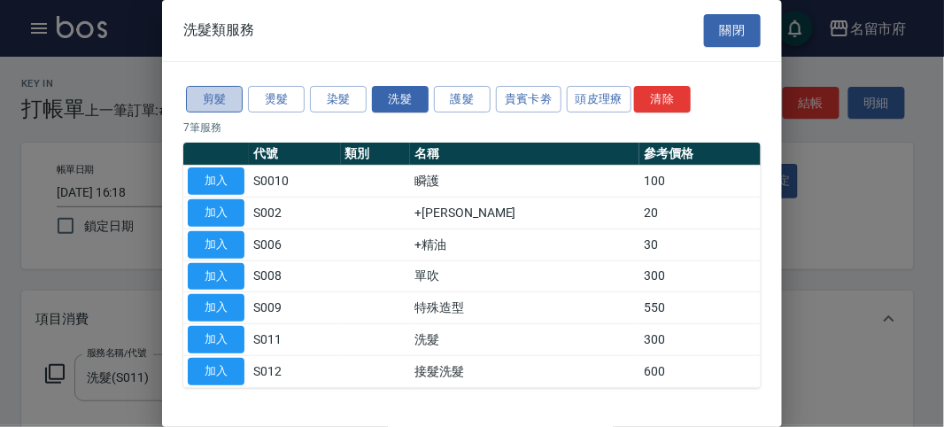
click at [214, 105] on button "剪髮" at bounding box center [214, 99] width 57 height 27
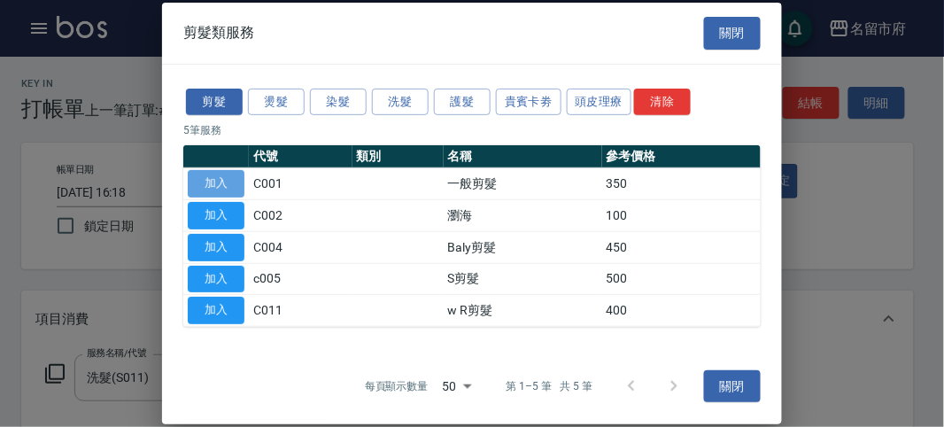
click at [218, 182] on button "加入" at bounding box center [216, 183] width 57 height 27
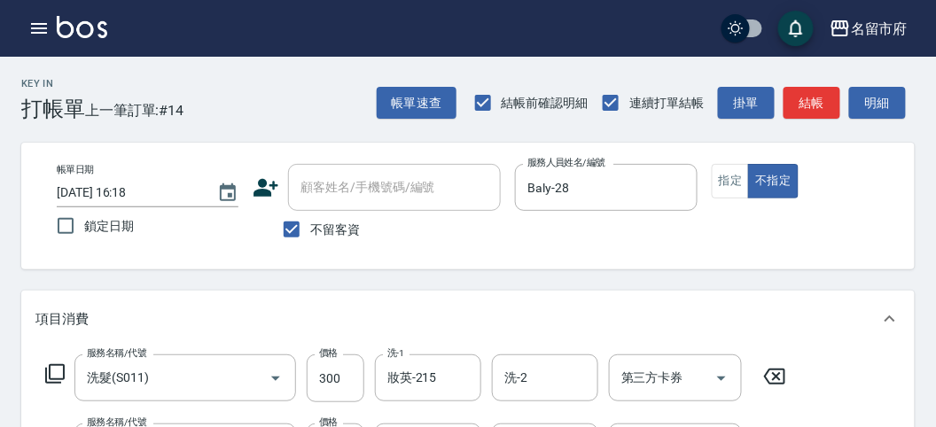
click at [56, 375] on icon at bounding box center [54, 373] width 21 height 21
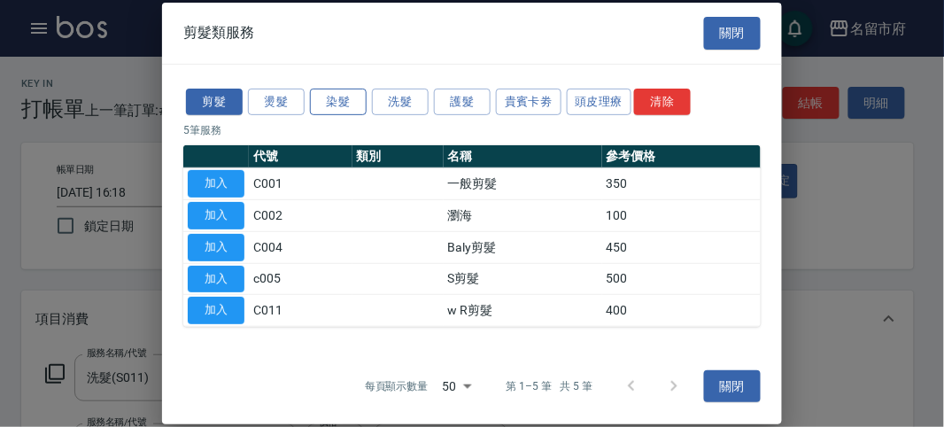
click at [347, 105] on button "染髮" at bounding box center [338, 101] width 57 height 27
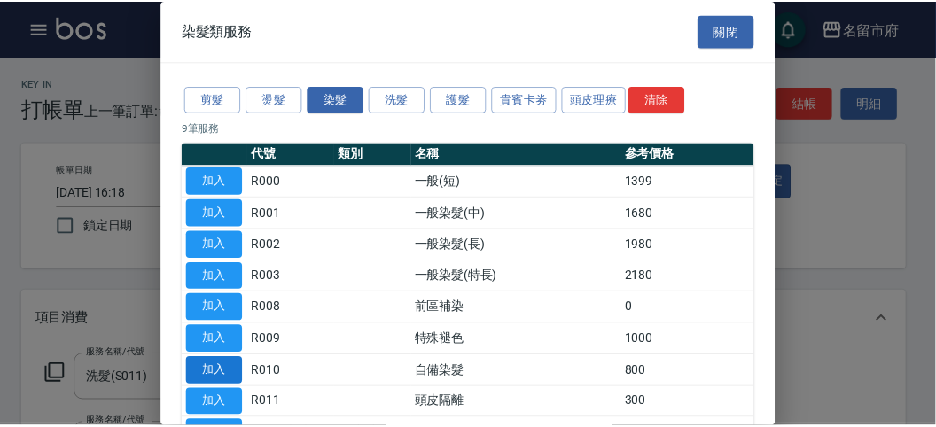
scroll to position [116, 0]
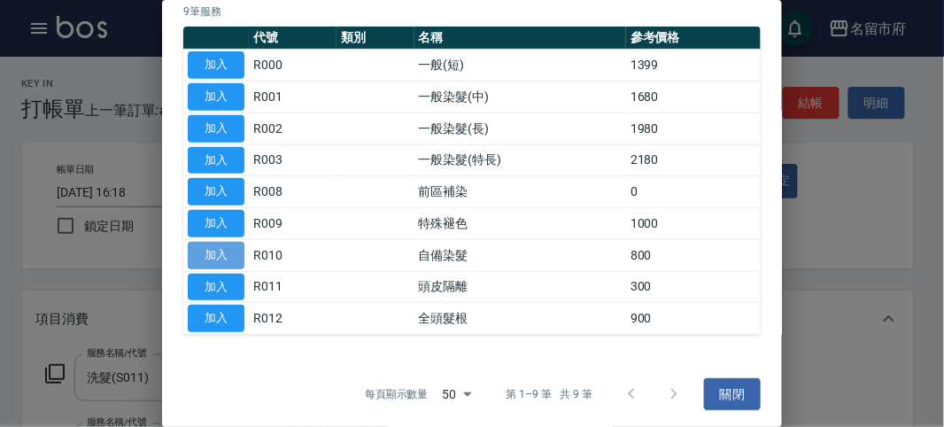
click at [212, 255] on button "加入" at bounding box center [216, 255] width 57 height 27
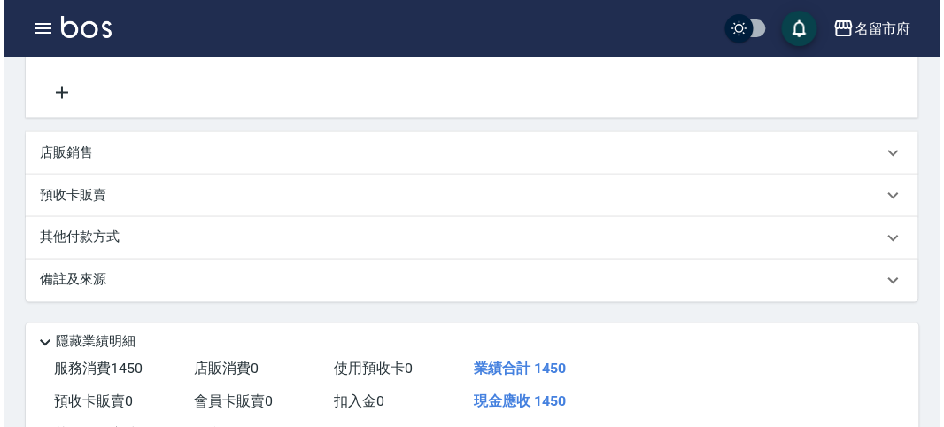
scroll to position [673, 0]
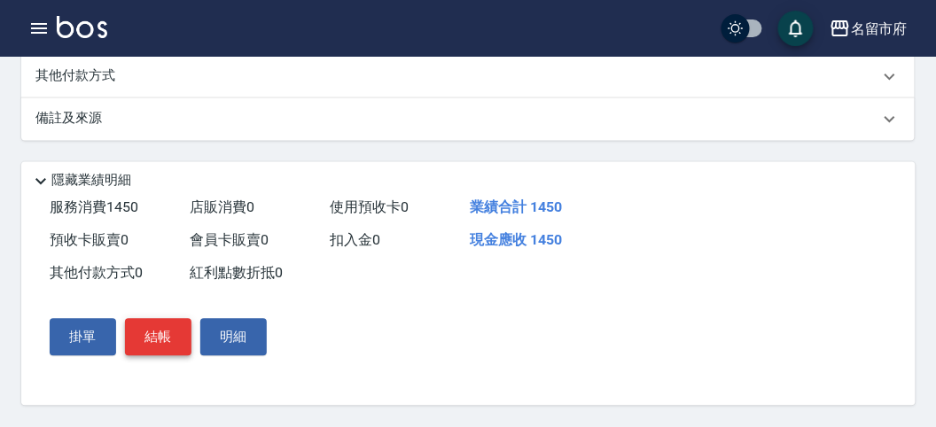
click at [178, 342] on button "結帳" at bounding box center [158, 337] width 66 height 37
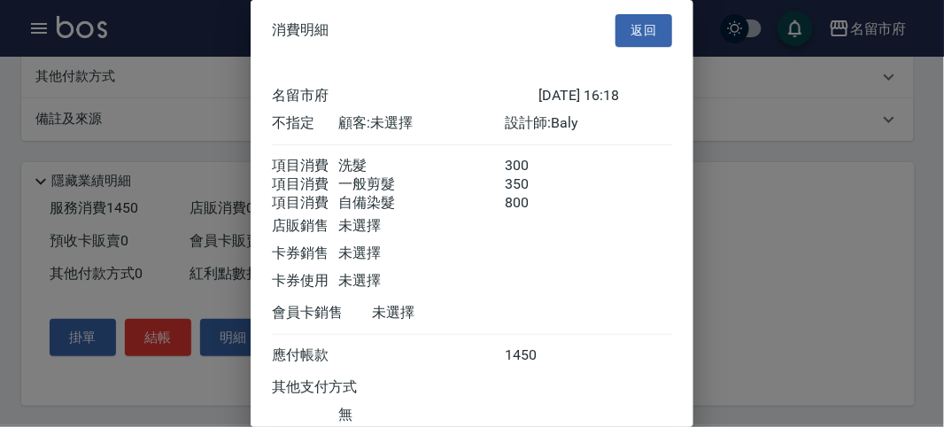
scroll to position [138, 0]
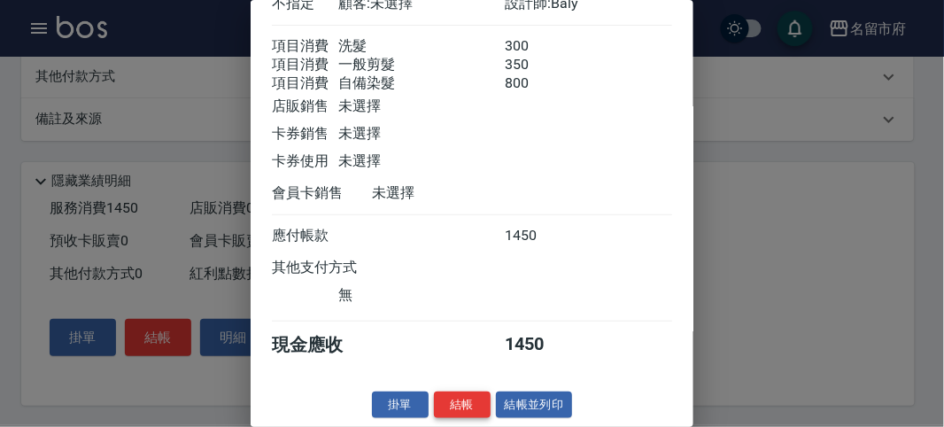
drag, startPoint x: 450, startPoint y: 402, endPoint x: 463, endPoint y: 373, distance: 32.1
click at [451, 402] on button "結帳" at bounding box center [462, 405] width 57 height 27
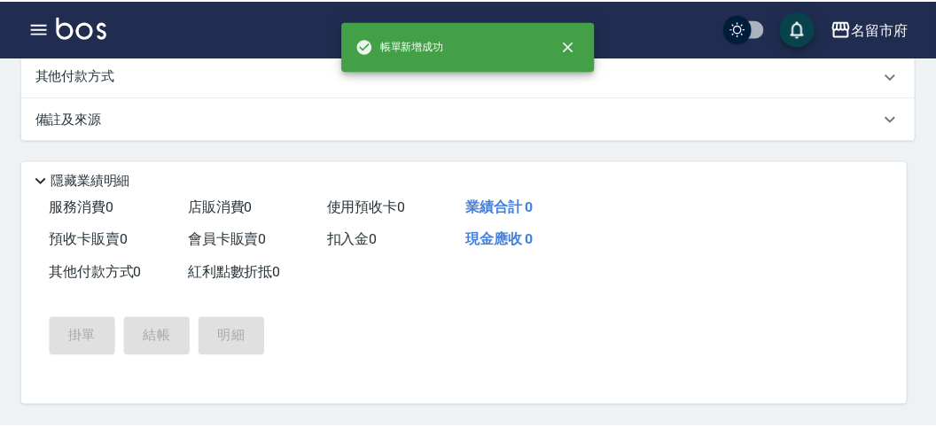
scroll to position [0, 0]
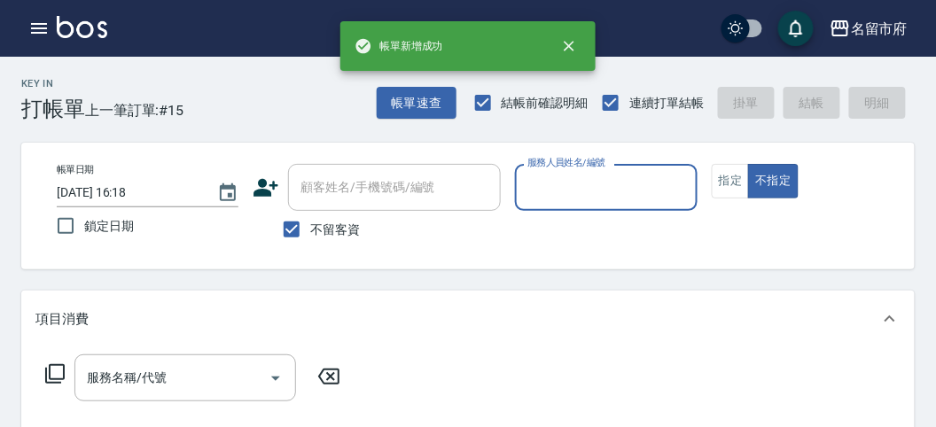
click at [578, 182] on input "服務人員姓名/編號" at bounding box center [606, 187] width 166 height 31
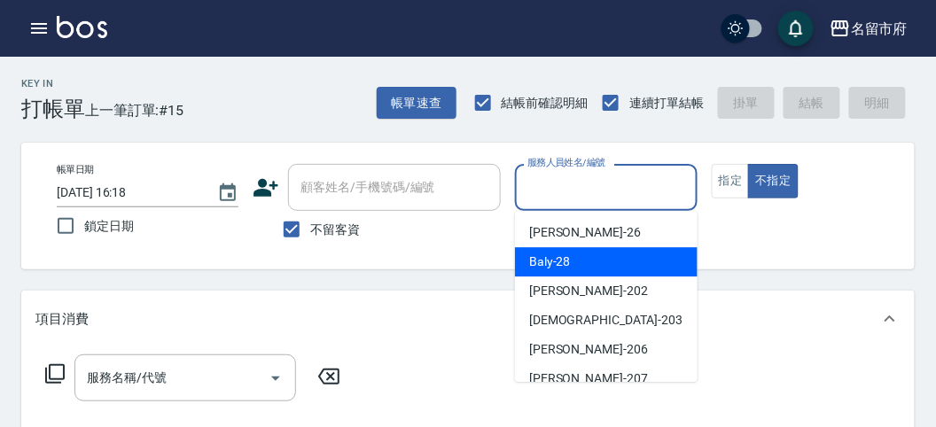
click at [546, 267] on span "Baly -28" at bounding box center [550, 261] width 42 height 19
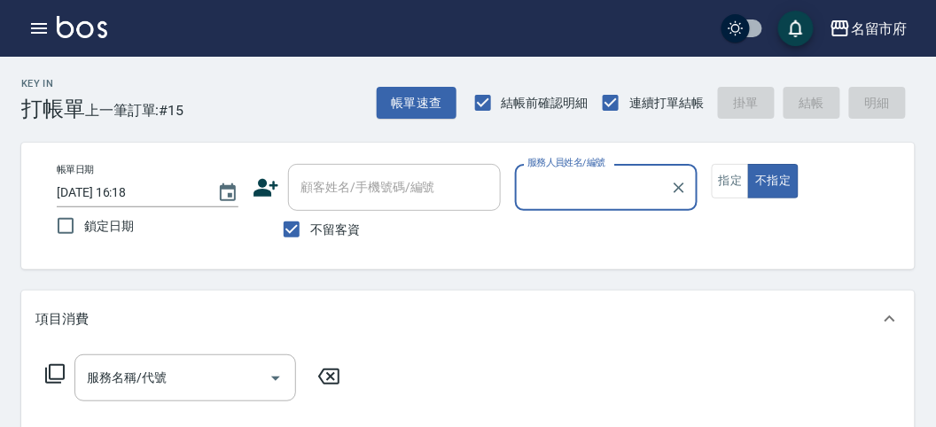
type input "Baly-28"
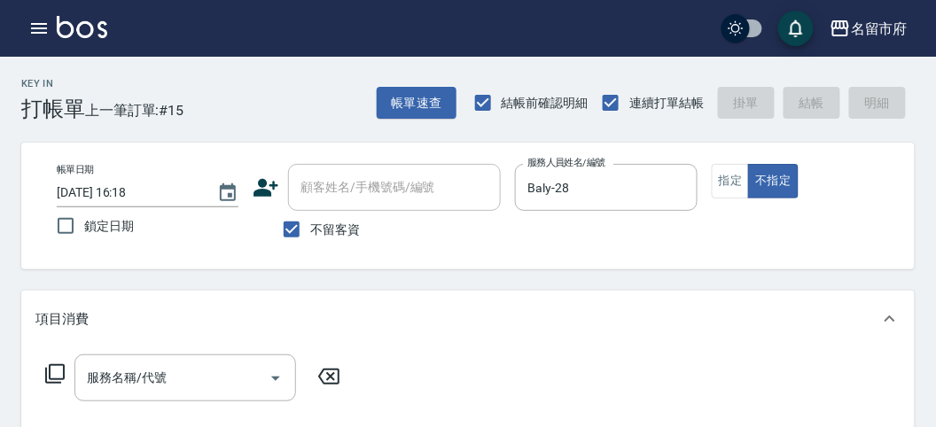
click at [57, 368] on icon at bounding box center [54, 373] width 21 height 21
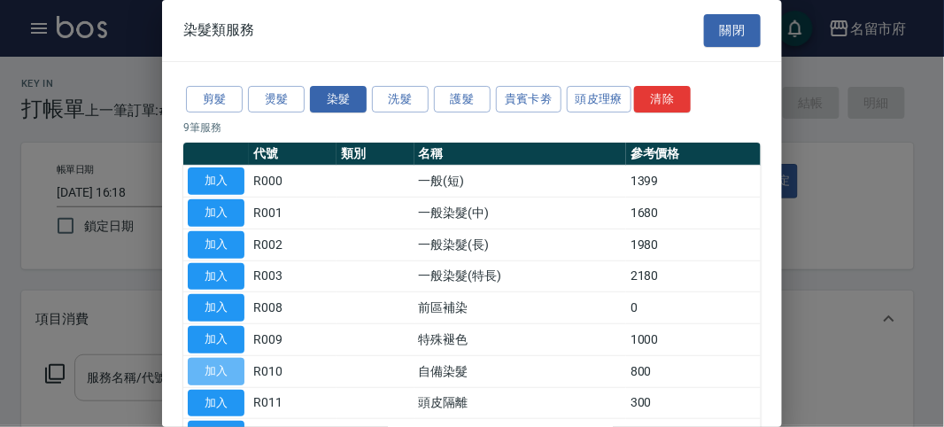
click at [213, 378] on button "加入" at bounding box center [216, 371] width 57 height 27
type input "自備染髮(R010)"
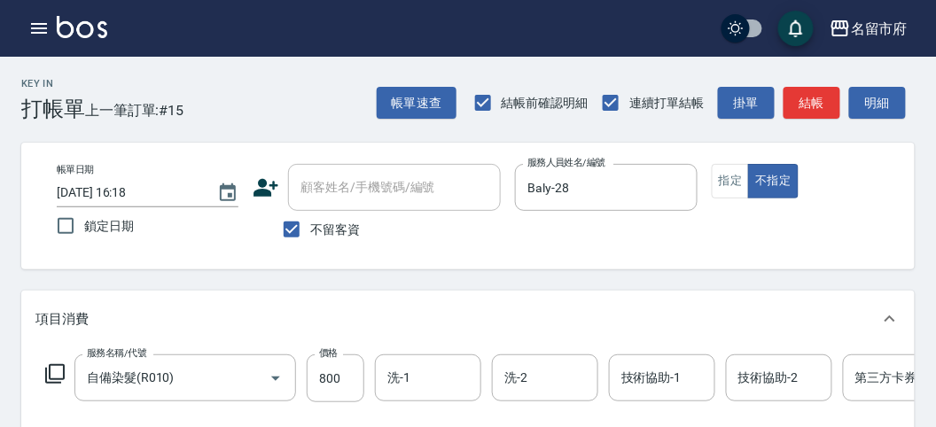
click at [51, 372] on icon at bounding box center [54, 373] width 21 height 21
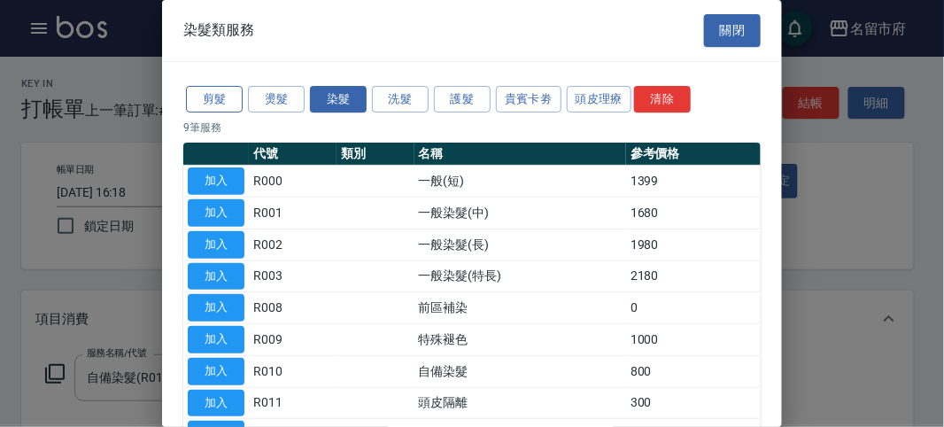
click at [219, 92] on button "剪髮" at bounding box center [214, 99] width 57 height 27
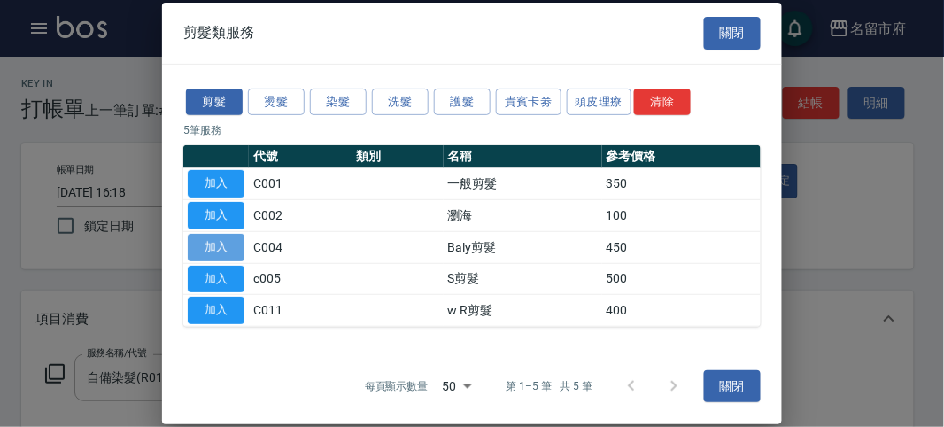
click at [222, 258] on button "加入" at bounding box center [216, 247] width 57 height 27
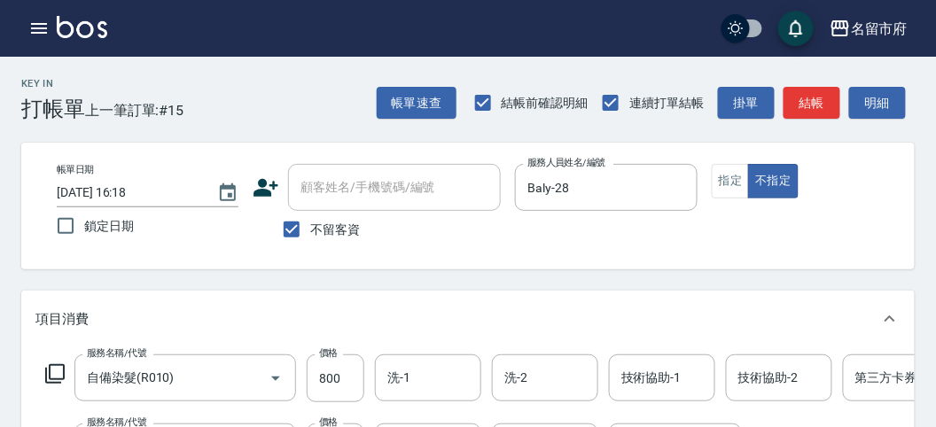
scroll to position [197, 0]
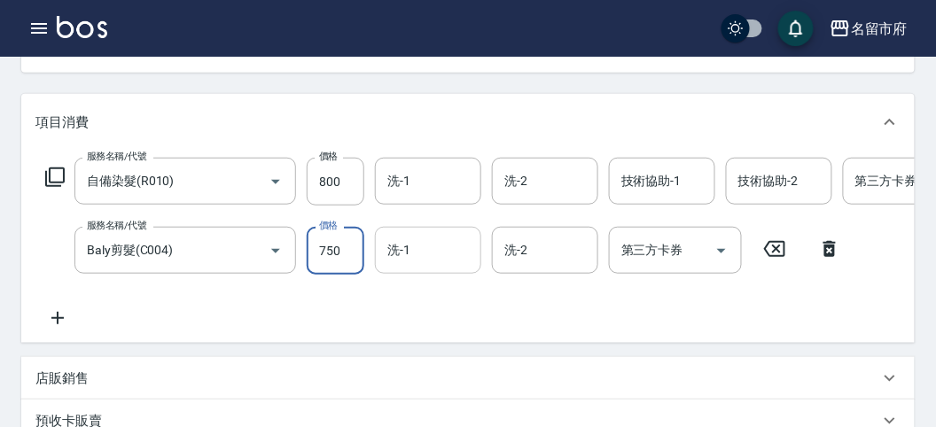
type input "750"
click at [454, 257] on input "洗-1" at bounding box center [428, 250] width 90 height 31
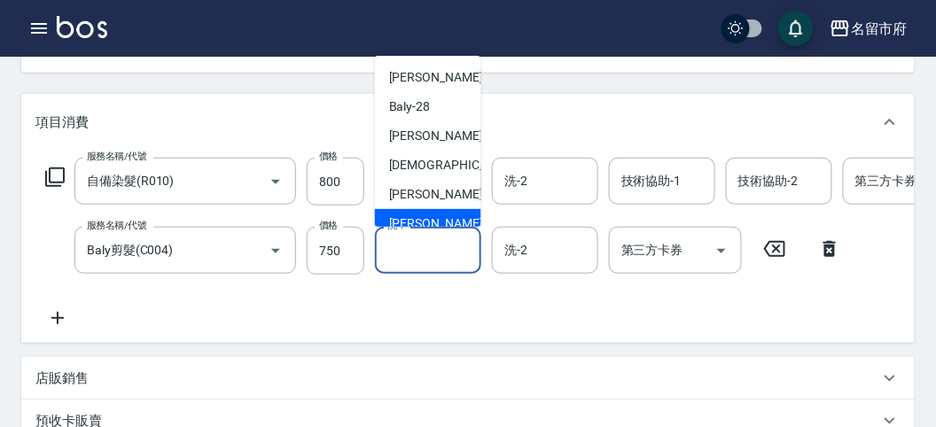
scroll to position [193, 0]
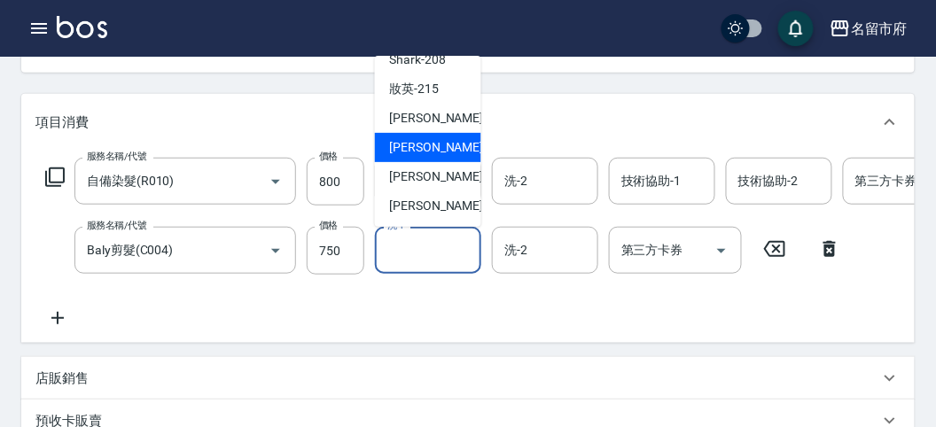
click at [435, 155] on span "Min Min -218" at bounding box center [448, 147] width 119 height 19
type input "Min Min-218"
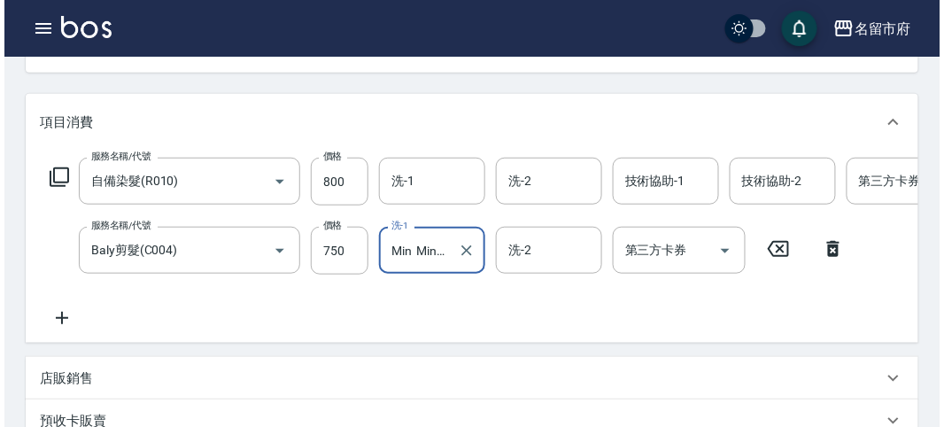
scroll to position [604, 0]
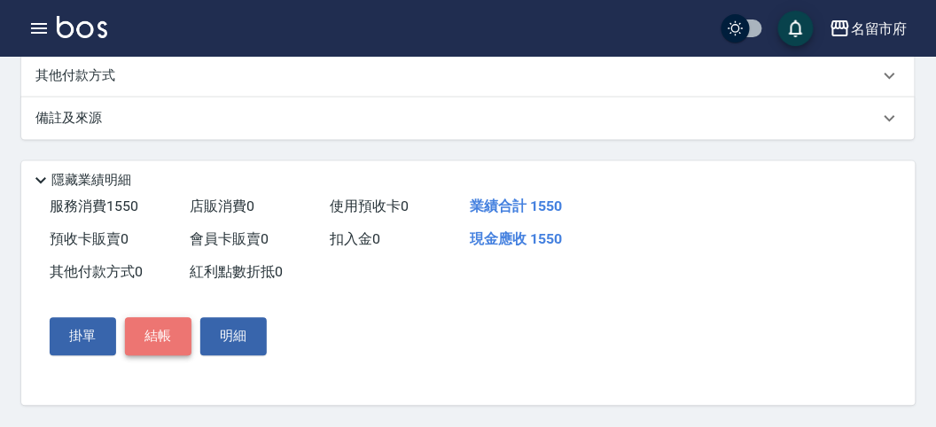
click at [147, 329] on button "結帳" at bounding box center [158, 336] width 66 height 37
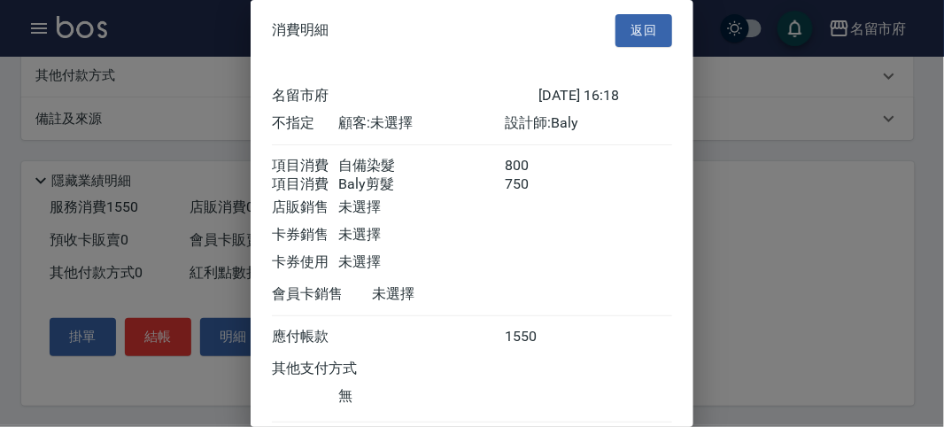
scroll to position [118, 0]
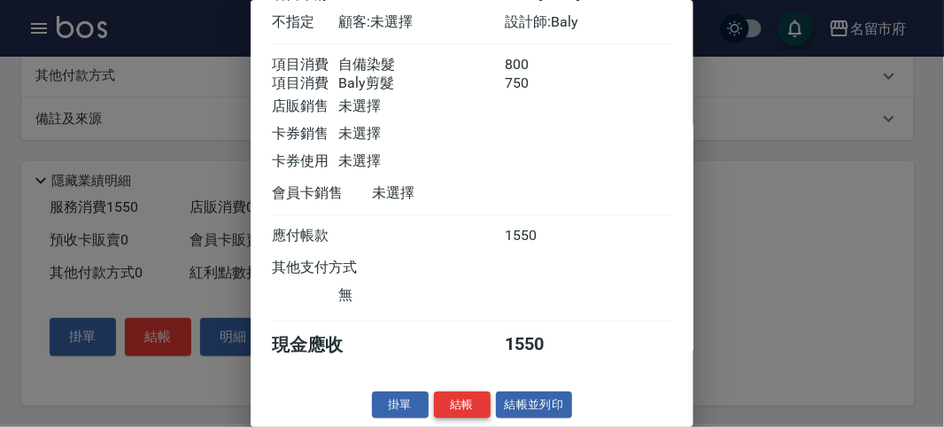
click at [454, 408] on button "結帳" at bounding box center [462, 405] width 57 height 27
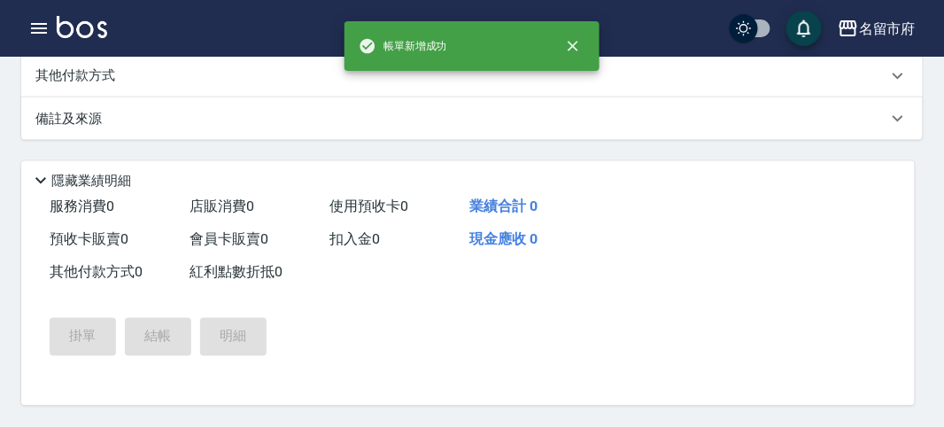
scroll to position [0, 0]
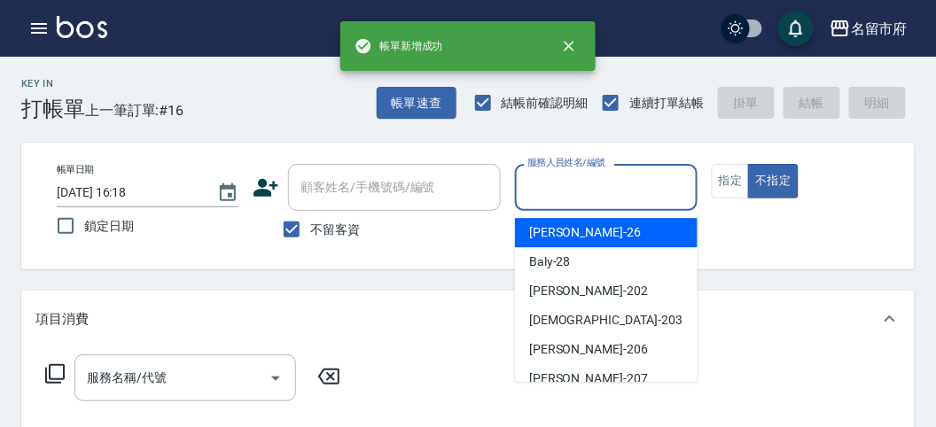
click at [577, 186] on input "服務人員姓名/編號" at bounding box center [606, 187] width 166 height 31
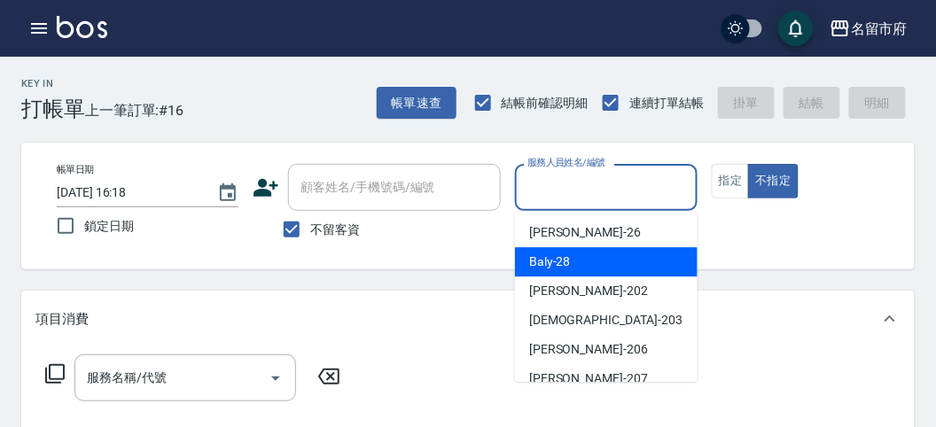
click at [559, 261] on span "Baly -28" at bounding box center [550, 261] width 42 height 19
type input "Baly-28"
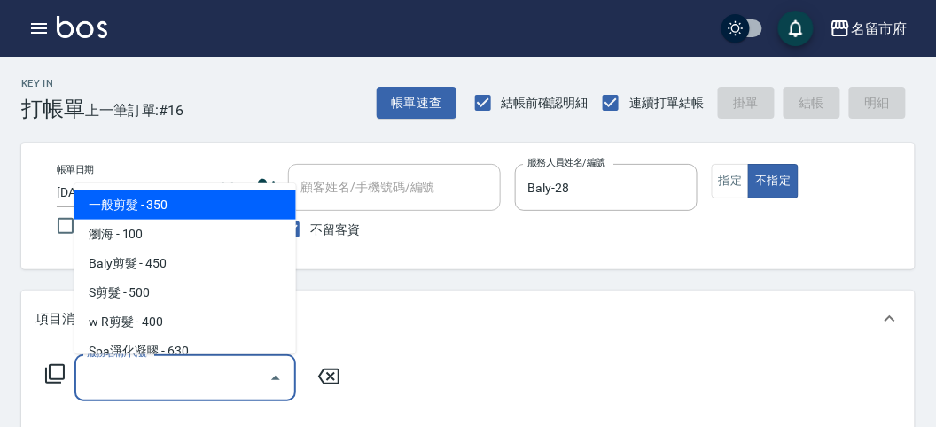
click at [145, 377] on input "服務名稱/代號" at bounding box center [171, 377] width 179 height 31
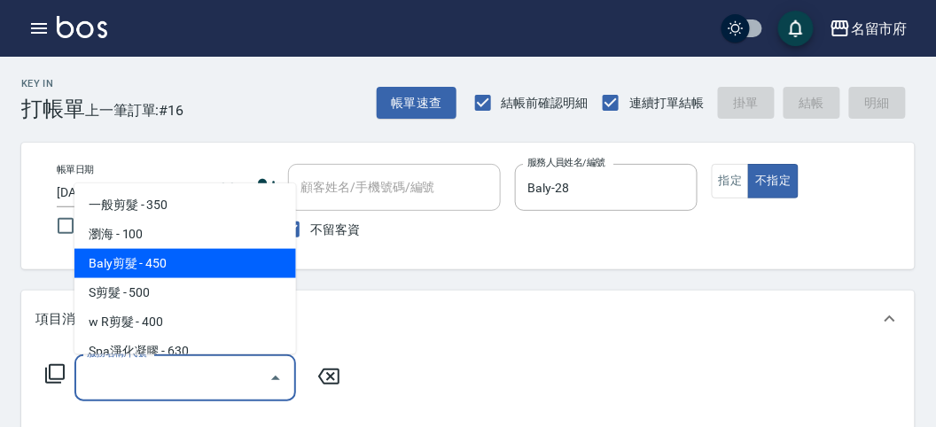
click at [202, 274] on span "Baly剪髮 - 450" at bounding box center [184, 263] width 221 height 29
type input "Baly剪髮(C004)"
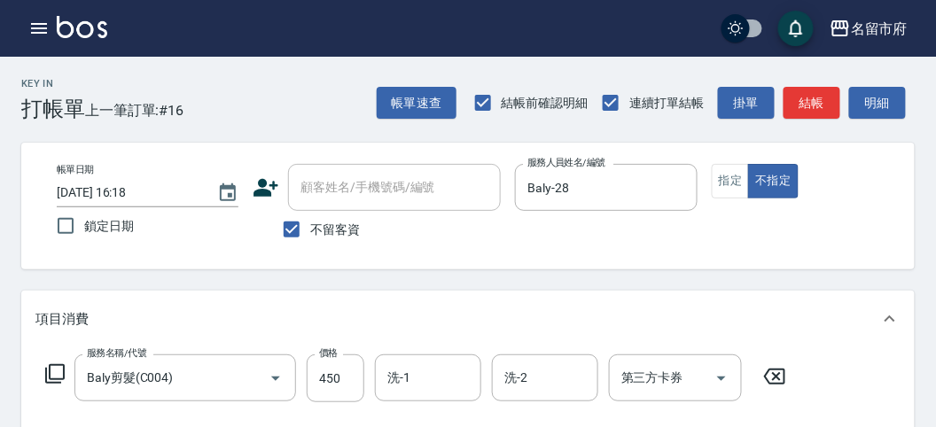
click at [57, 373] on icon at bounding box center [54, 373] width 21 height 21
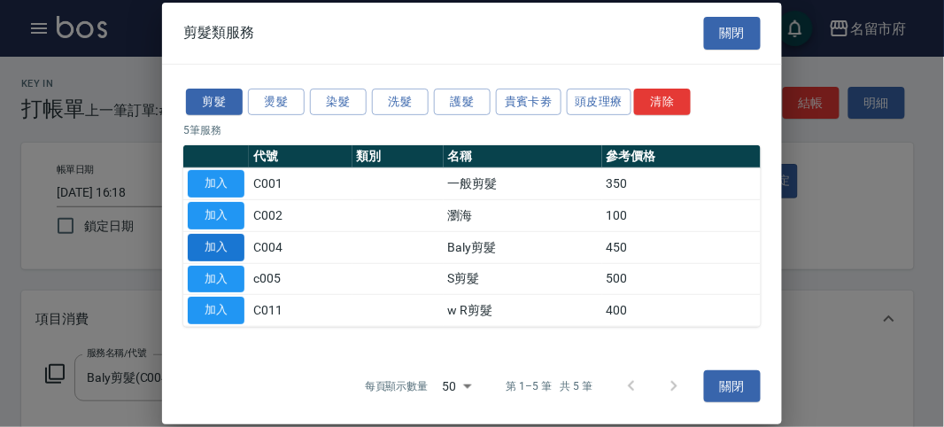
click at [204, 240] on button "加入" at bounding box center [216, 247] width 57 height 27
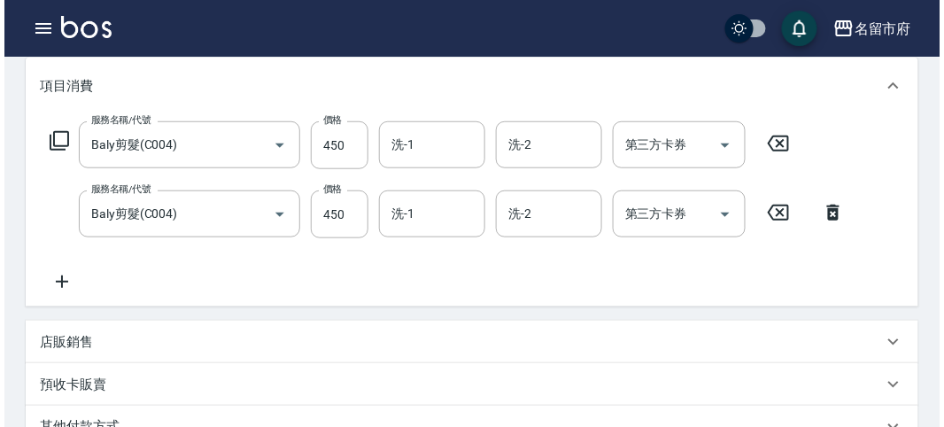
scroll to position [587, 0]
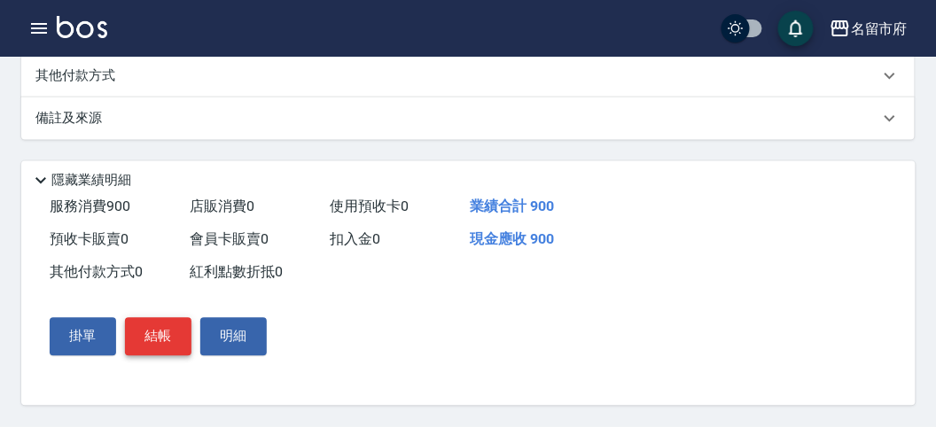
click at [151, 338] on button "結帳" at bounding box center [158, 336] width 66 height 37
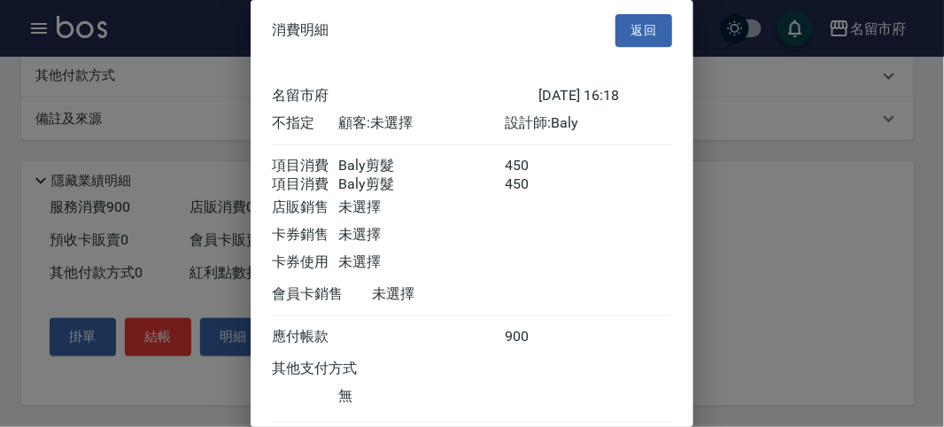
scroll to position [118, 0]
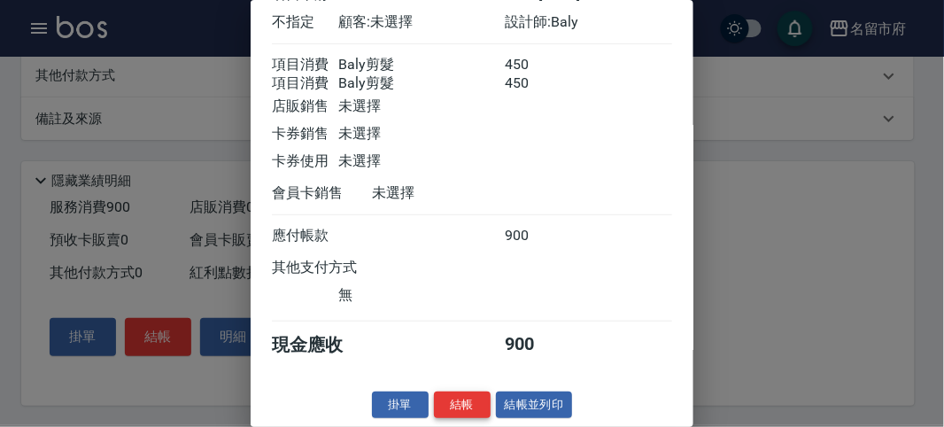
click at [456, 405] on button "結帳" at bounding box center [462, 405] width 57 height 27
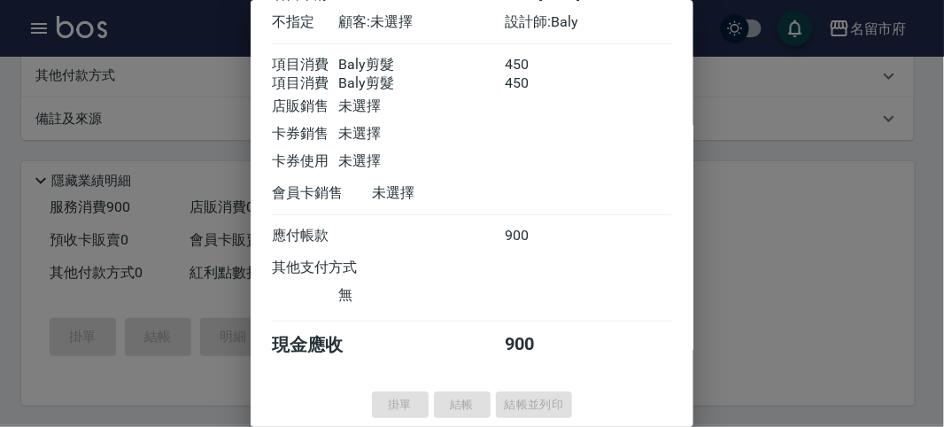
type input "[DATE] 16:19"
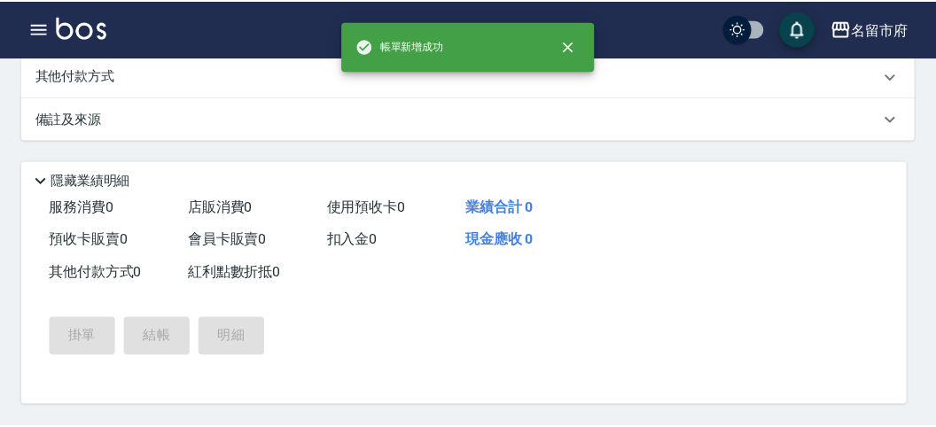
scroll to position [0, 0]
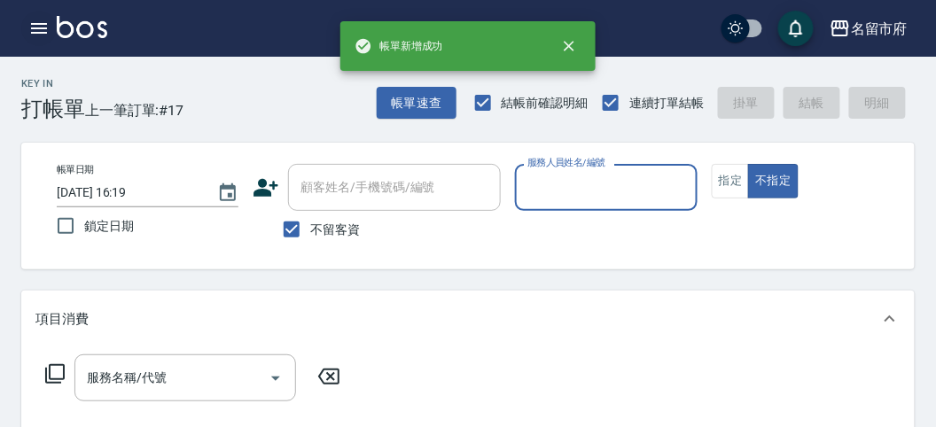
click at [31, 30] on icon "button" at bounding box center [38, 28] width 21 height 21
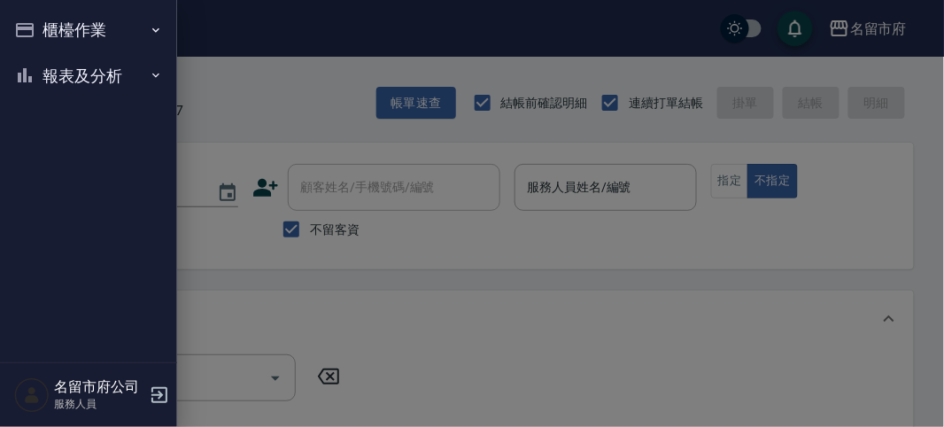
click at [31, 30] on button "櫃檯作業" at bounding box center [88, 30] width 163 height 46
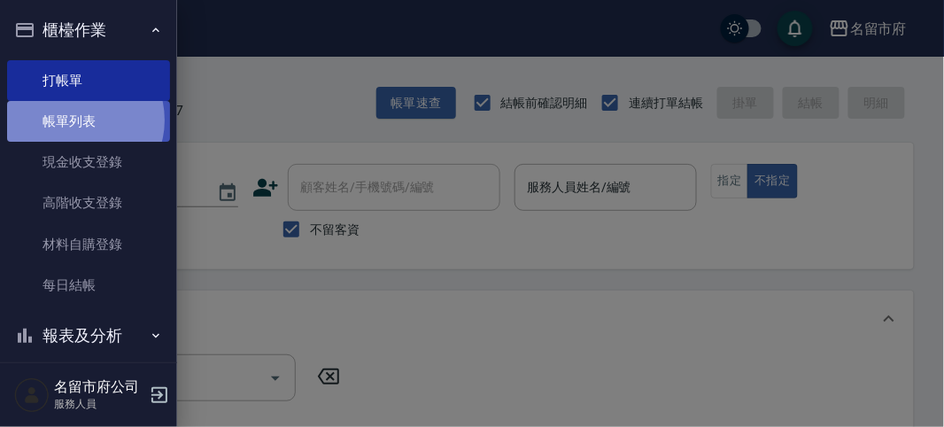
click at [79, 120] on link "帳單列表" at bounding box center [88, 121] width 163 height 41
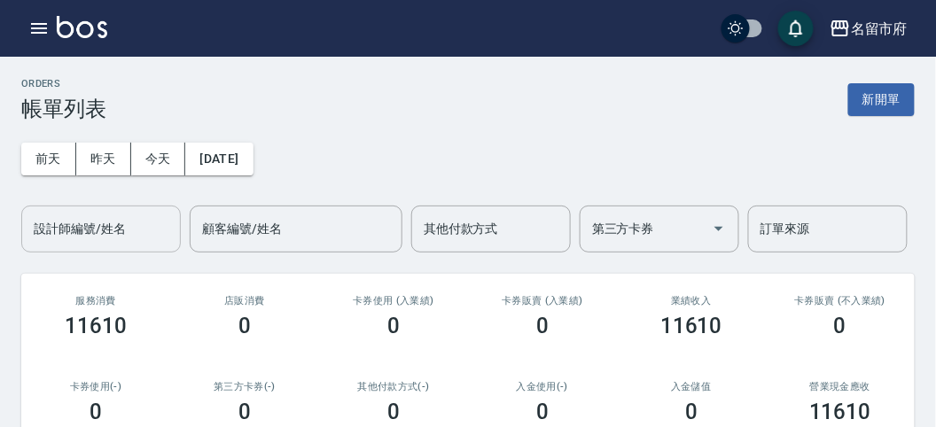
click at [82, 229] on input "設計師編號/姓名" at bounding box center [101, 229] width 144 height 31
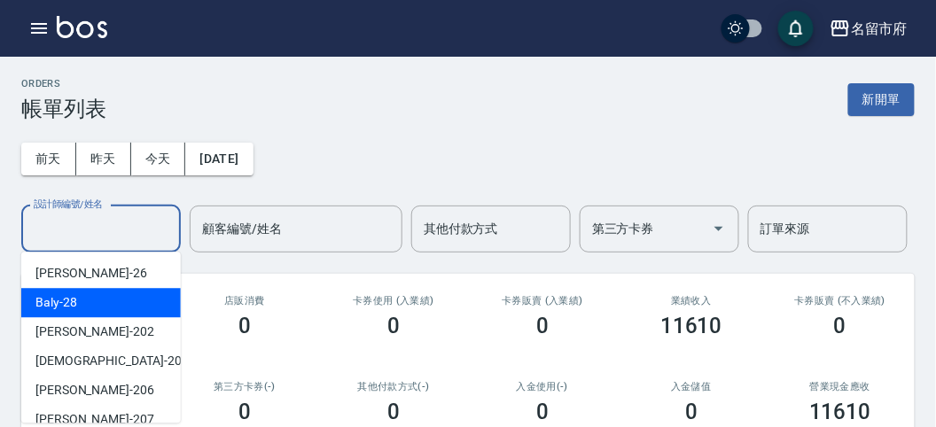
drag, startPoint x: 82, startPoint y: 302, endPoint x: 131, endPoint y: 291, distance: 50.7
click at [82, 298] on div "Baly -28" at bounding box center [100, 302] width 159 height 29
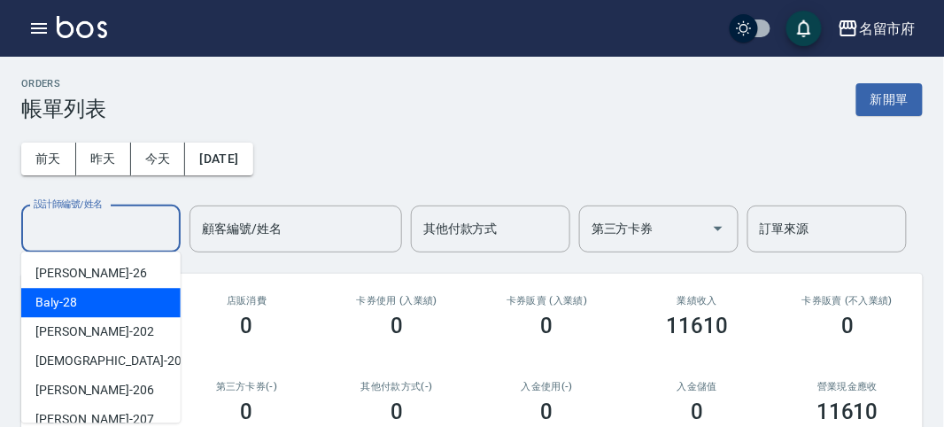
type input "Baly-28"
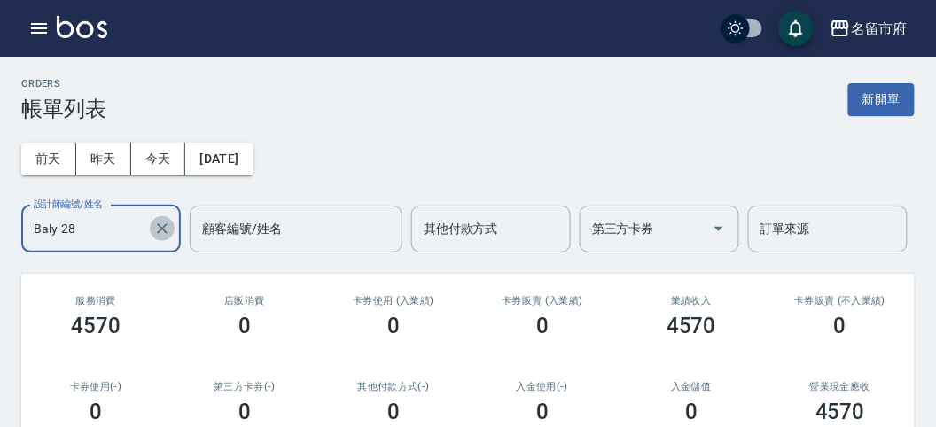
click at [162, 230] on icon "Clear" at bounding box center [162, 229] width 18 height 18
click at [38, 34] on icon "button" at bounding box center [38, 28] width 21 height 21
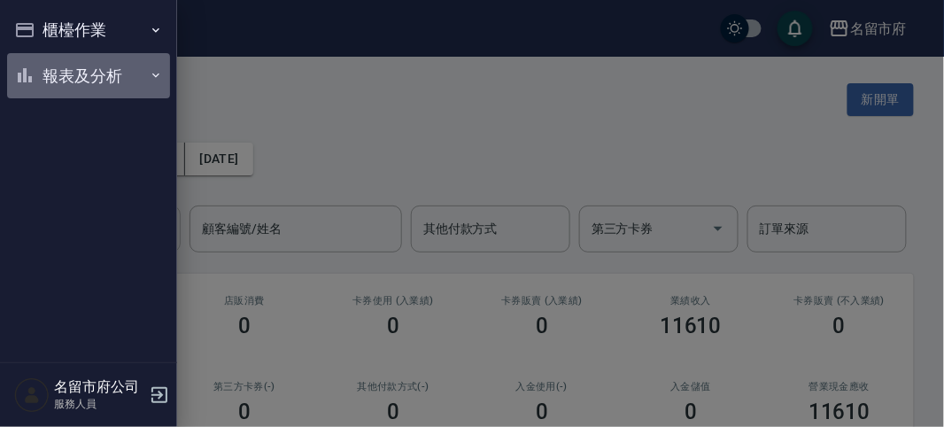
click at [44, 80] on button "報表及分析" at bounding box center [88, 76] width 163 height 46
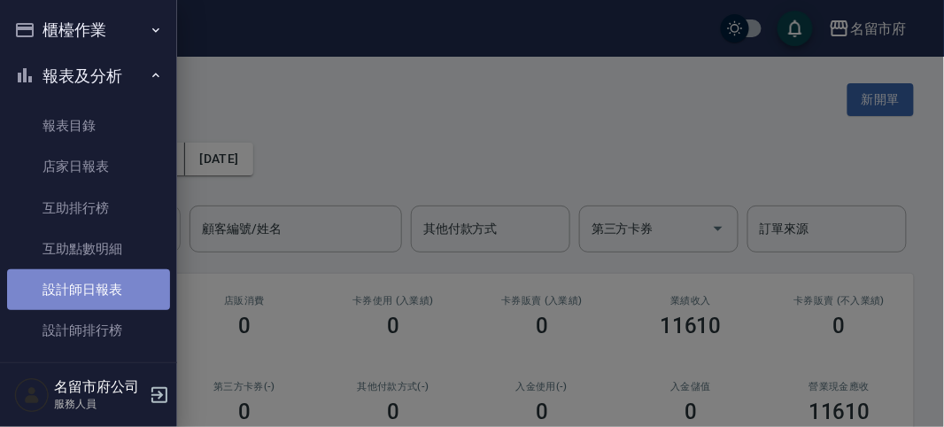
click at [136, 288] on link "設計師日報表" at bounding box center [88, 289] width 163 height 41
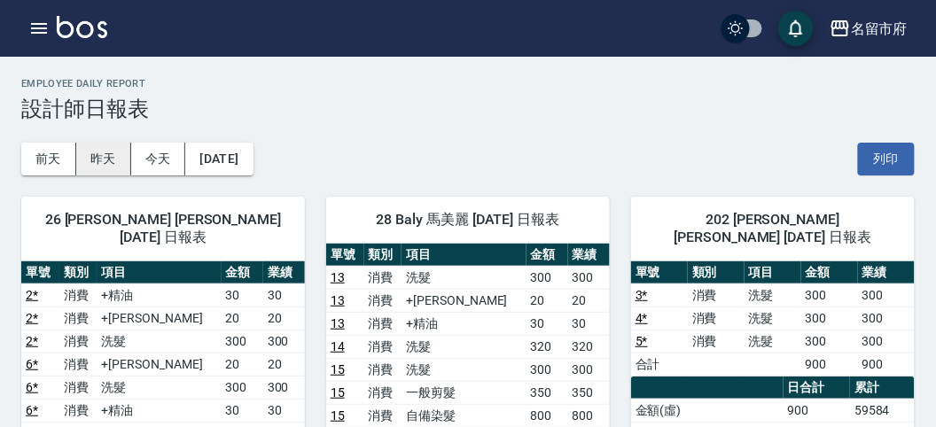
click at [95, 161] on button "昨天" at bounding box center [103, 159] width 55 height 33
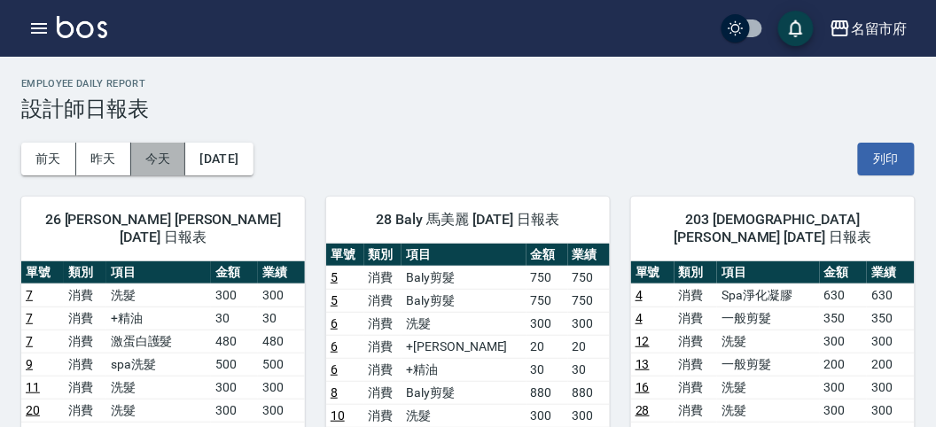
click at [142, 151] on button "今天" at bounding box center [158, 159] width 55 height 33
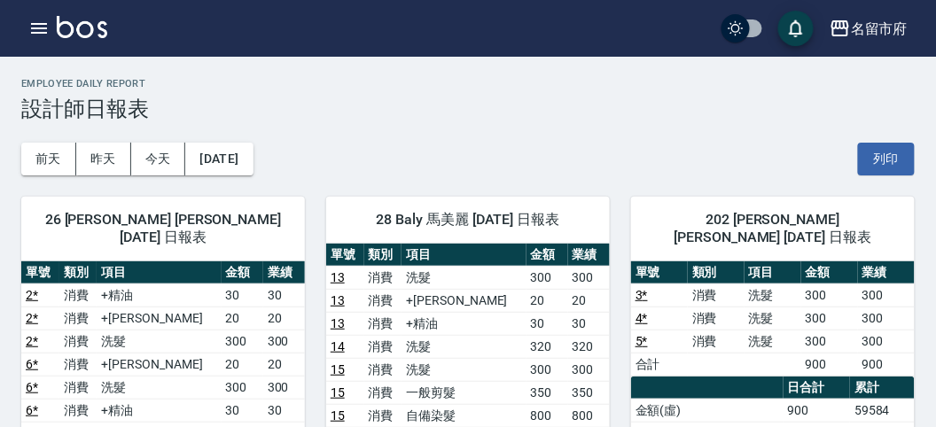
click at [37, 50] on div "名留市府 登出" at bounding box center [468, 28] width 936 height 57
click at [38, 32] on icon "button" at bounding box center [39, 28] width 16 height 11
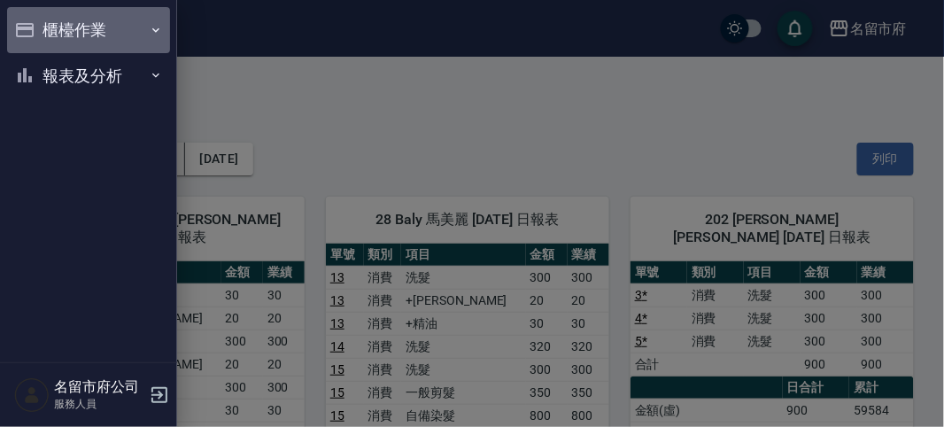
click at [38, 32] on button "櫃檯作業" at bounding box center [88, 30] width 163 height 46
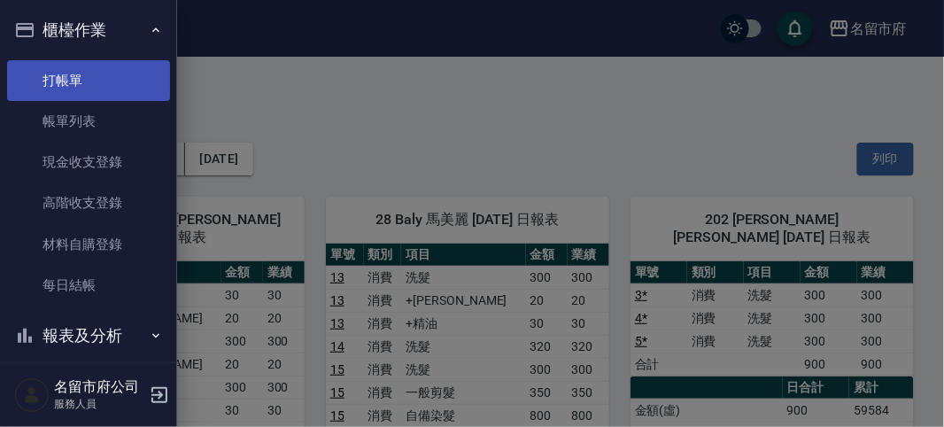
click at [58, 84] on link "打帳單" at bounding box center [88, 80] width 163 height 41
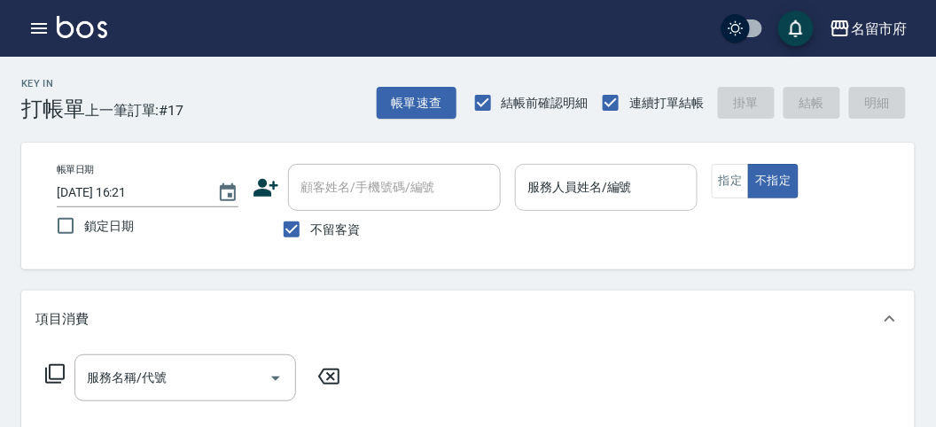
click at [568, 191] on input "服務人員姓名/編號" at bounding box center [606, 187] width 166 height 31
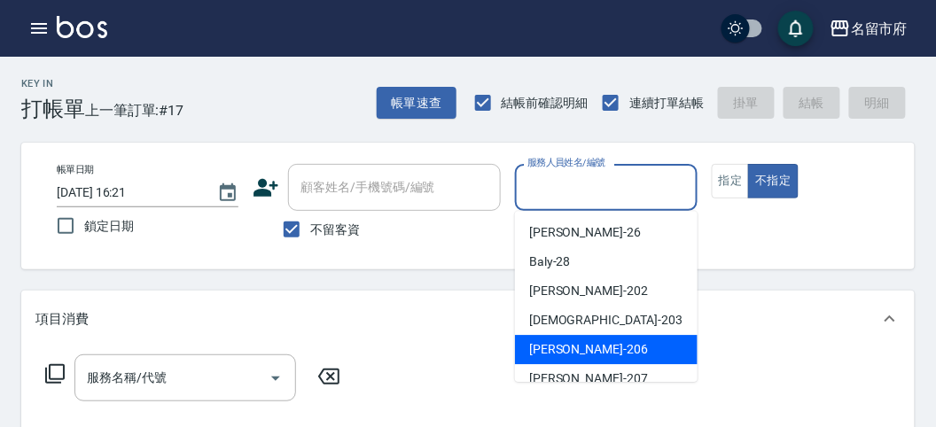
click at [595, 348] on div "[PERSON_NAME] -206" at bounding box center [606, 349] width 182 height 29
type input "[PERSON_NAME]-206"
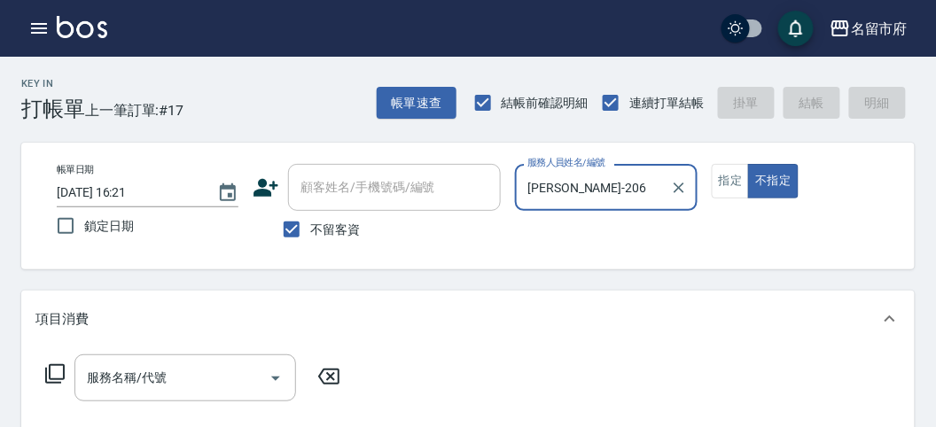
scroll to position [98, 0]
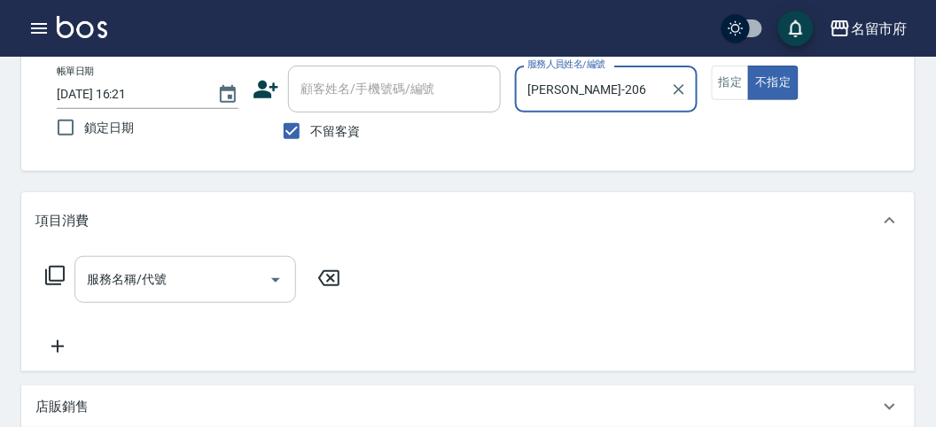
click at [144, 279] on input "服務名稱/代號" at bounding box center [171, 279] width 179 height 31
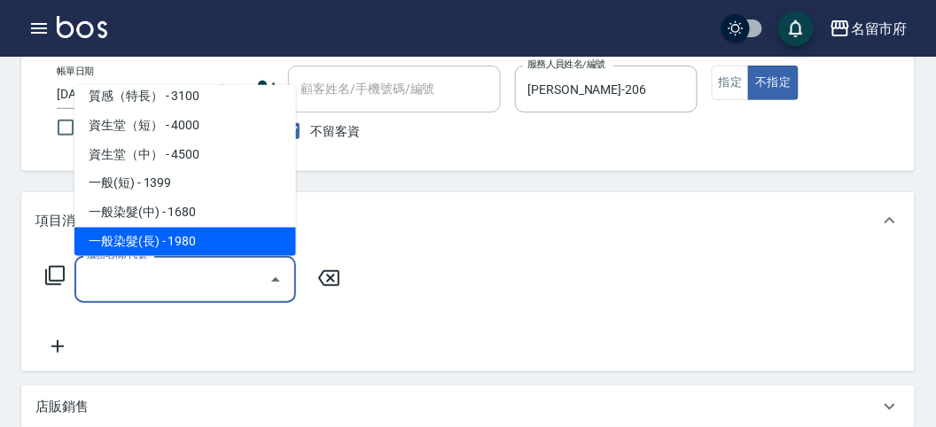
scroll to position [654, 0]
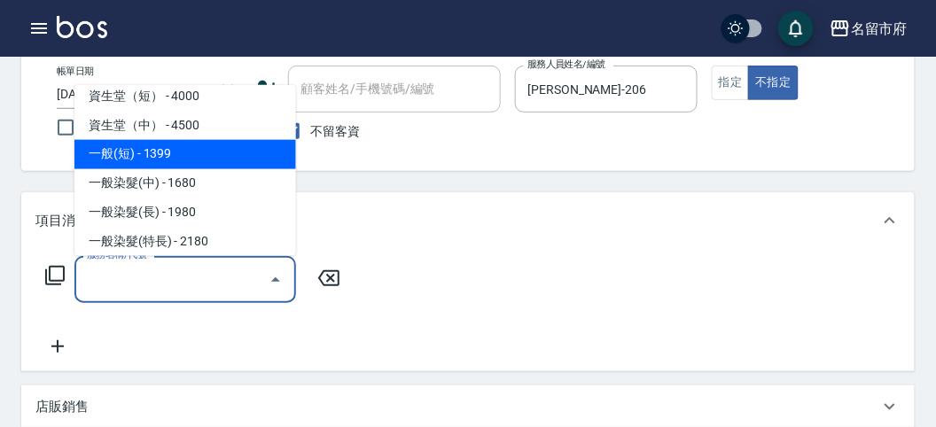
type input "一般(短)(R000)"
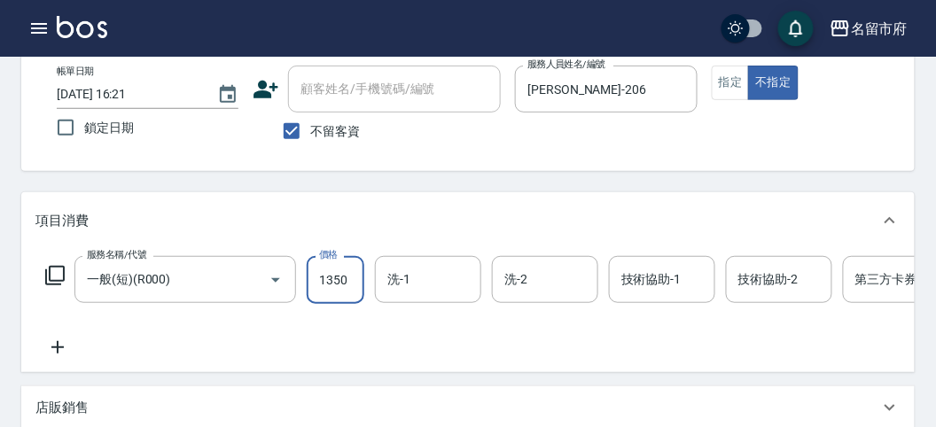
type input "1350"
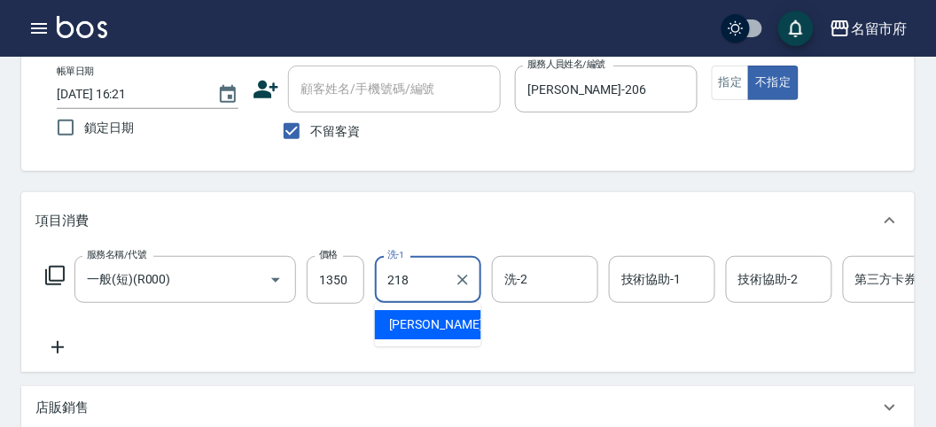
type input "Min Min-218"
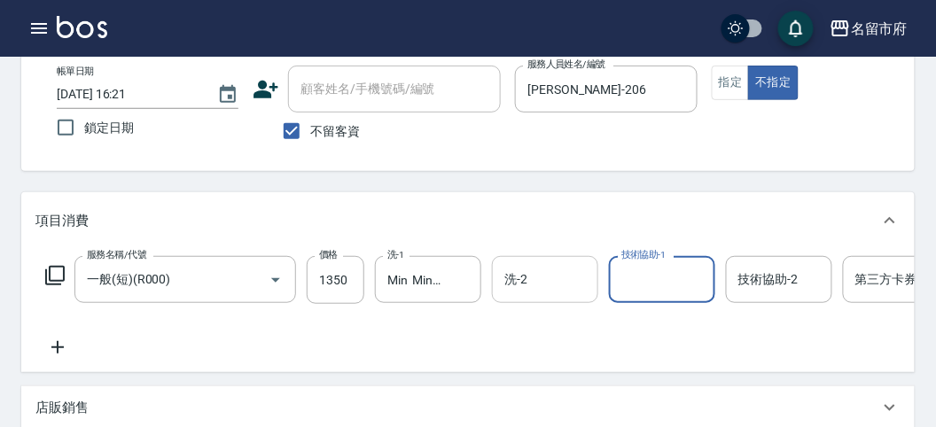
click at [498, 260] on div "洗-2" at bounding box center [545, 279] width 106 height 47
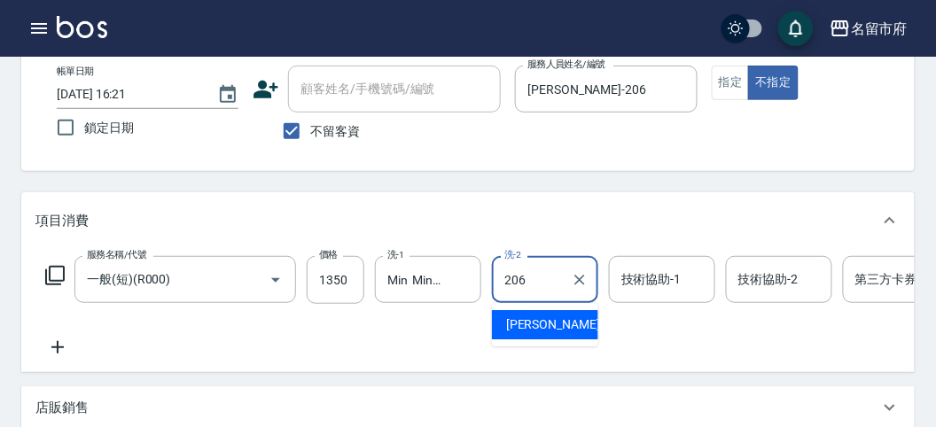
type input "[PERSON_NAME]-206"
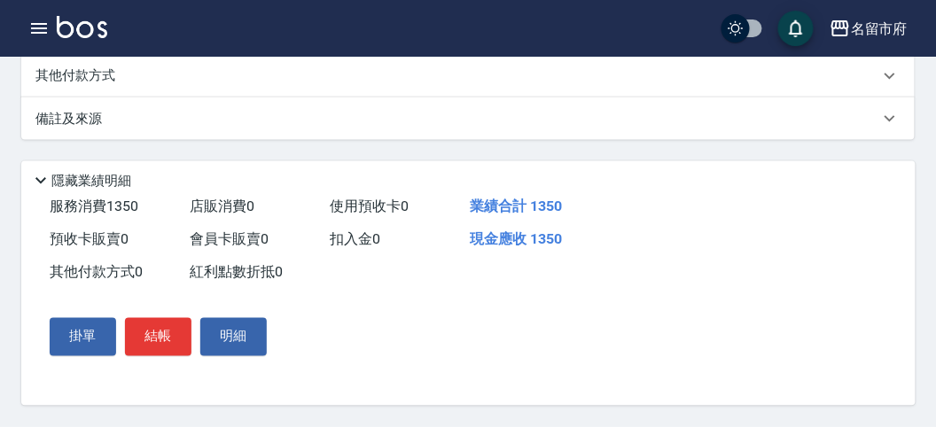
scroll to position [0, 0]
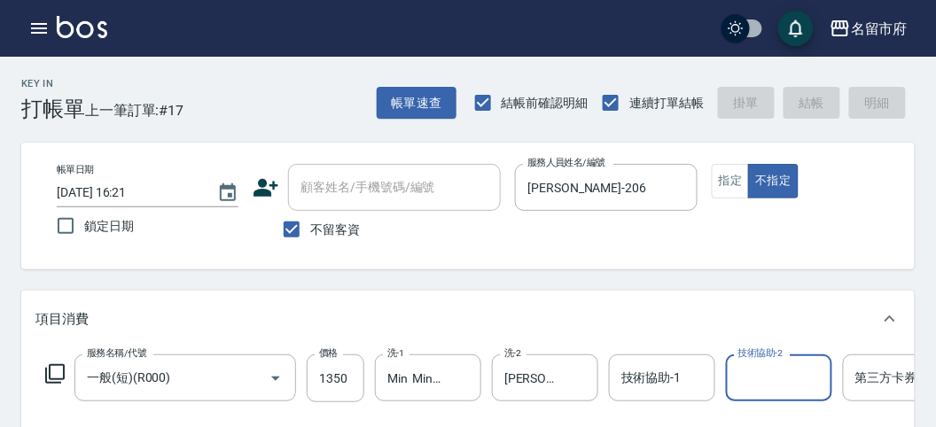
type input "[DATE] 16:35"
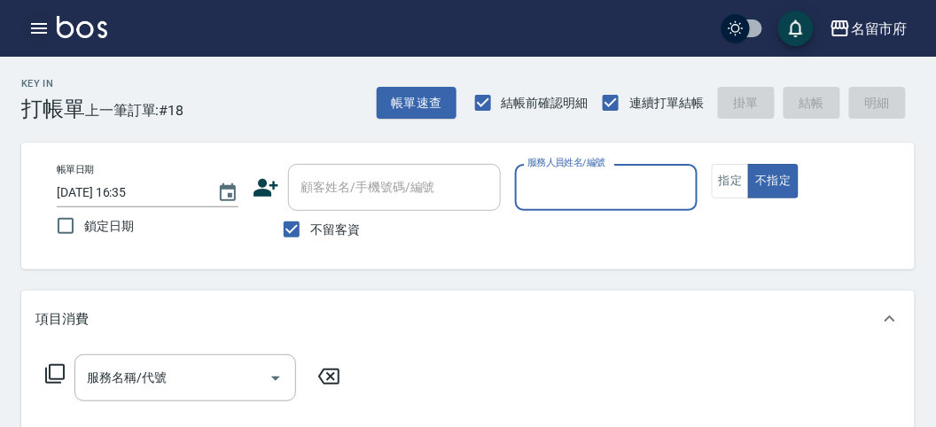
click at [34, 22] on icon "button" at bounding box center [38, 28] width 21 height 21
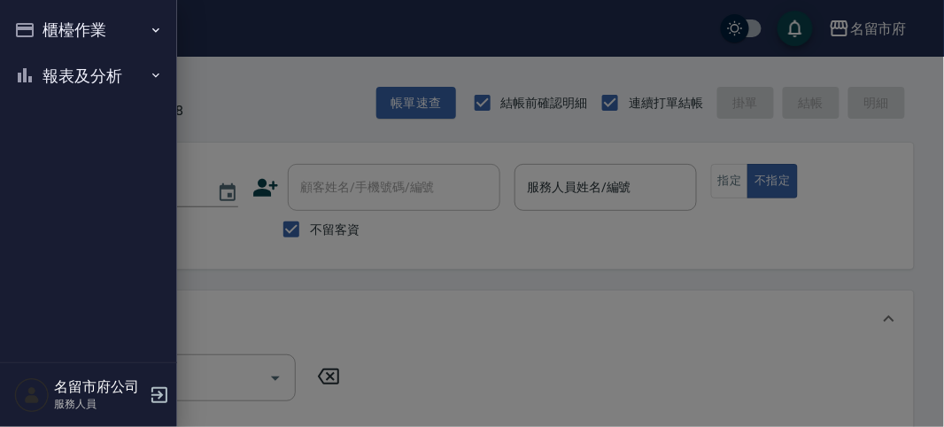
click at [34, 22] on button "櫃檯作業" at bounding box center [88, 30] width 163 height 46
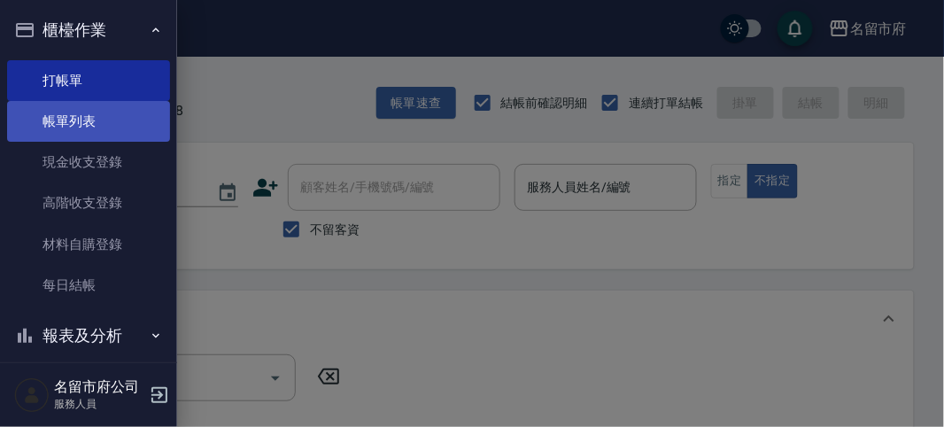
drag, startPoint x: 80, startPoint y: 107, endPoint x: 52, endPoint y: 125, distance: 32.7
click at [80, 108] on link "帳單列表" at bounding box center [88, 121] width 163 height 41
click at [52, 126] on link "帳單列表" at bounding box center [88, 121] width 163 height 41
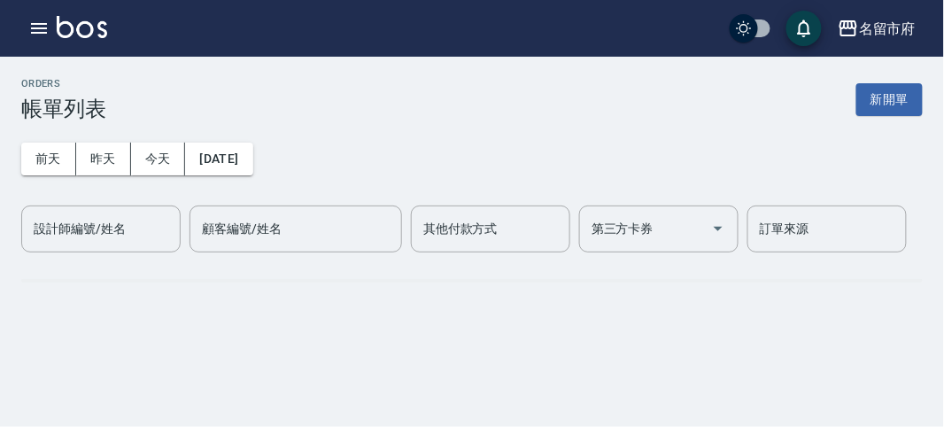
click at [55, 120] on h3 "帳單列表" at bounding box center [63, 109] width 85 height 25
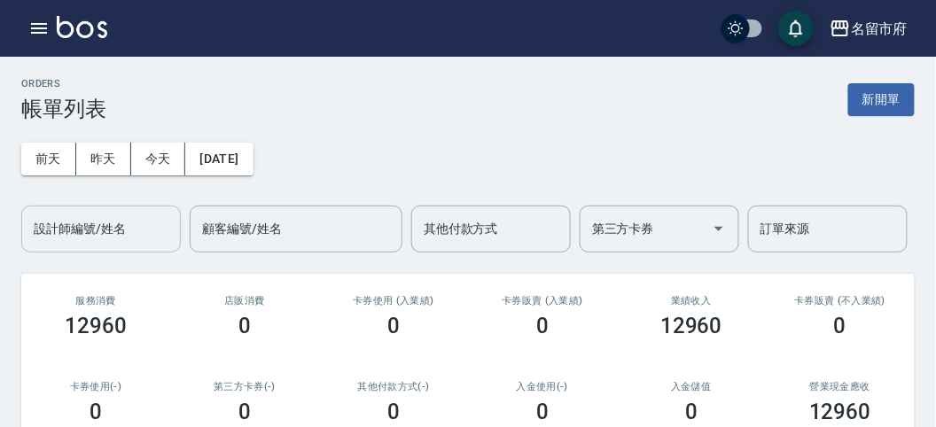
click at [99, 236] on input "設計師編號/姓名" at bounding box center [101, 229] width 144 height 31
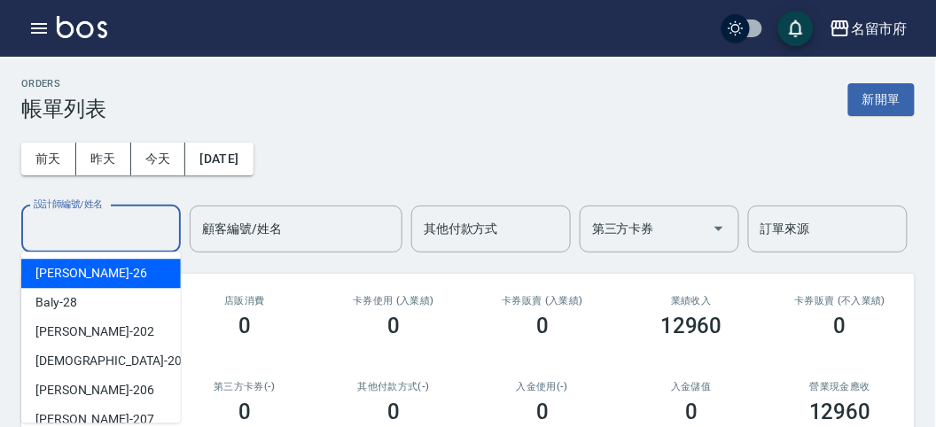
click at [324, 112] on div "ORDERS 帳單列表 新開單" at bounding box center [467, 99] width 893 height 43
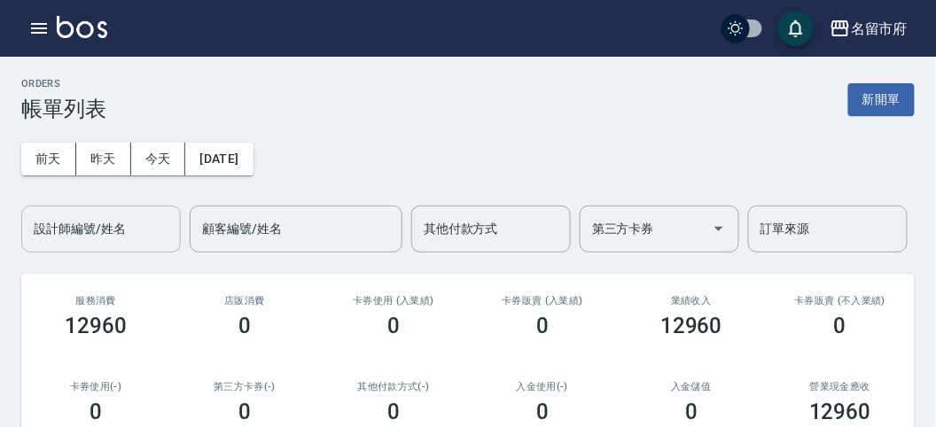
click at [78, 248] on div "設計師編號/姓名" at bounding box center [100, 229] width 159 height 47
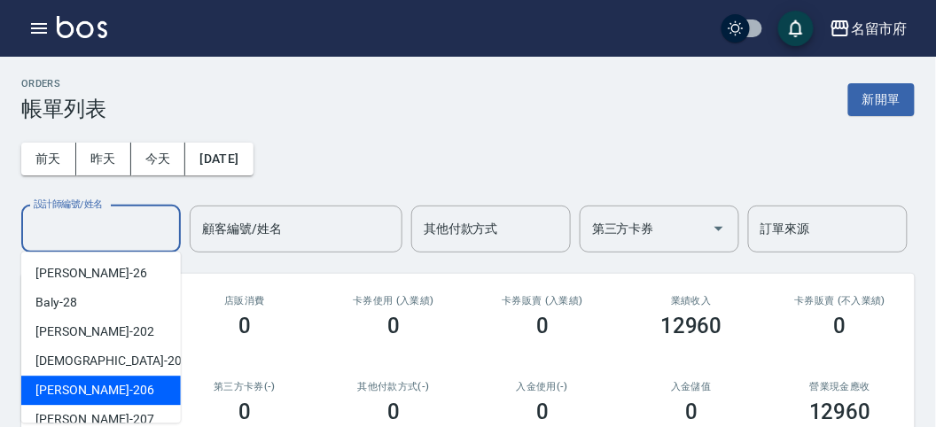
click at [87, 378] on div "[PERSON_NAME] -206" at bounding box center [100, 390] width 159 height 29
type input "[PERSON_NAME]-206"
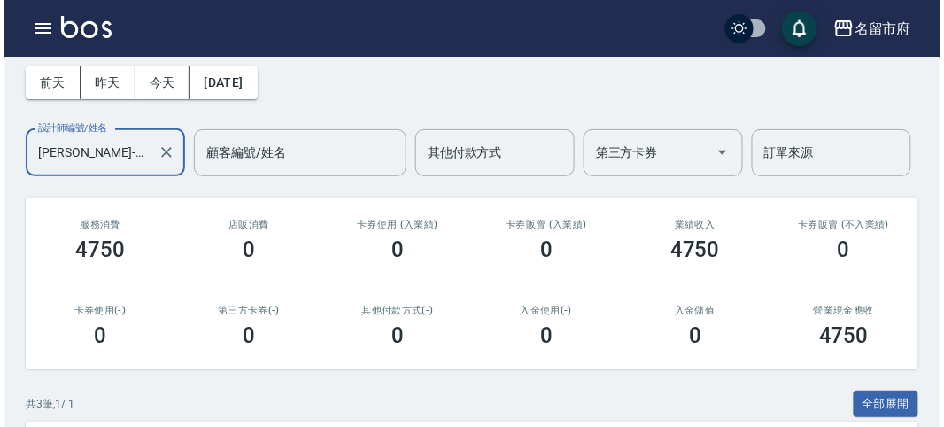
scroll to position [372, 0]
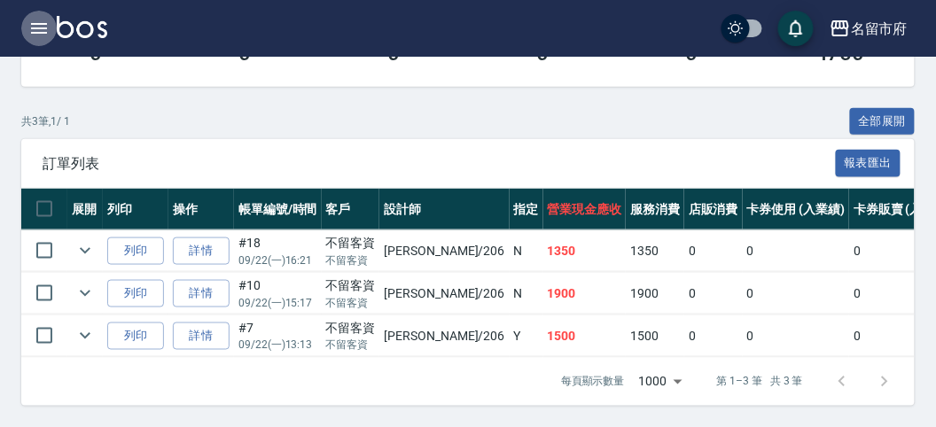
click at [34, 30] on icon "button" at bounding box center [38, 28] width 21 height 21
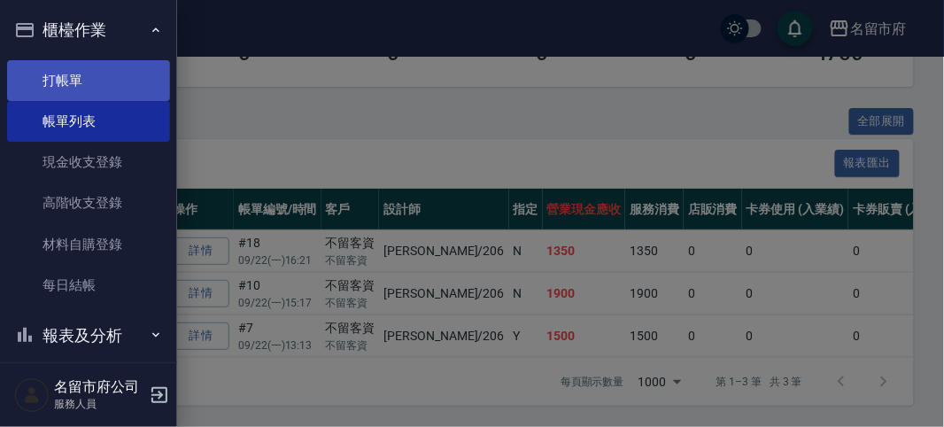
click at [58, 75] on link "打帳單" at bounding box center [88, 80] width 163 height 41
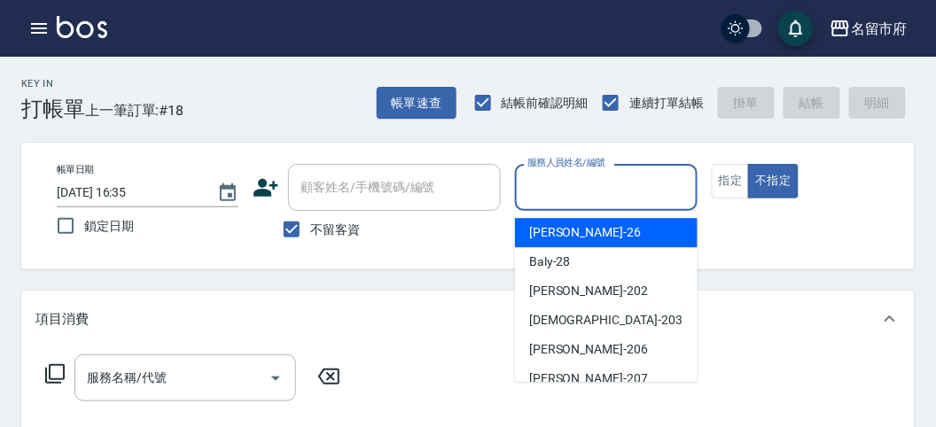
click at [631, 187] on input "服務人員姓名/編號" at bounding box center [606, 187] width 166 height 31
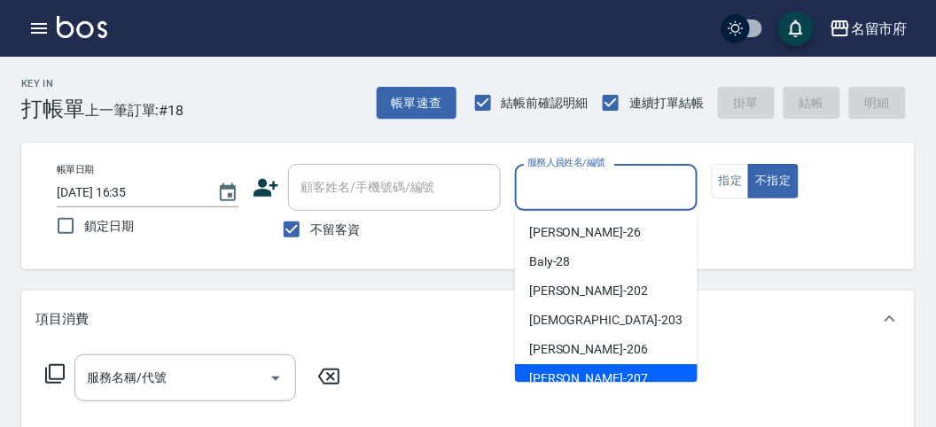
click at [599, 375] on div "[PERSON_NAME] -207" at bounding box center [606, 378] width 182 height 29
type input "[PERSON_NAME]-207"
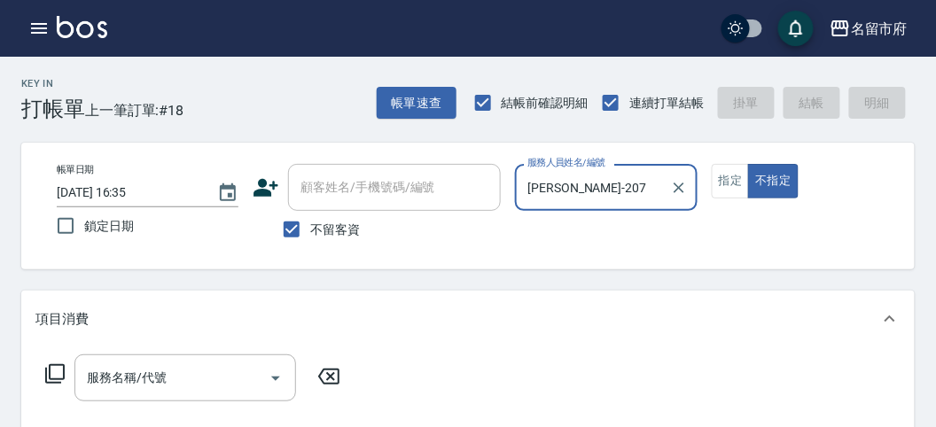
click at [58, 373] on icon at bounding box center [54, 373] width 21 height 21
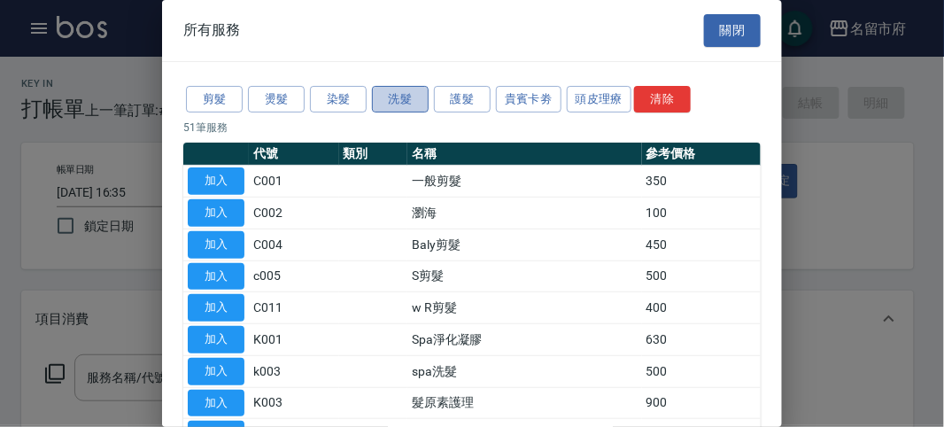
click at [401, 98] on button "洗髮" at bounding box center [400, 99] width 57 height 27
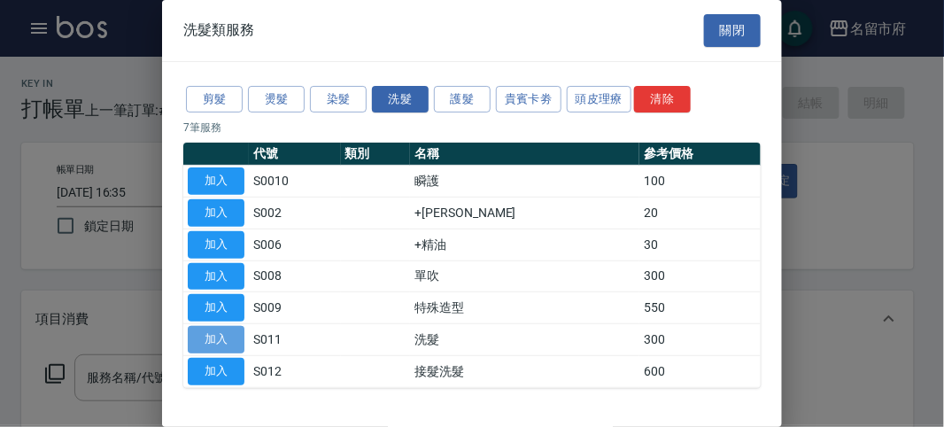
click at [227, 333] on button "加入" at bounding box center [216, 339] width 57 height 27
type input "洗髮(S011)"
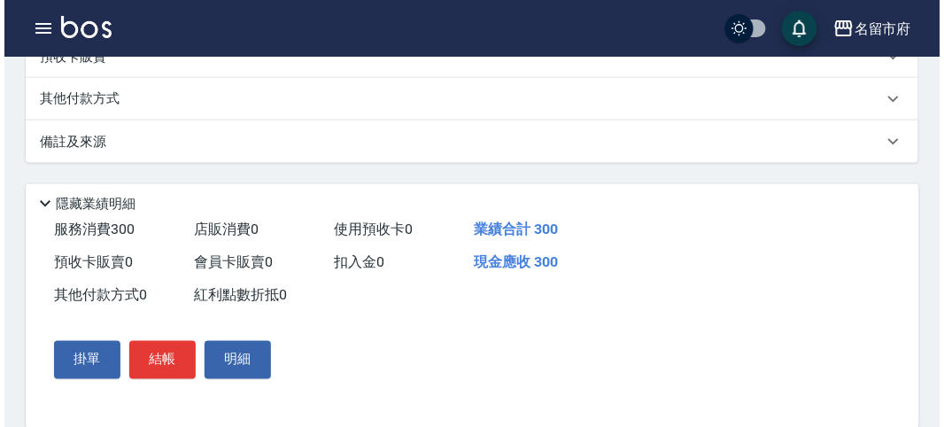
scroll to position [518, 0]
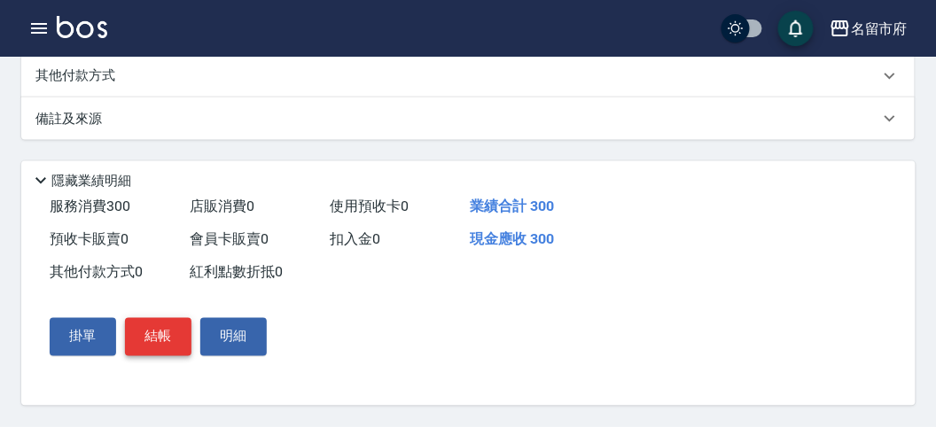
click at [160, 345] on button "結帳" at bounding box center [158, 336] width 66 height 37
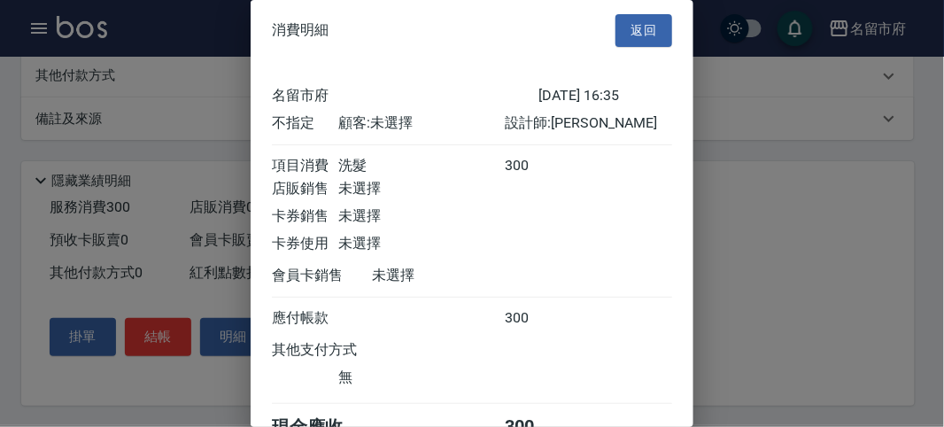
scroll to position [98, 0]
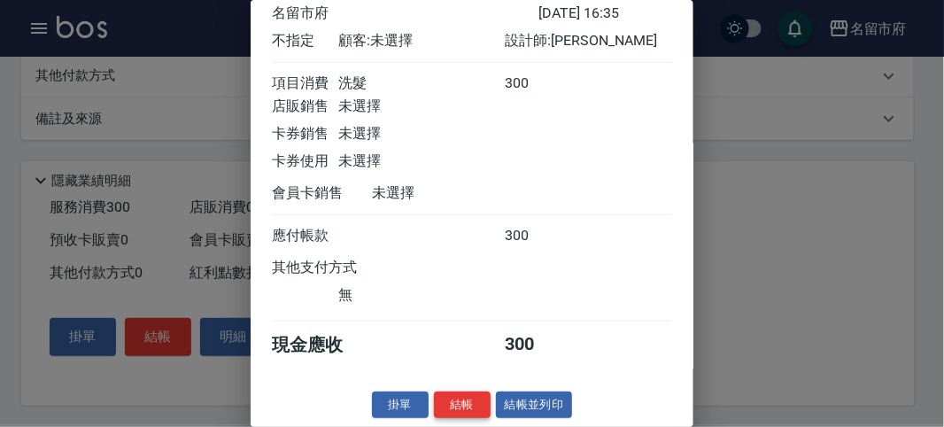
click at [466, 406] on button "結帳" at bounding box center [462, 405] width 57 height 27
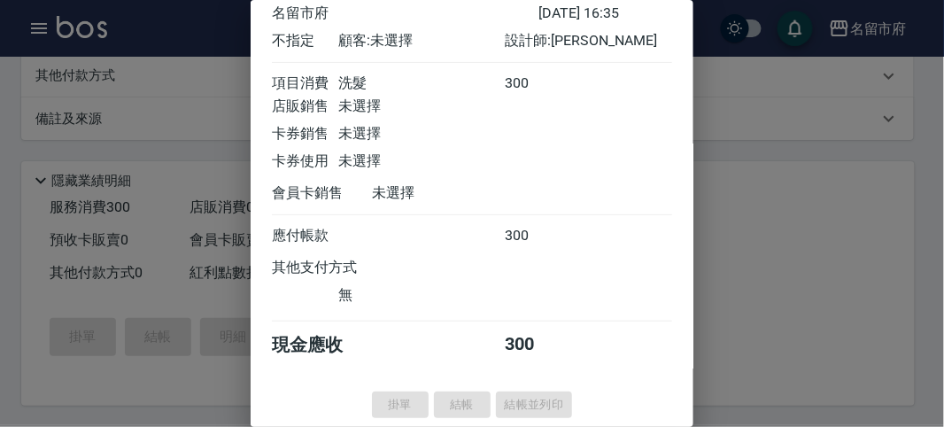
type input "[DATE] 16:38"
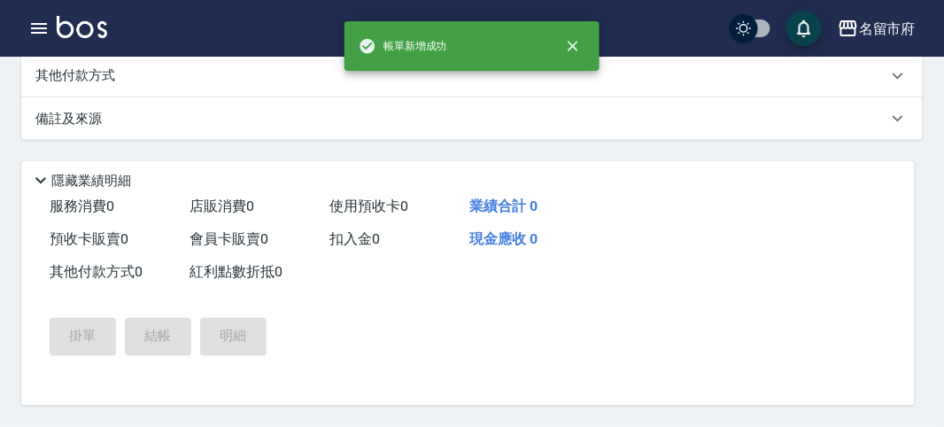
scroll to position [0, 0]
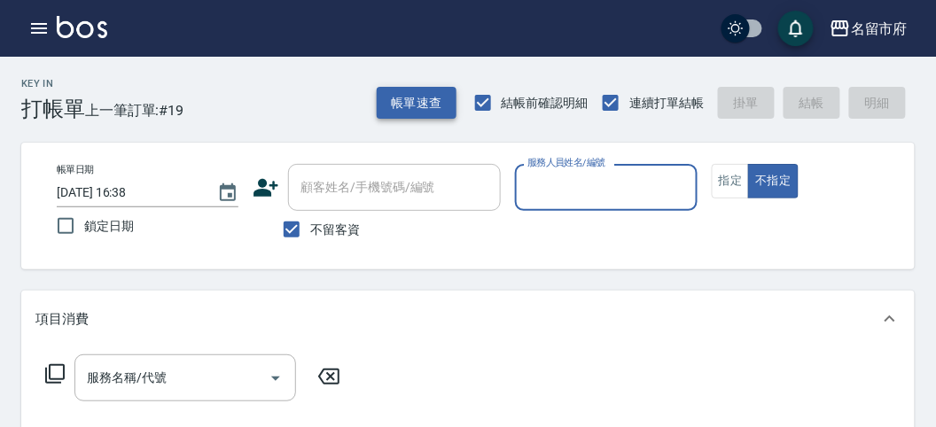
click at [398, 111] on button "帳單速查" at bounding box center [417, 103] width 80 height 33
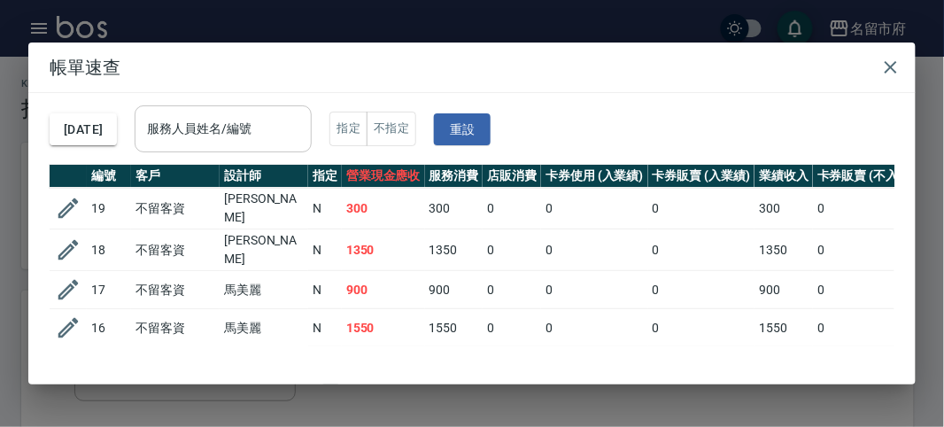
click at [304, 136] on input "服務人員姓名/編號" at bounding box center [223, 128] width 161 height 31
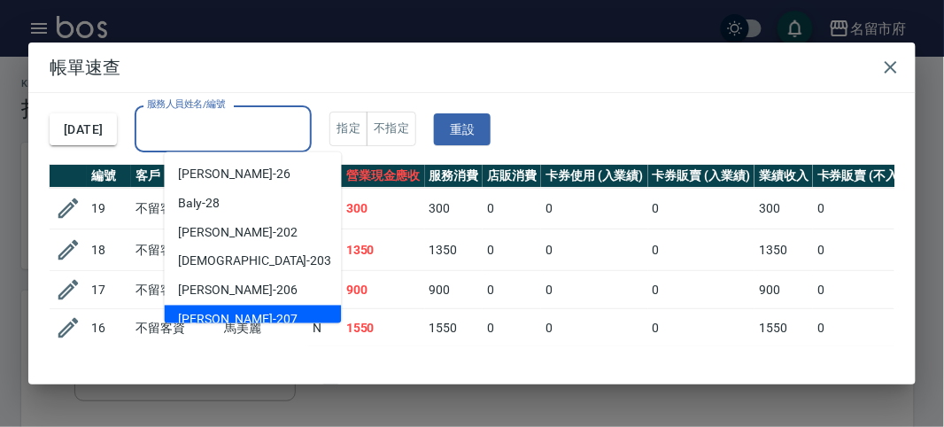
click at [248, 315] on div "[PERSON_NAME] -207" at bounding box center [253, 320] width 177 height 29
type input "[PERSON_NAME]-207"
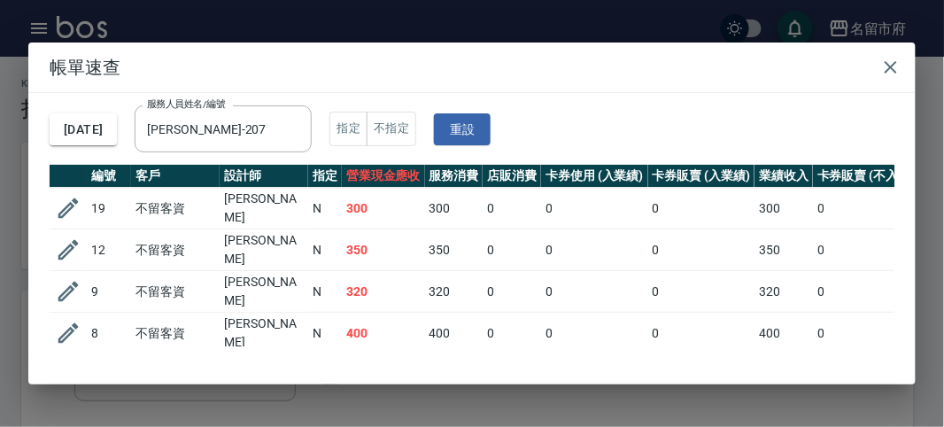
click at [388, 219] on td "300" at bounding box center [383, 209] width 83 height 42
click at [378, 253] on td "350" at bounding box center [383, 250] width 83 height 42
click at [355, 289] on td "320" at bounding box center [383, 292] width 83 height 42
click at [361, 319] on td "400" at bounding box center [383, 334] width 83 height 42
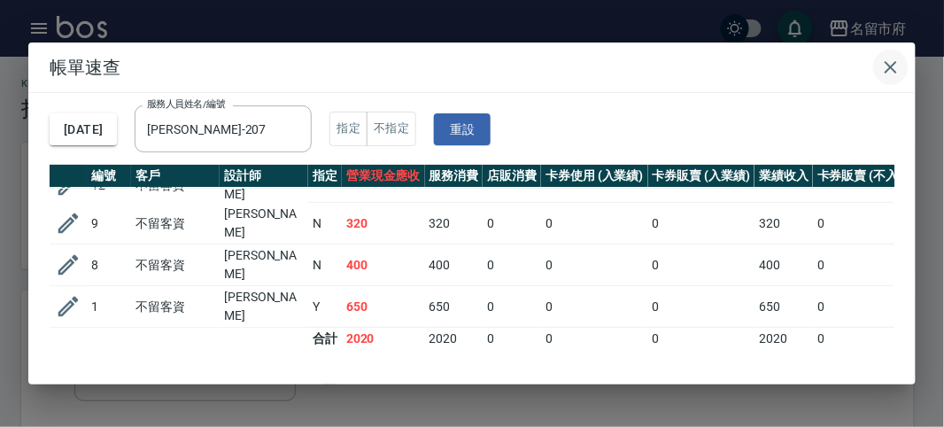
click at [896, 60] on icon "button" at bounding box center [891, 67] width 21 height 21
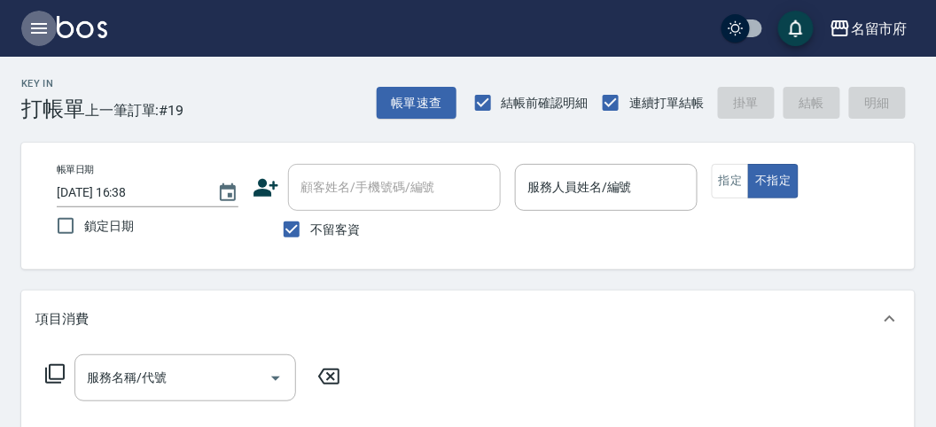
click at [37, 23] on icon "button" at bounding box center [39, 28] width 16 height 11
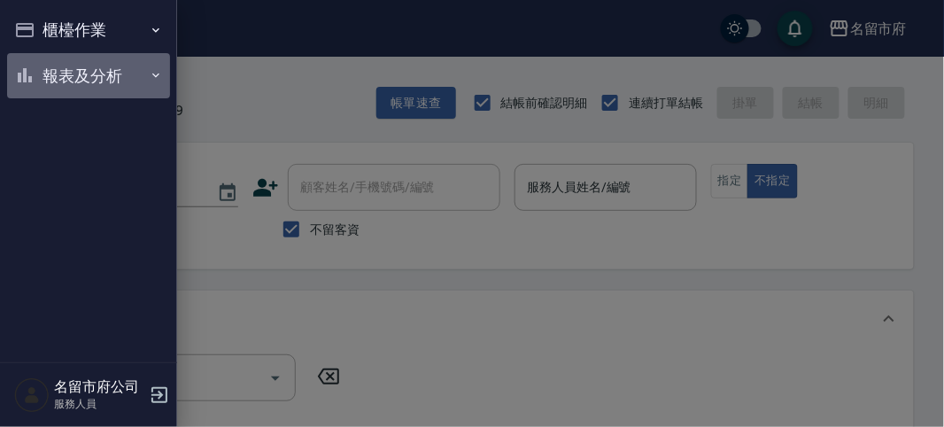
click at [66, 87] on button "報表及分析" at bounding box center [88, 76] width 163 height 46
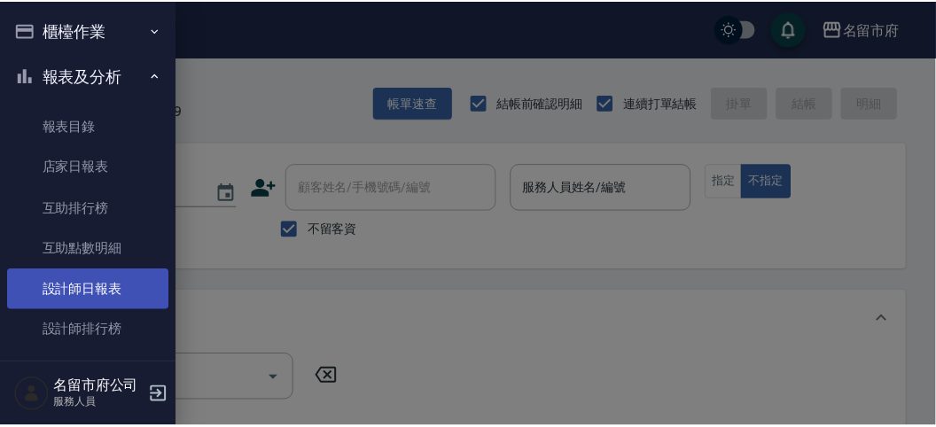
scroll to position [58, 0]
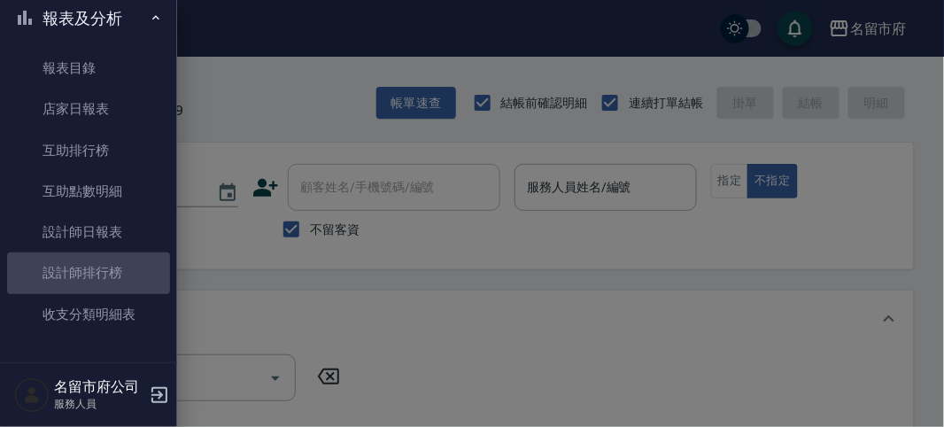
drag, startPoint x: 103, startPoint y: 263, endPoint x: 329, endPoint y: 223, distance: 229.4
click at [104, 263] on link "設計師排行榜" at bounding box center [88, 272] width 163 height 41
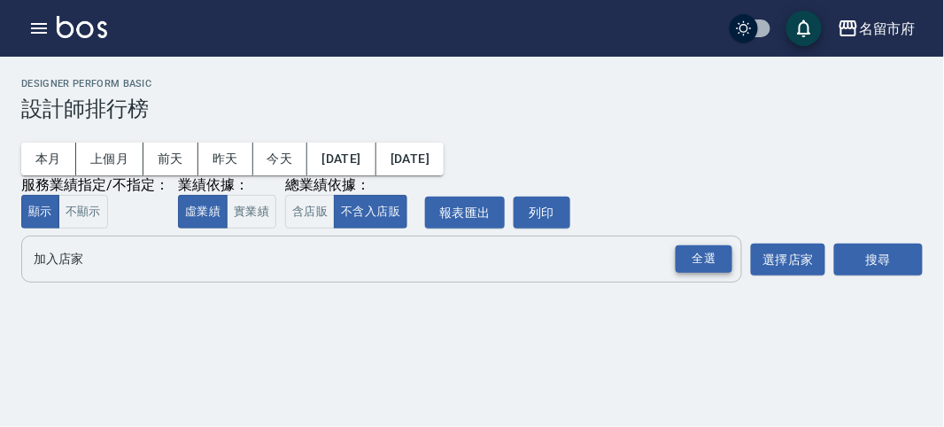
click at [725, 252] on div "全選" at bounding box center [704, 258] width 57 height 27
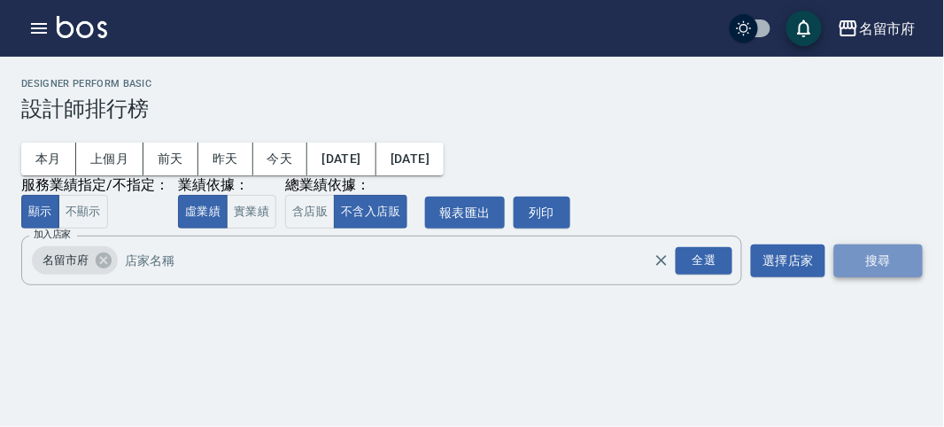
click at [878, 259] on button "搜尋" at bounding box center [879, 261] width 89 height 33
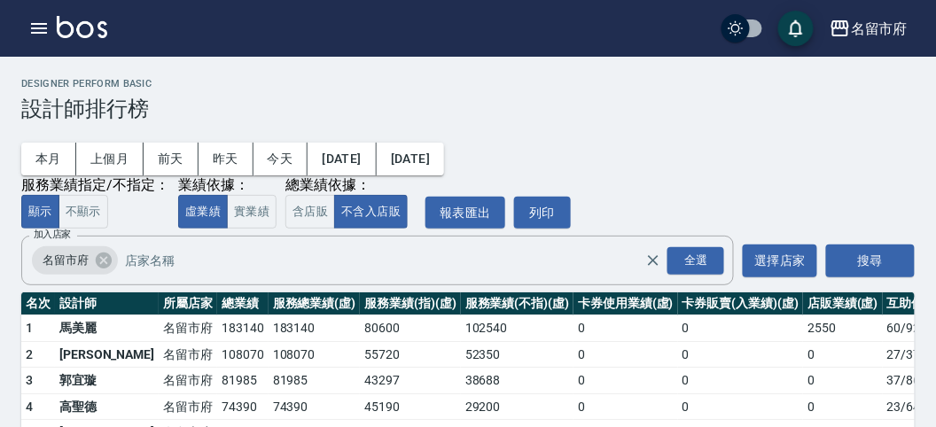
scroll to position [155, 0]
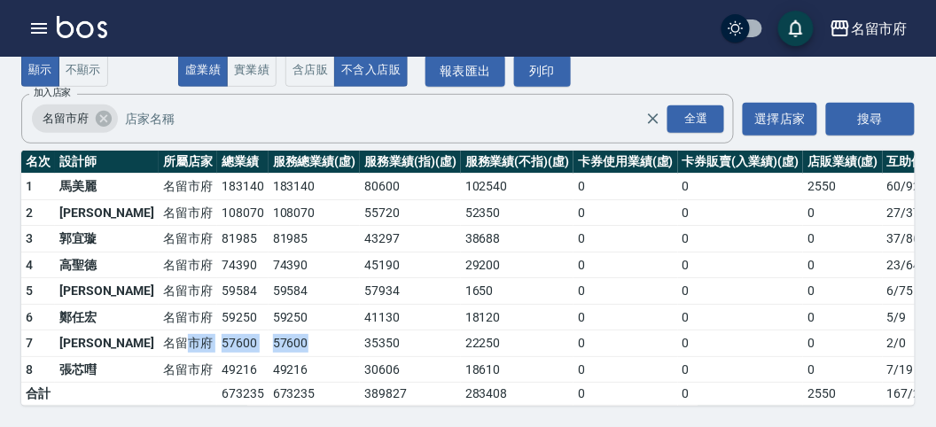
drag, startPoint x: 123, startPoint y: 322, endPoint x: 263, endPoint y: 338, distance: 140.9
click at [263, 338] on tr "7 [PERSON_NAME][GEOGRAPHIC_DATA] 57600 57600 35350 22250 0 0 0 2 / 0" at bounding box center [512, 343] width 982 height 27
click at [276, 283] on td "59584" at bounding box center [314, 291] width 92 height 27
click at [89, 29] on img at bounding box center [82, 27] width 50 height 22
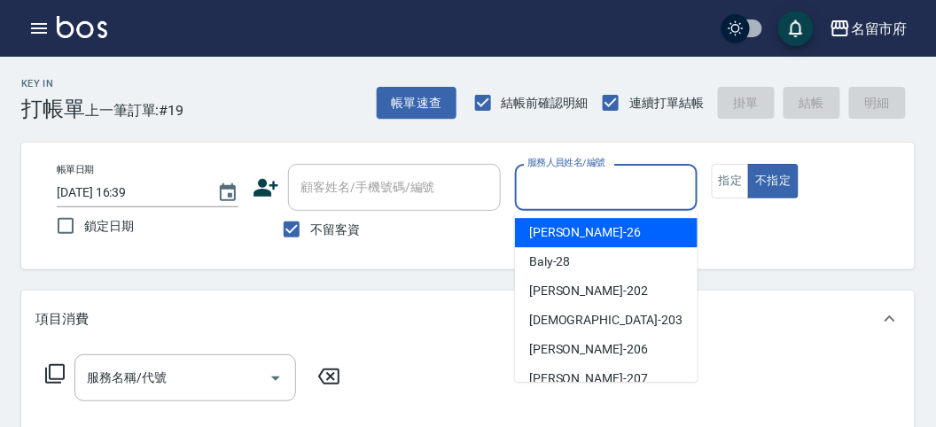
click at [605, 187] on input "服務人員姓名/編號" at bounding box center [606, 187] width 166 height 31
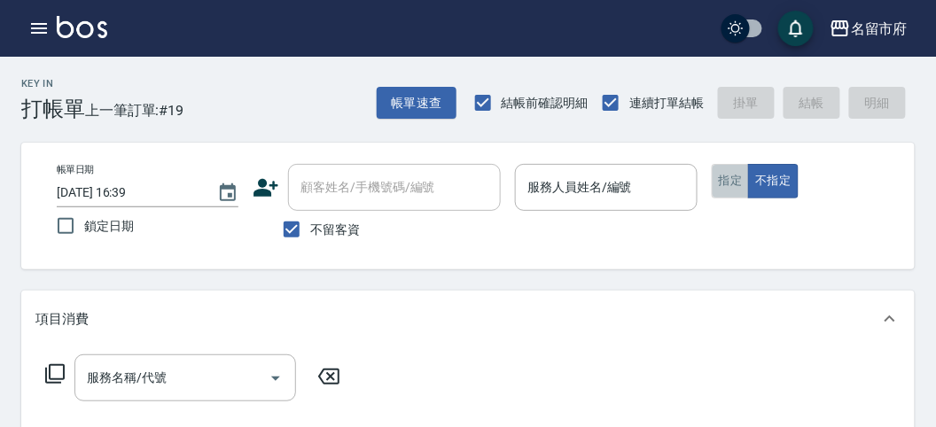
click at [718, 173] on button "指定" at bounding box center [730, 181] width 38 height 35
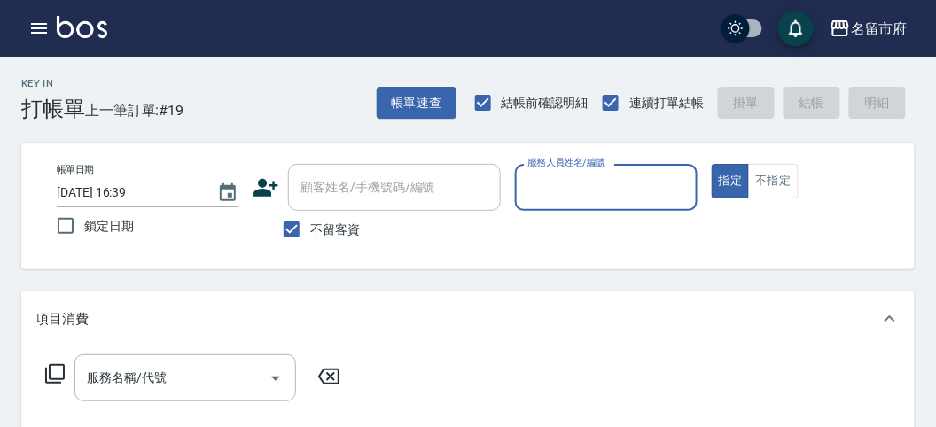
click at [602, 200] on input "服務人員姓名/編號" at bounding box center [606, 187] width 166 height 31
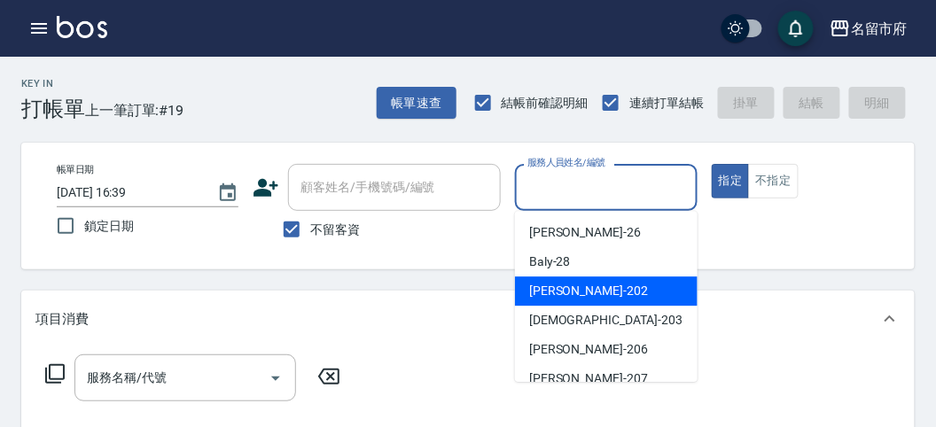
drag, startPoint x: 567, startPoint y: 288, endPoint x: 477, endPoint y: 331, distance: 99.4
click at [565, 289] on span "[PERSON_NAME] -202" at bounding box center [588, 291] width 119 height 19
type input "[PERSON_NAME]-202"
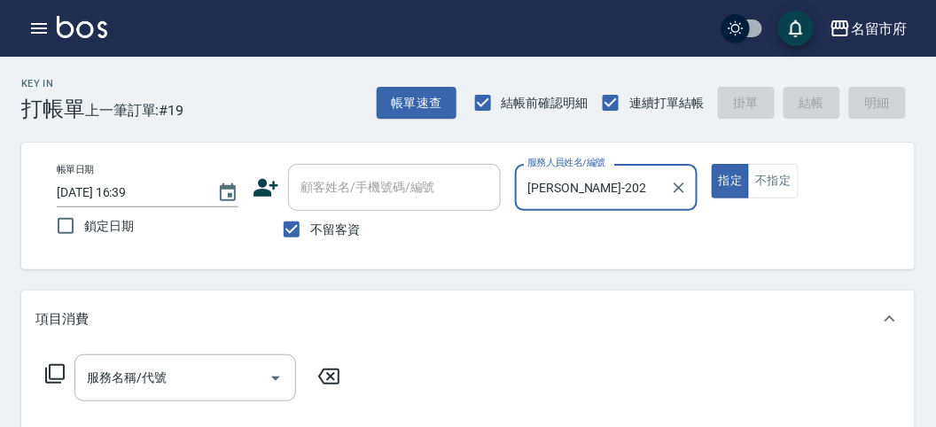
click at [58, 379] on icon at bounding box center [54, 373] width 19 height 19
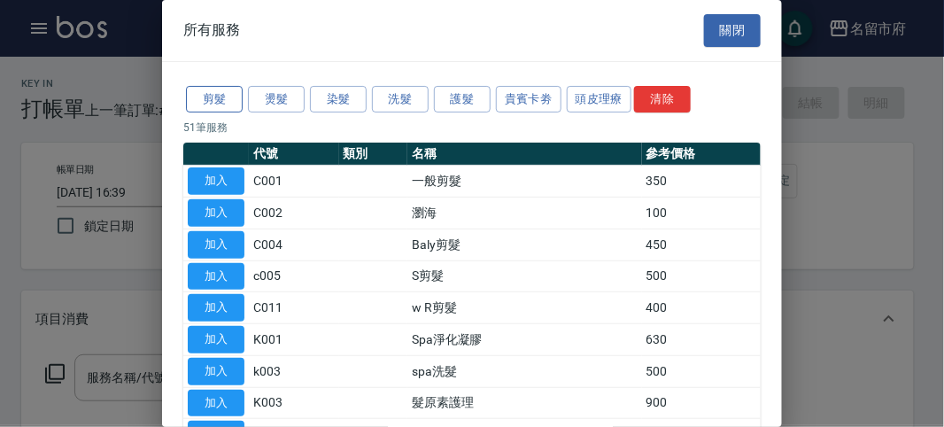
click at [227, 110] on button "剪髮" at bounding box center [214, 99] width 57 height 27
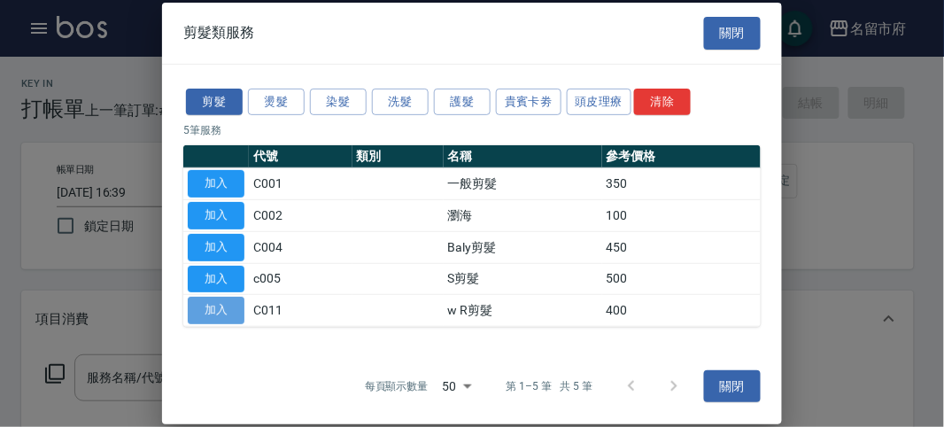
click at [227, 310] on button "加入" at bounding box center [216, 310] width 57 height 27
type input "w R剪髮(C011)"
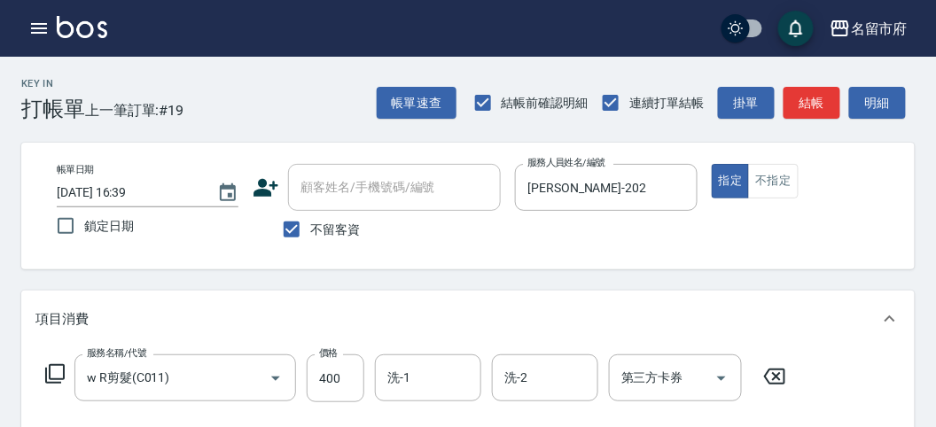
click at [818, 84] on div "帳單速查 結帳前確認明細 連續打單結帳 掛單 結帳 明細" at bounding box center [646, 102] width 538 height 37
click at [816, 99] on button "結帳" at bounding box center [811, 103] width 57 height 33
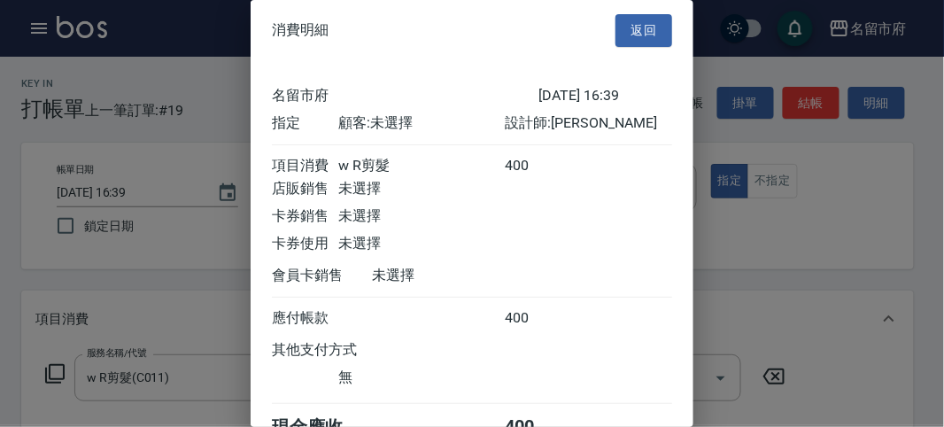
scroll to position [98, 0]
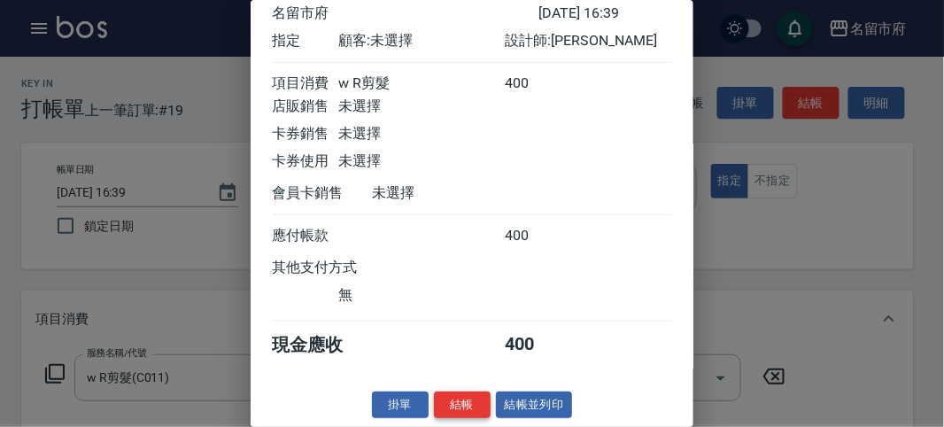
click at [454, 408] on button "結帳" at bounding box center [462, 405] width 57 height 27
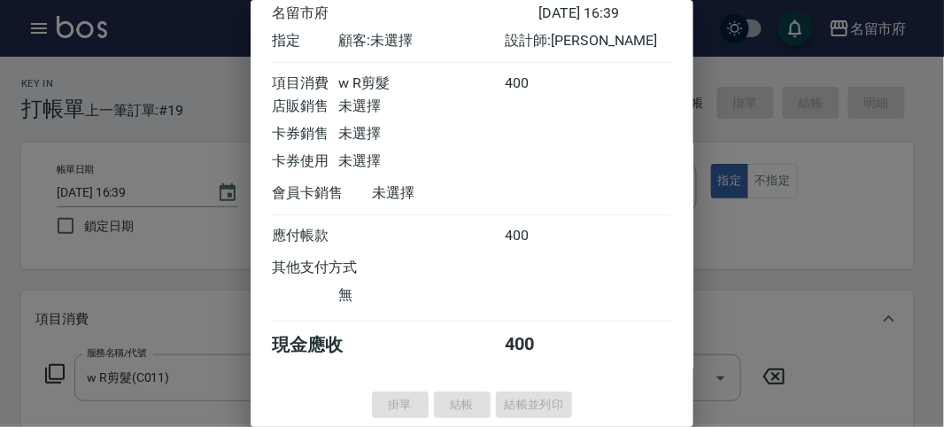
type input "[DATE] 16:42"
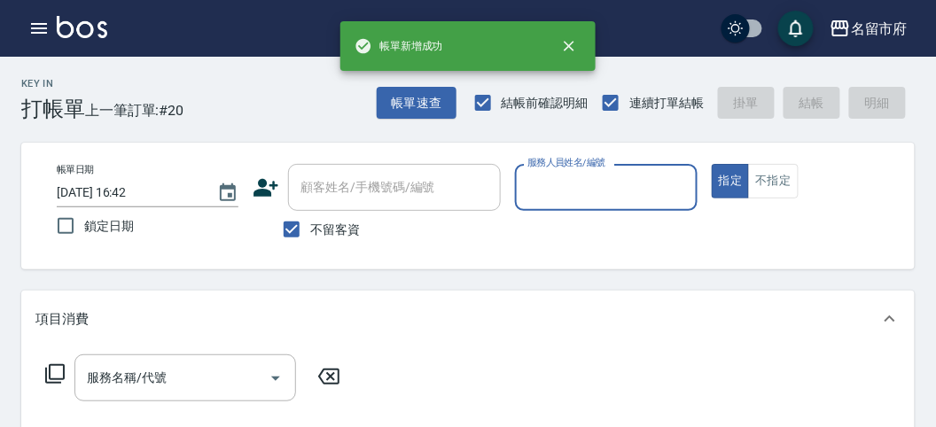
click at [546, 169] on div "服務人員姓名/編號" at bounding box center [606, 187] width 182 height 47
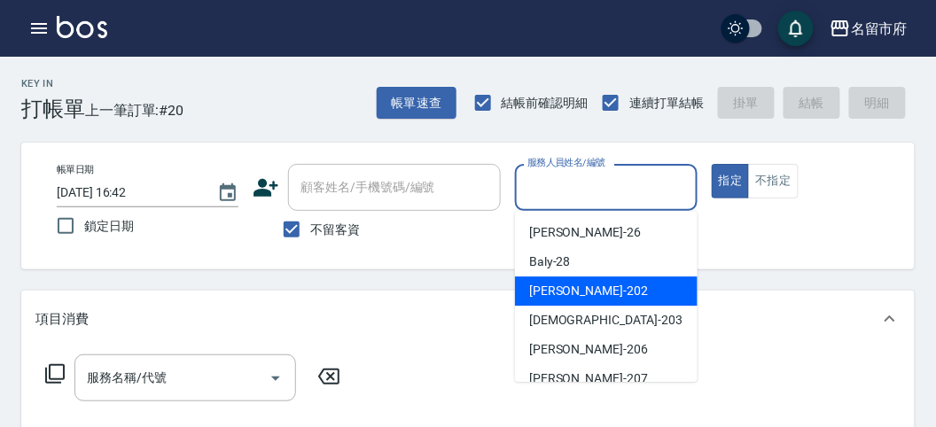
click at [545, 280] on div "[PERSON_NAME] -202" at bounding box center [606, 290] width 182 height 29
type input "[PERSON_NAME]-202"
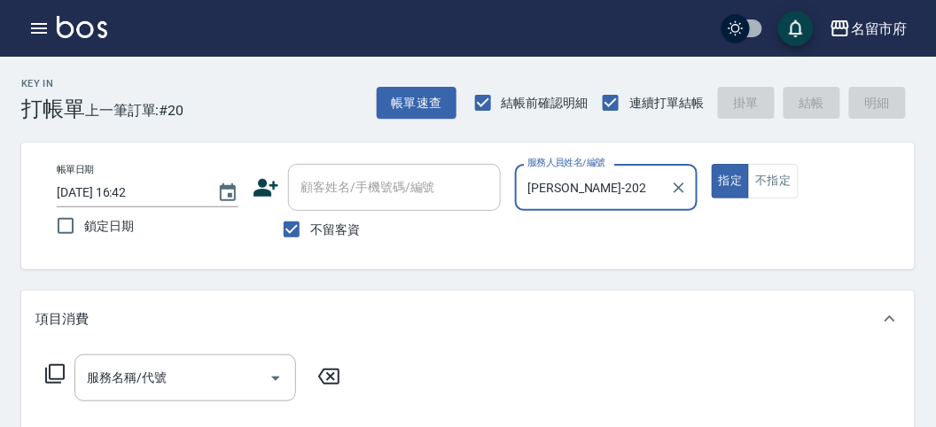
click at [50, 372] on icon at bounding box center [54, 373] width 19 height 19
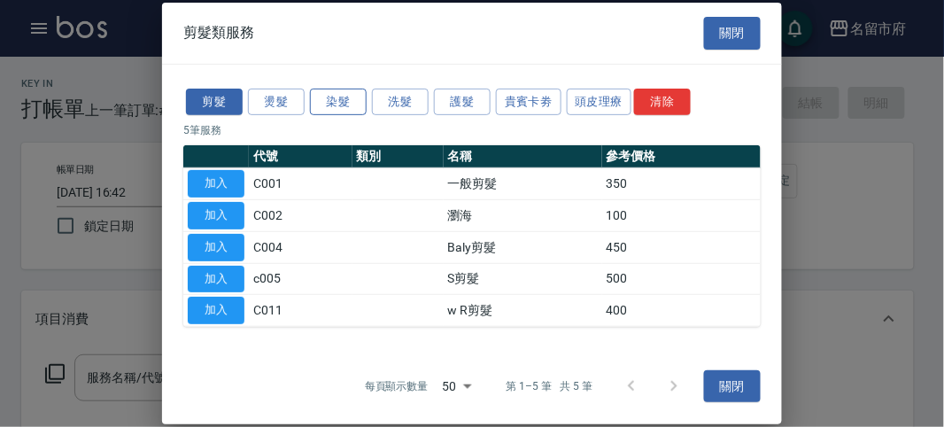
click at [353, 100] on button "染髮" at bounding box center [338, 101] width 57 height 27
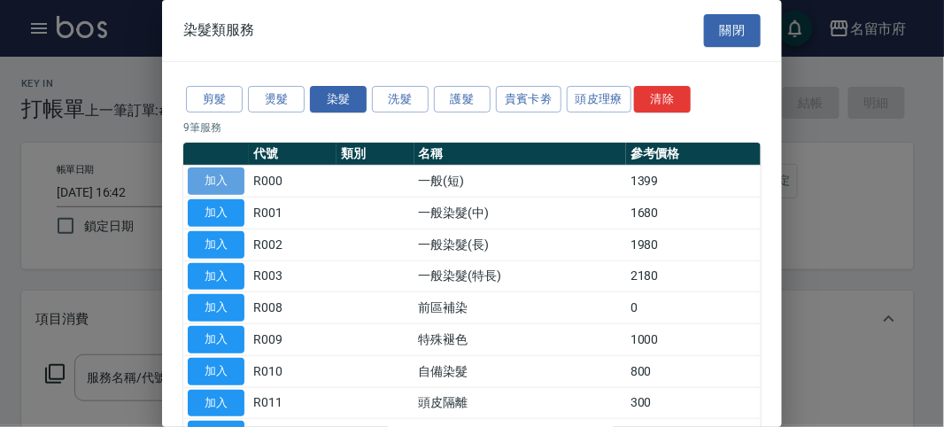
click at [211, 175] on button "加入" at bounding box center [216, 180] width 57 height 27
type input "一般(短)(R000)"
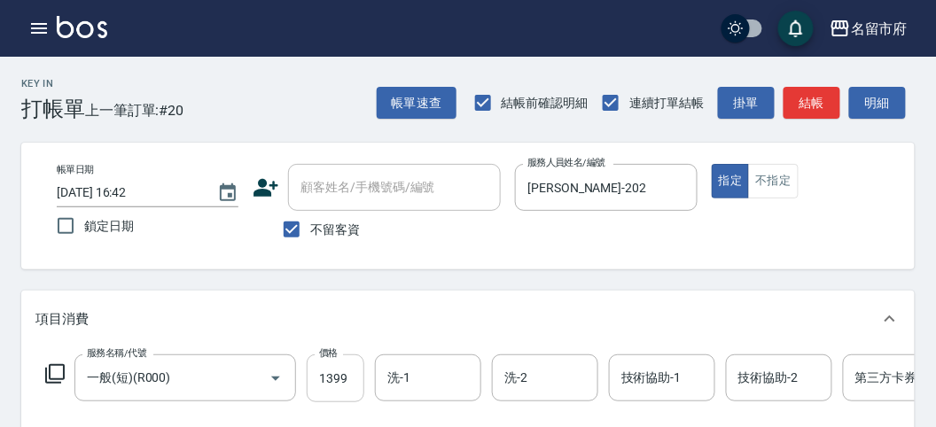
click at [340, 391] on input "1399" at bounding box center [336, 378] width 58 height 48
type input "2200"
click at [52, 377] on icon at bounding box center [54, 373] width 21 height 21
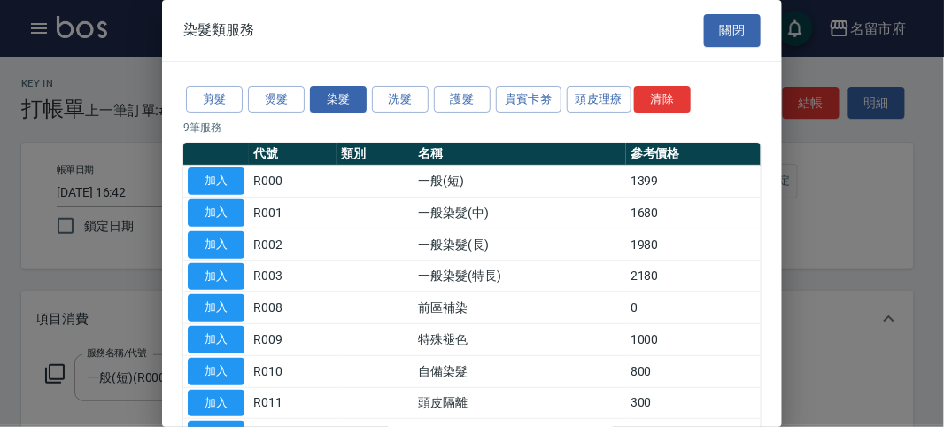
click at [52, 377] on div at bounding box center [472, 213] width 944 height 427
click at [226, 182] on button "加入" at bounding box center [216, 180] width 57 height 27
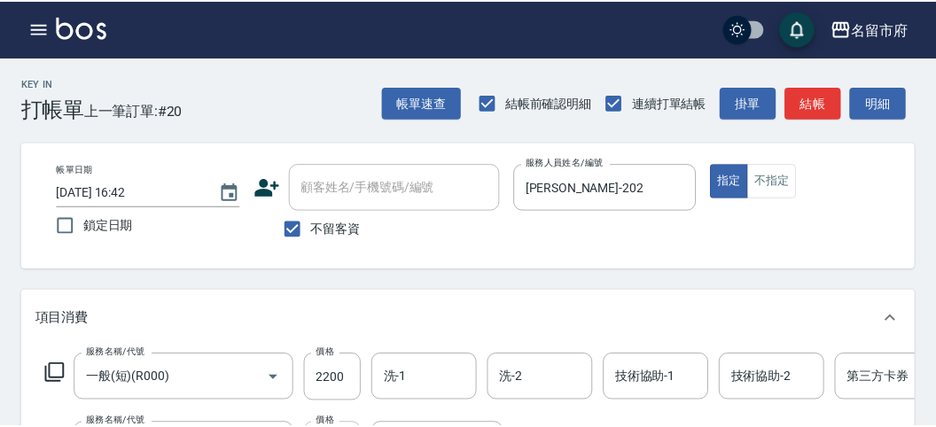
scroll to position [44, 0]
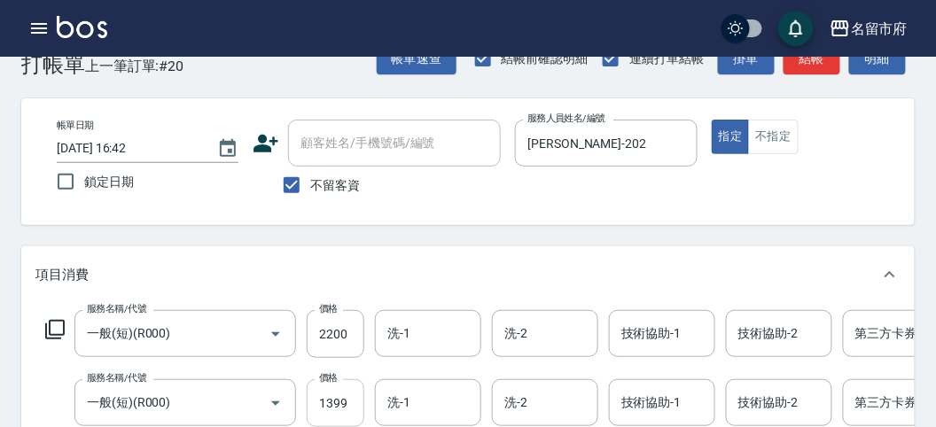
click at [339, 399] on input "1399" at bounding box center [336, 403] width 58 height 48
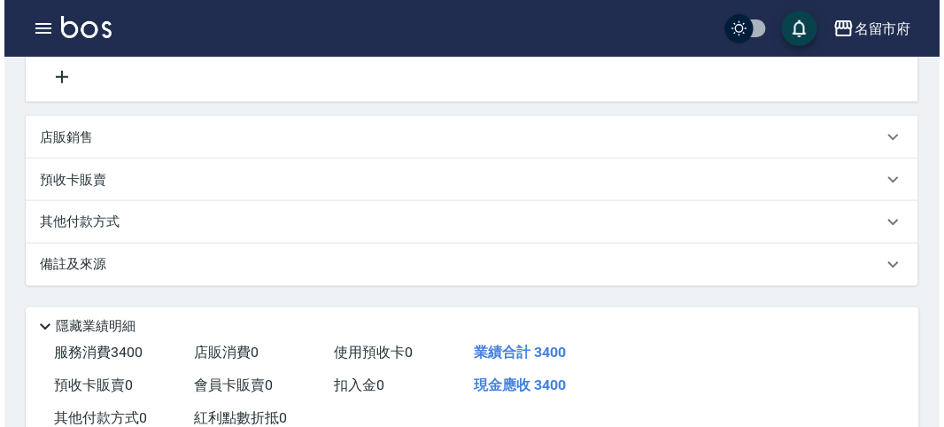
scroll to position [604, 0]
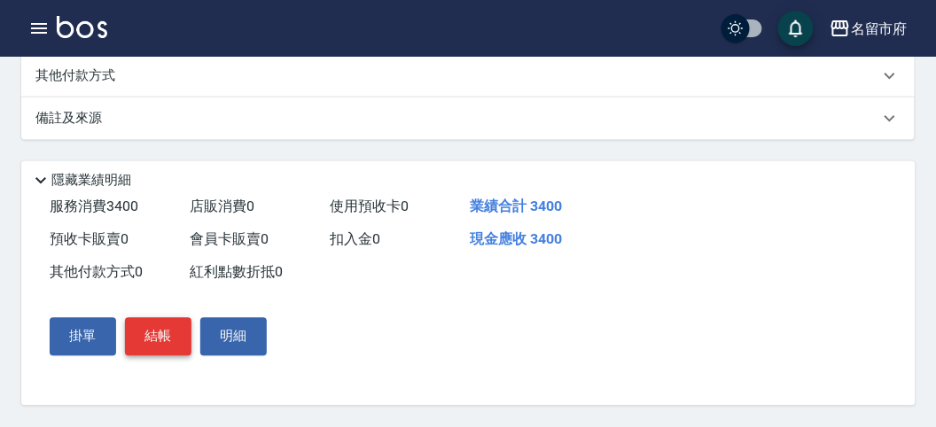
type input "1200"
click at [143, 335] on button "結帳" at bounding box center [158, 336] width 66 height 37
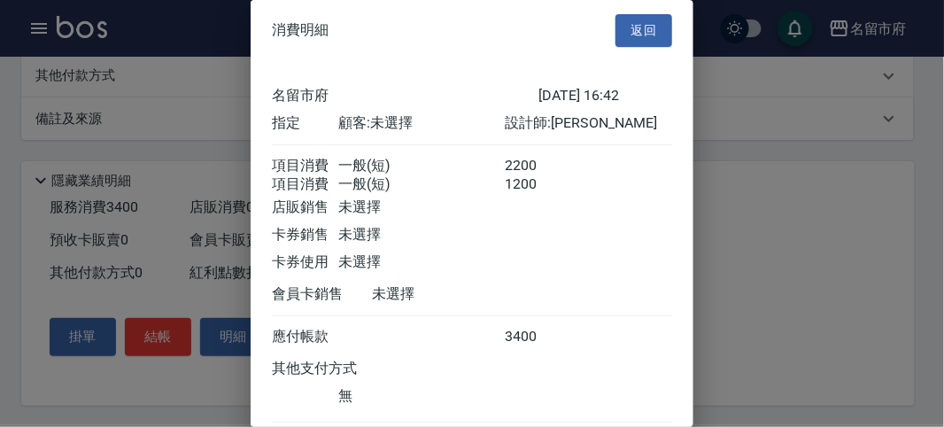
scroll to position [118, 0]
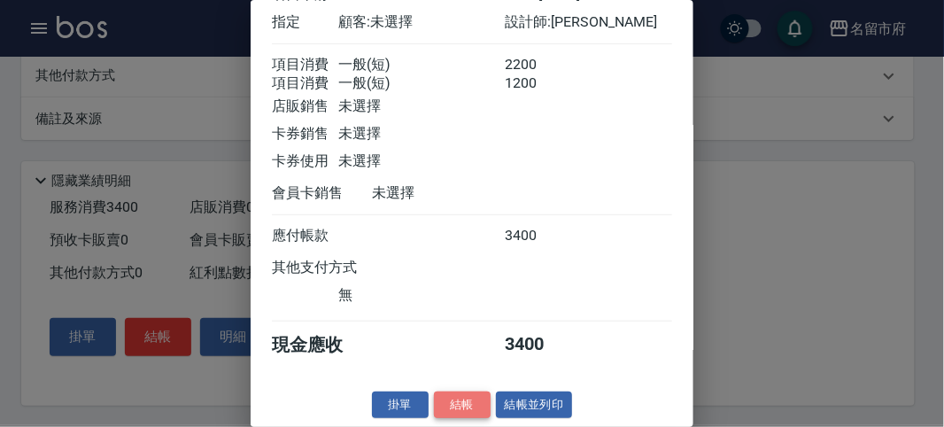
click at [471, 409] on button "結帳" at bounding box center [462, 405] width 57 height 27
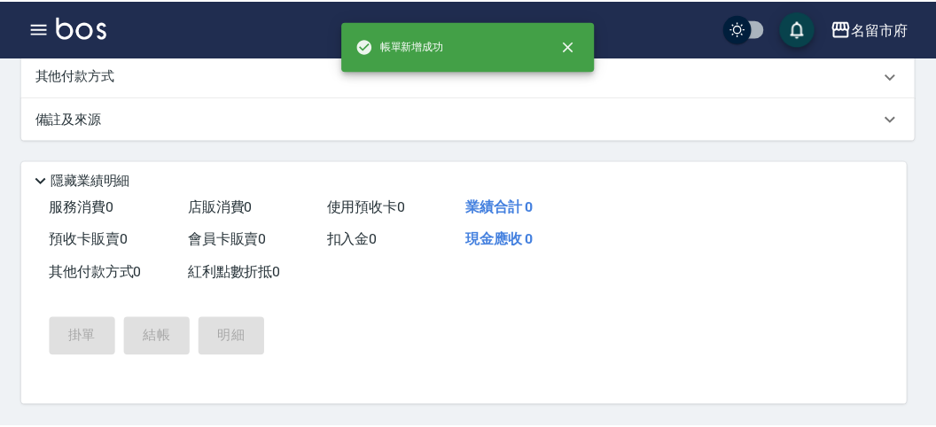
scroll to position [0, 0]
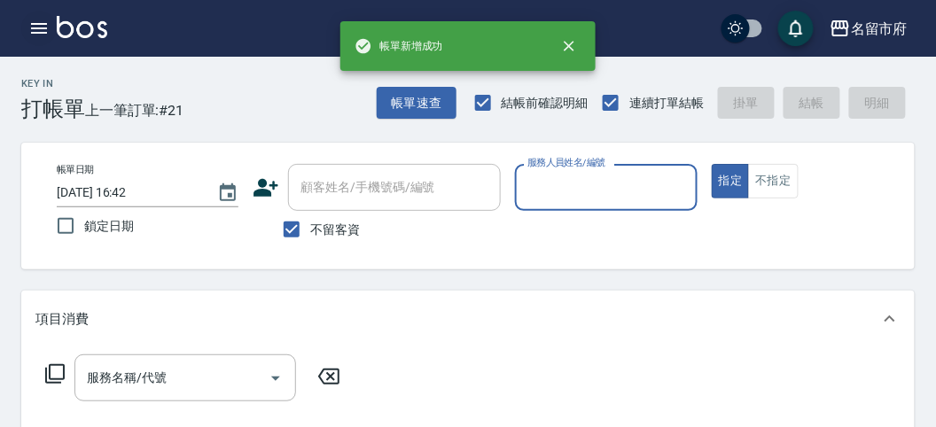
click at [31, 25] on icon "button" at bounding box center [38, 28] width 21 height 21
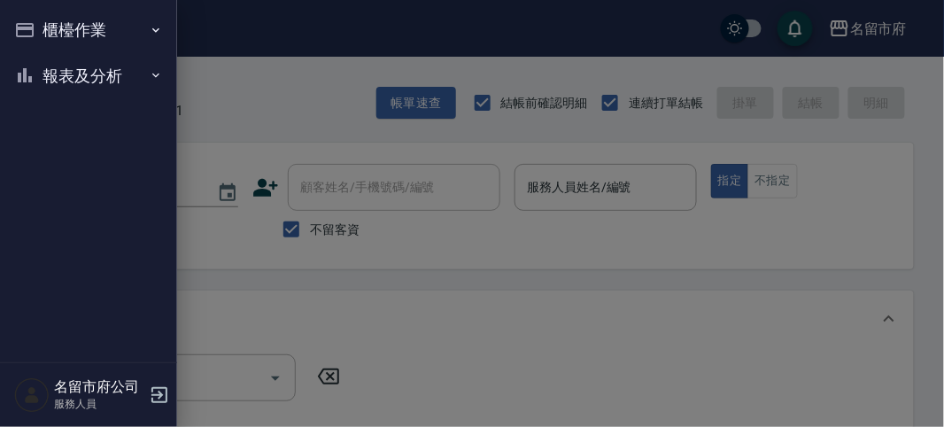
click at [33, 21] on icon "button" at bounding box center [24, 29] width 21 height 21
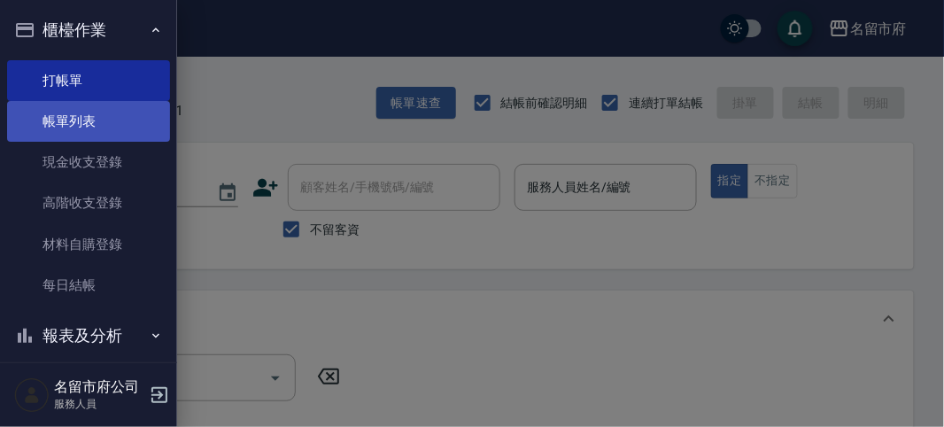
click at [75, 113] on link "帳單列表" at bounding box center [88, 121] width 163 height 41
click at [76, 118] on link "帳單列表" at bounding box center [88, 121] width 163 height 41
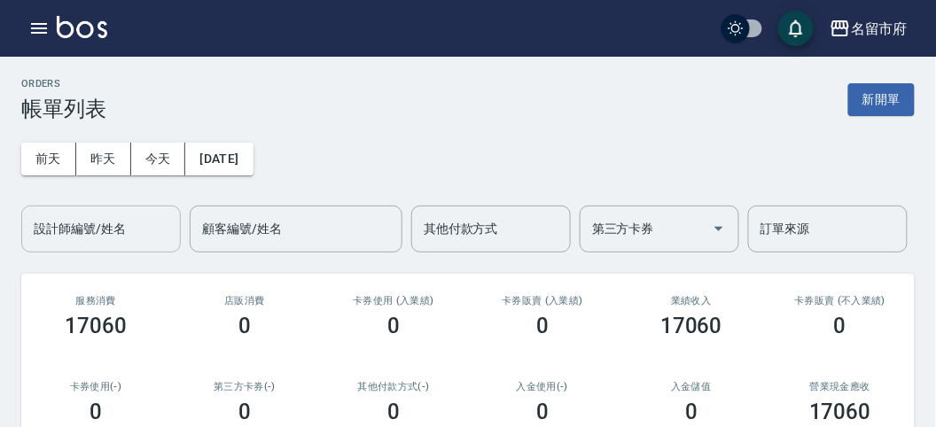
click at [113, 222] on input "設計師編號/姓名" at bounding box center [101, 229] width 144 height 31
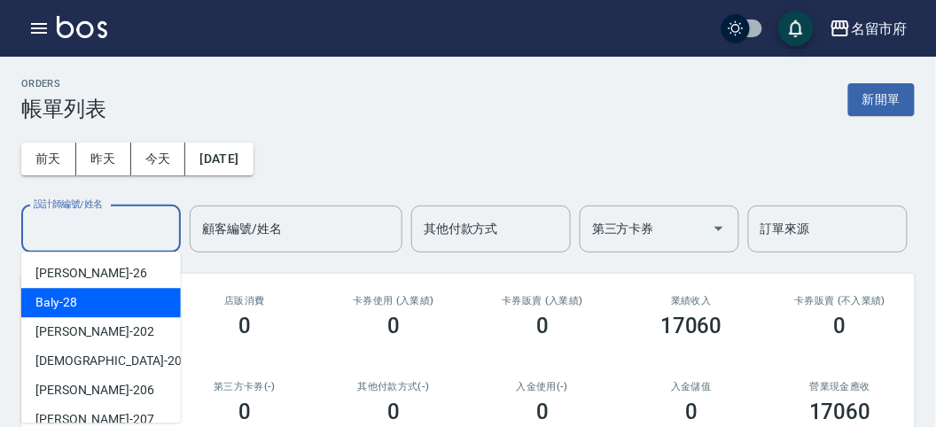
click at [111, 309] on div "Baly -28" at bounding box center [100, 302] width 159 height 29
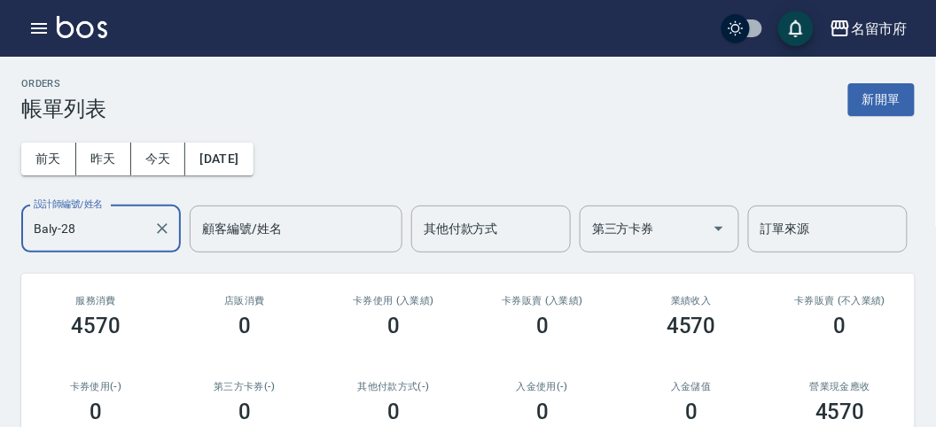
click at [117, 239] on input "Baly-28" at bounding box center [87, 229] width 117 height 31
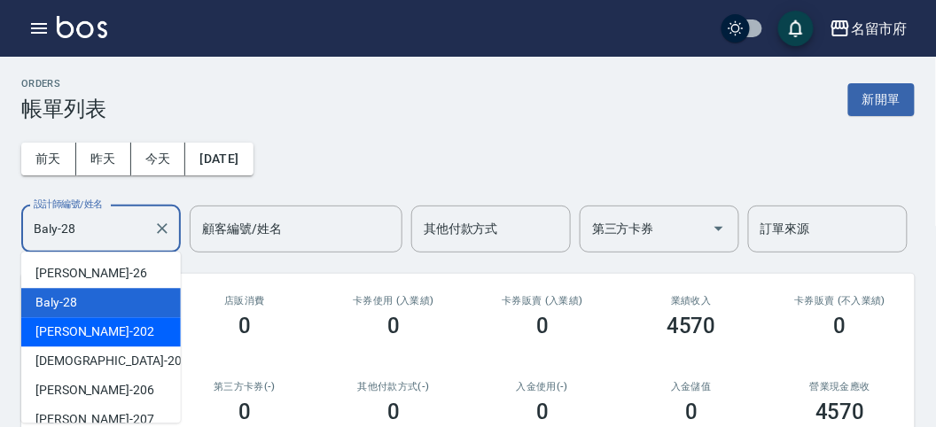
click at [86, 319] on div "[PERSON_NAME] -202" at bounding box center [100, 331] width 159 height 29
type input "[PERSON_NAME]-202"
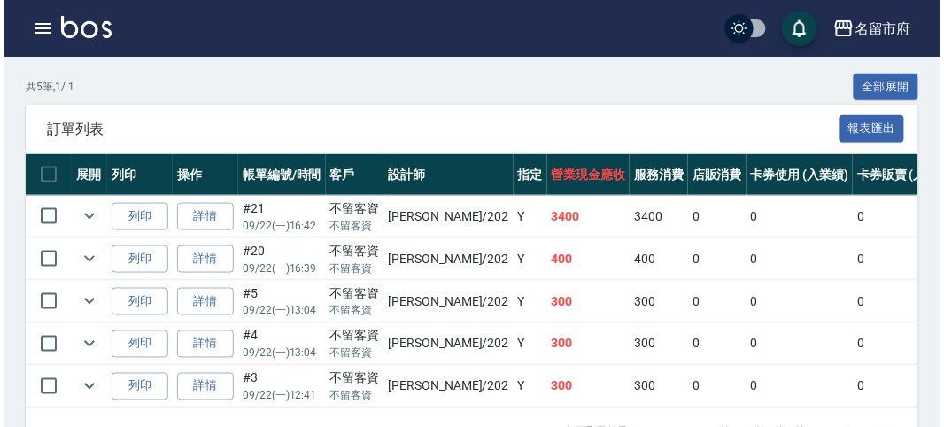
scroll to position [455, 0]
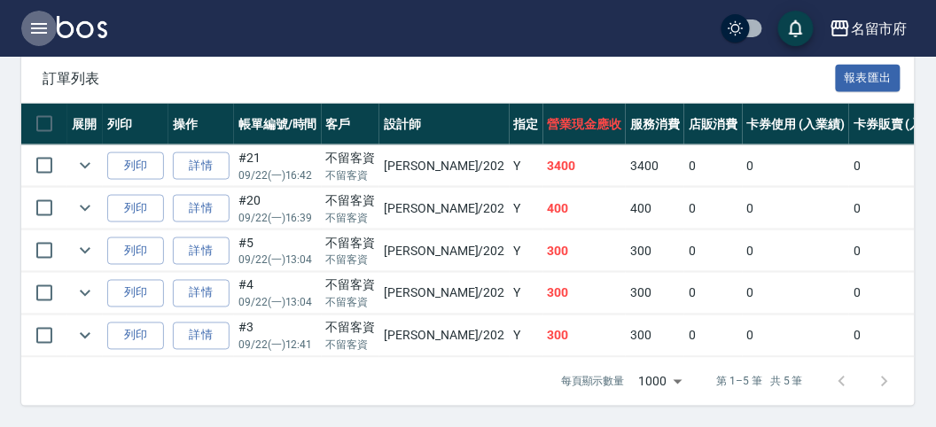
click at [42, 37] on icon "button" at bounding box center [38, 28] width 21 height 21
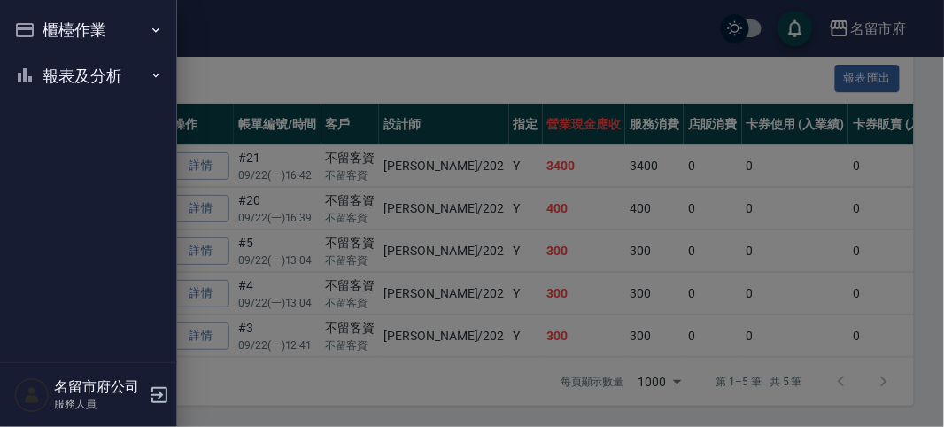
click at [42, 37] on button "櫃檯作業" at bounding box center [88, 30] width 163 height 46
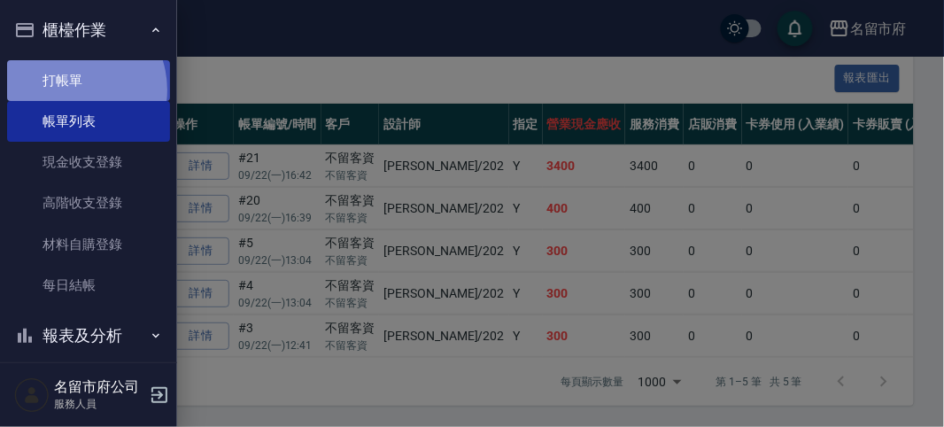
click at [67, 89] on link "打帳單" at bounding box center [88, 80] width 163 height 41
